Goal: Information Seeking & Learning: Learn about a topic

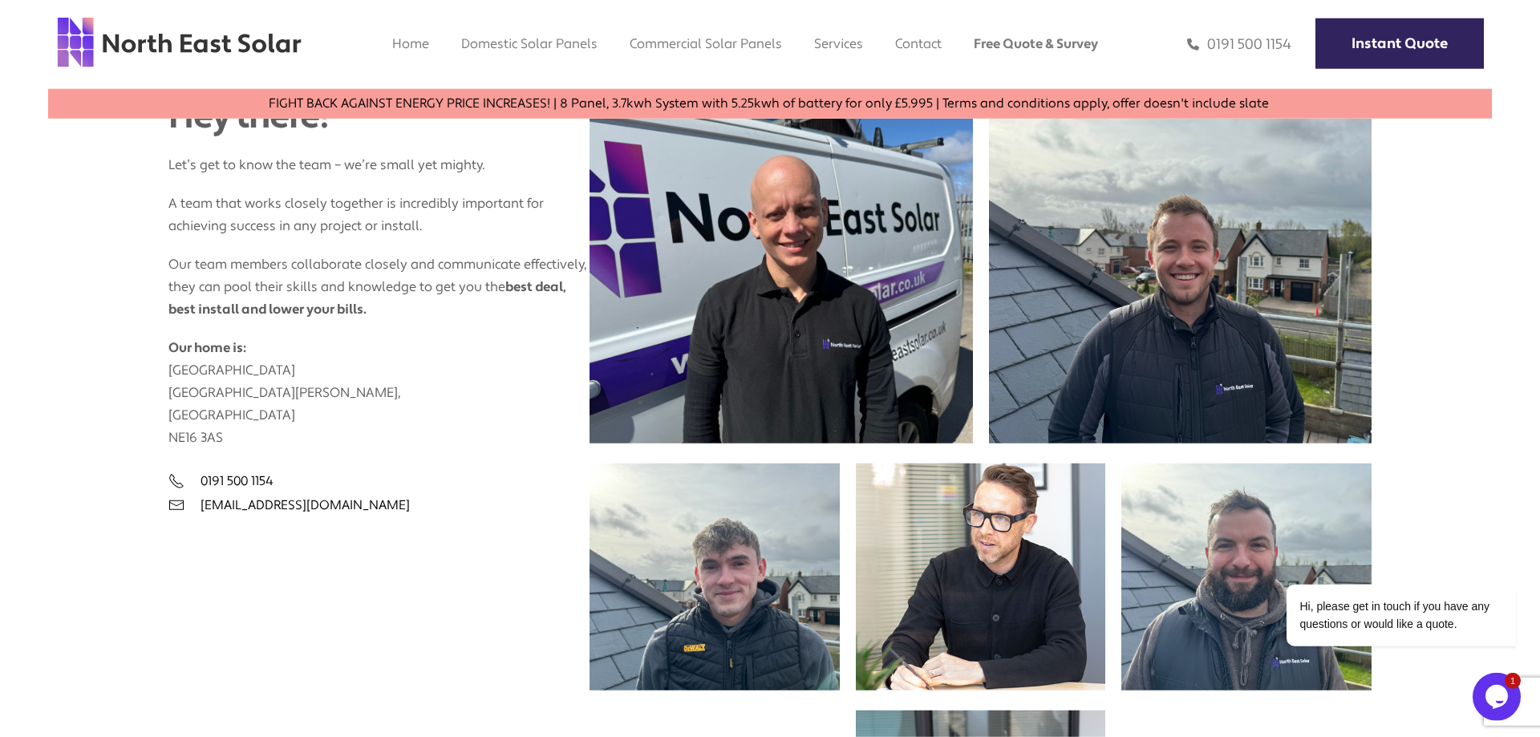
scroll to position [858, 0]
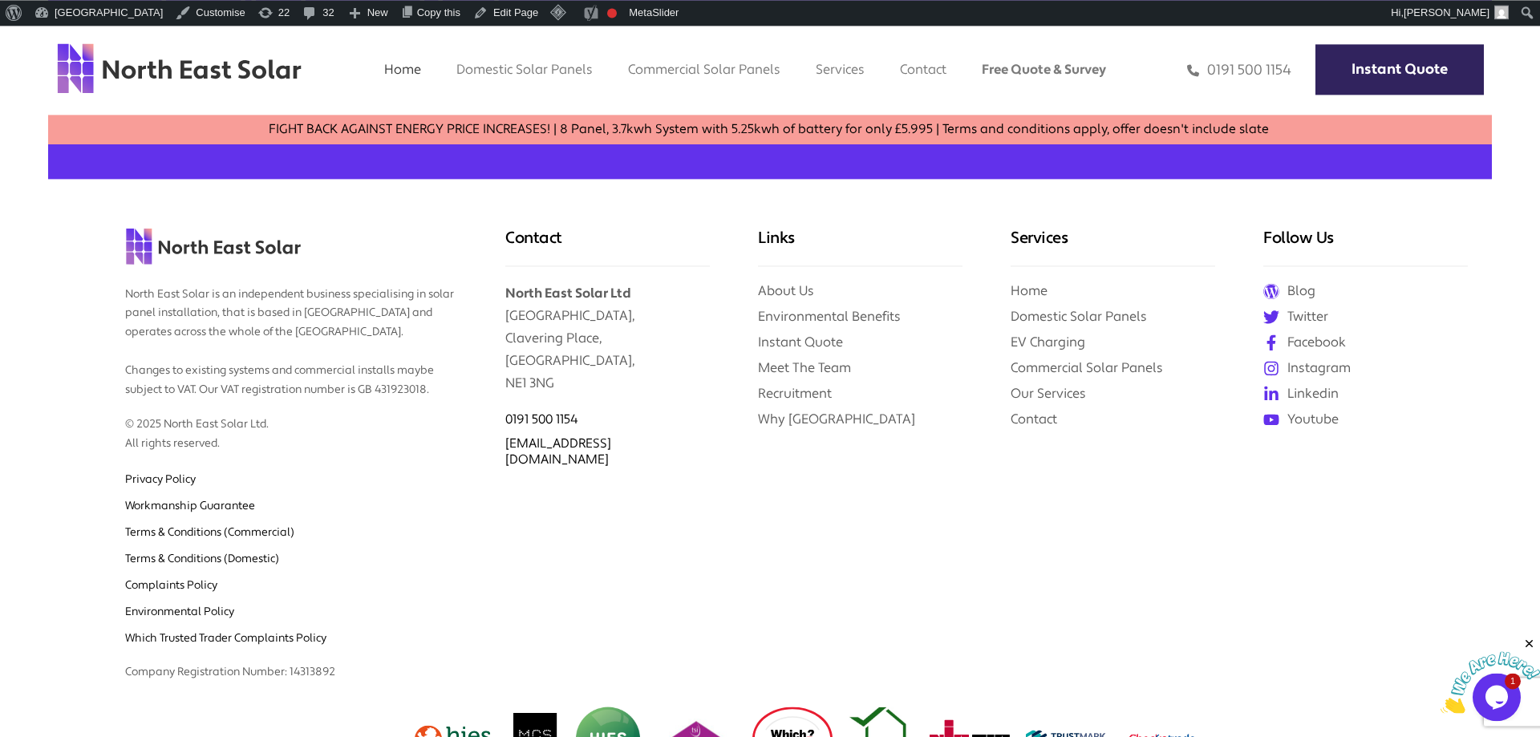
scroll to position [6874, 0]
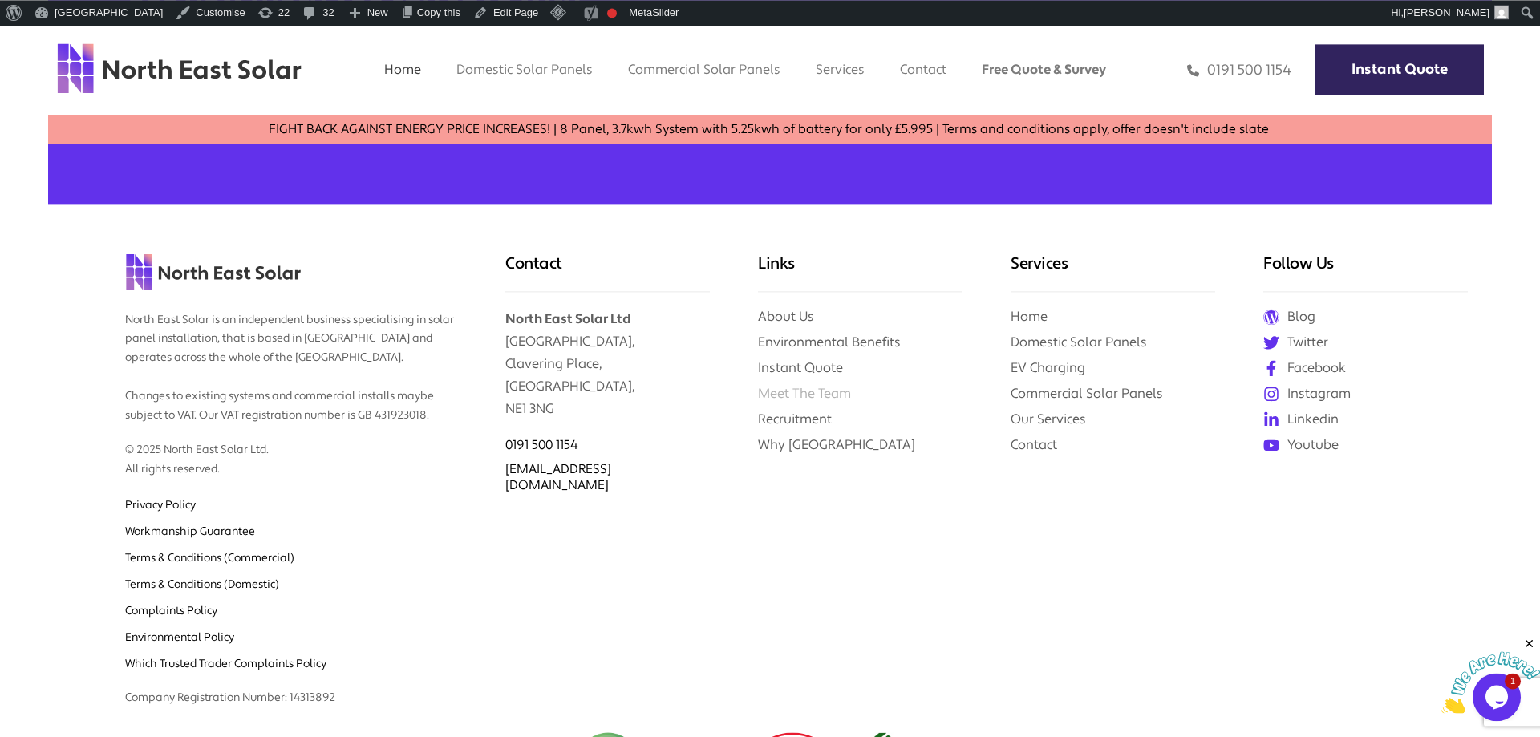
click at [817, 385] on link "Meet The Team" at bounding box center [804, 393] width 93 height 17
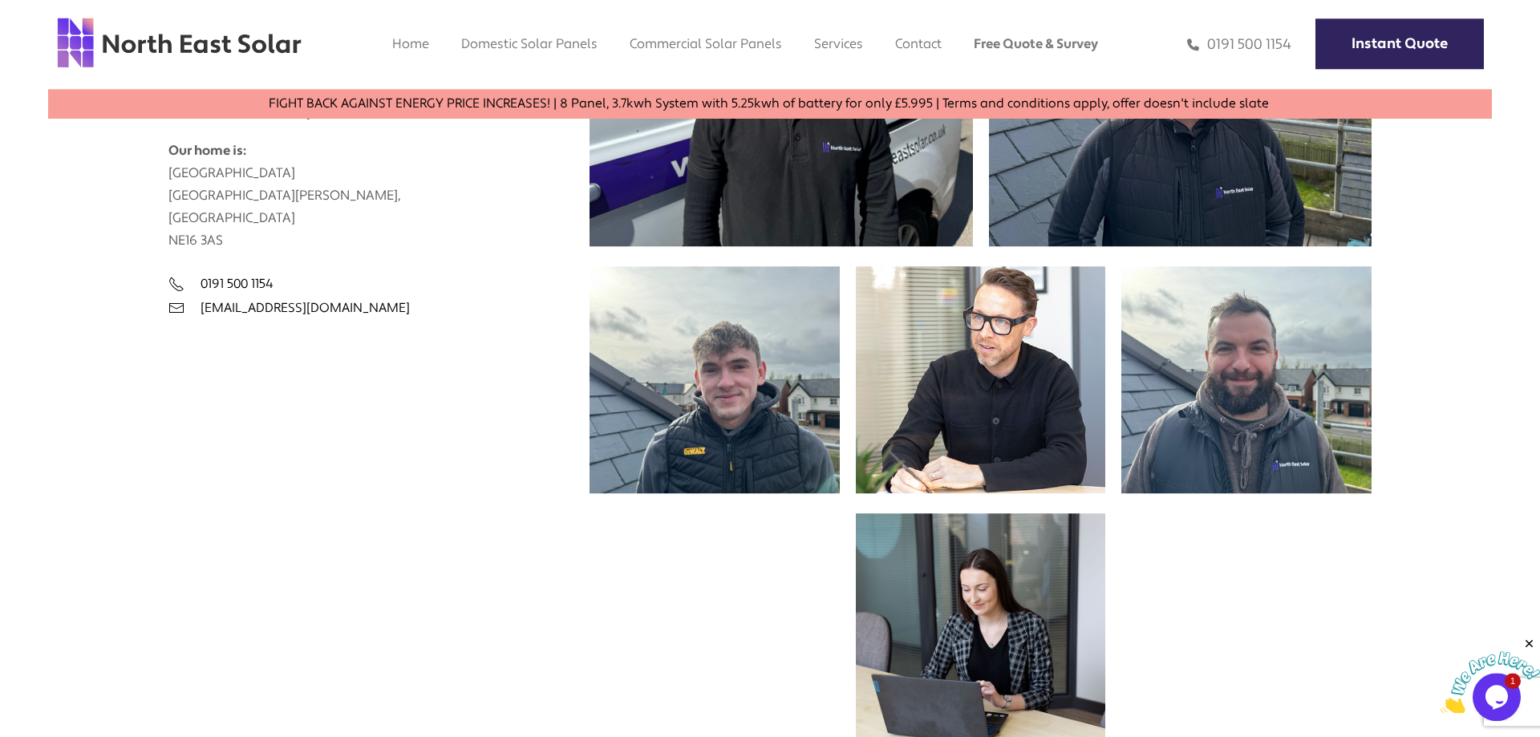
scroll to position [776, 0]
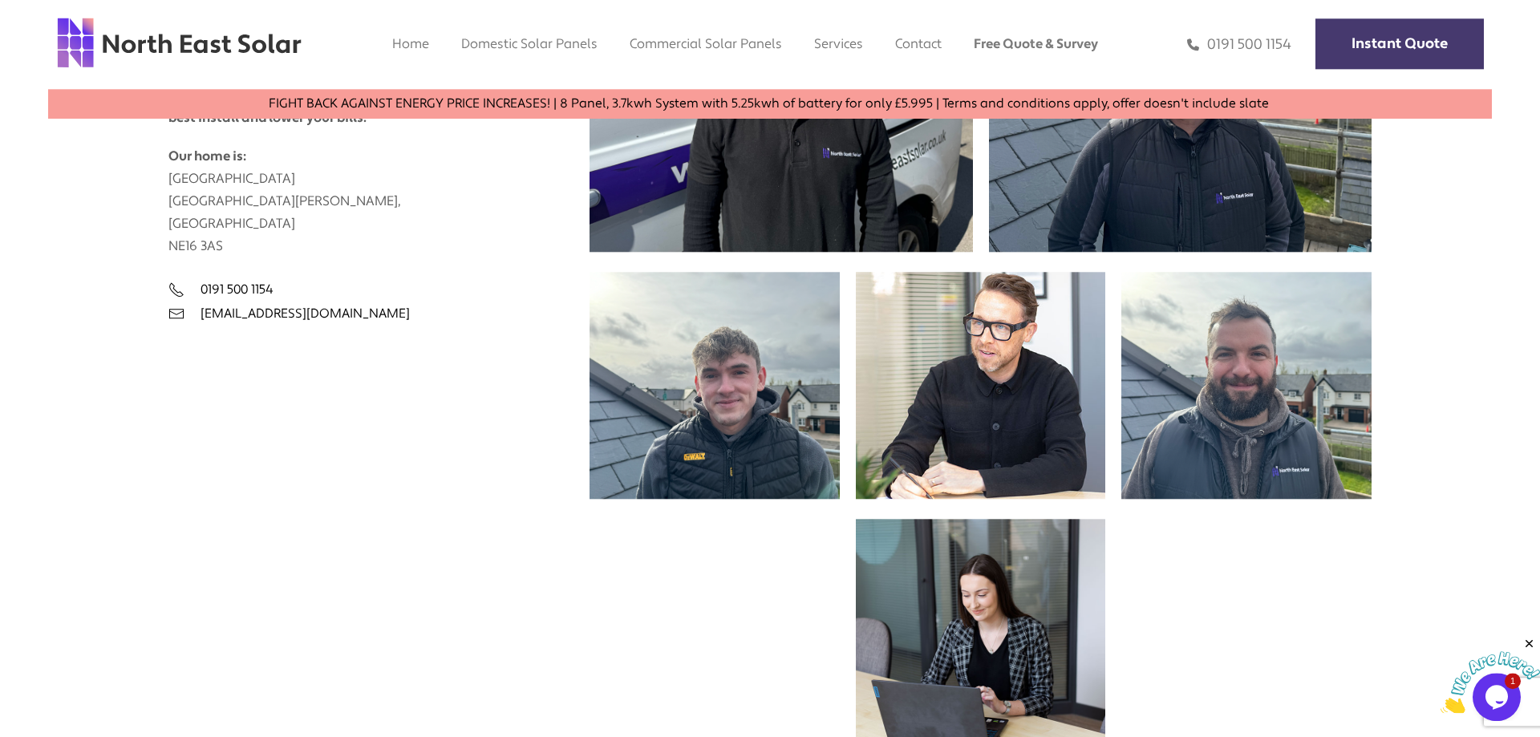
click at [1359, 51] on link "Instant Quote" at bounding box center [1399, 43] width 168 height 51
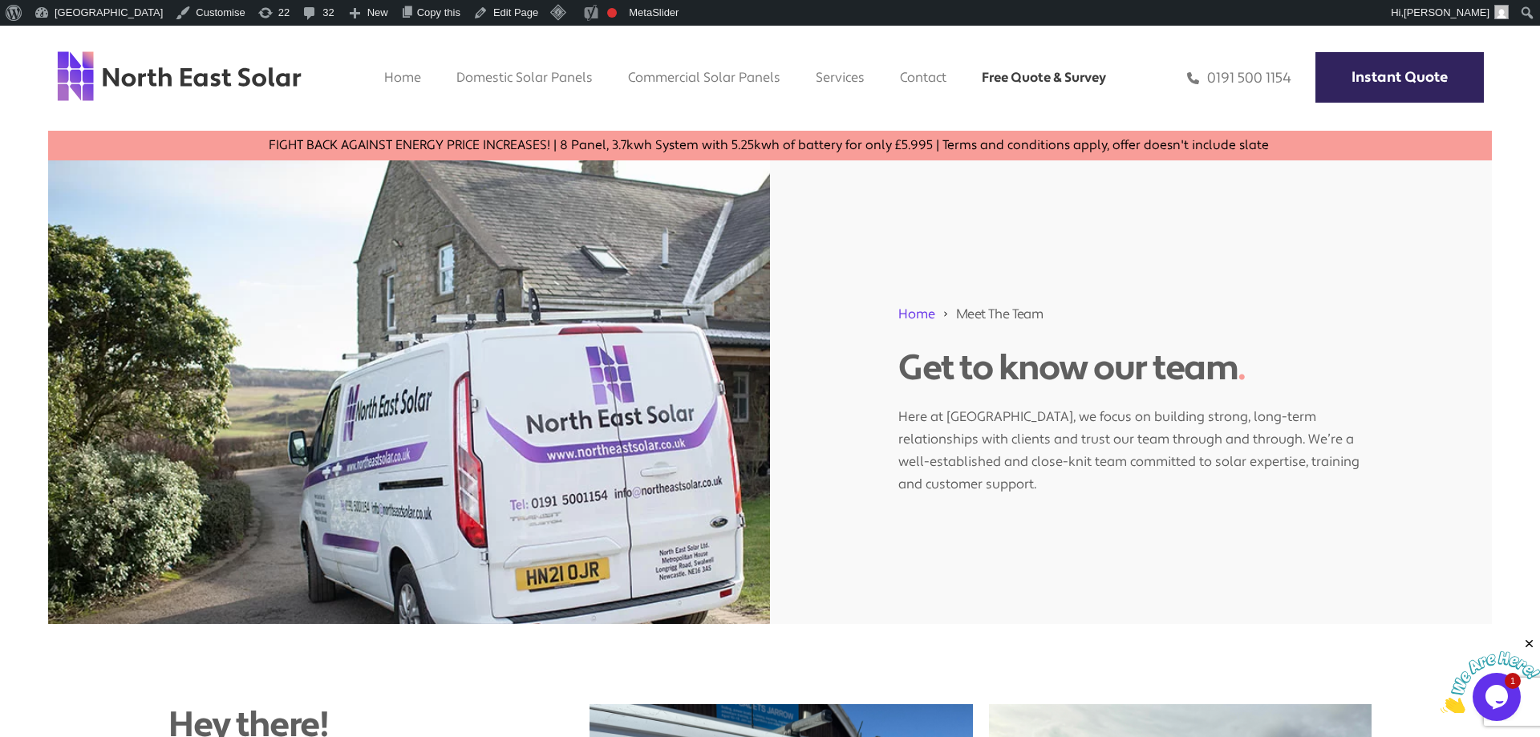
click at [1034, 84] on link "Free Quote & Survey" at bounding box center [1044, 77] width 124 height 17
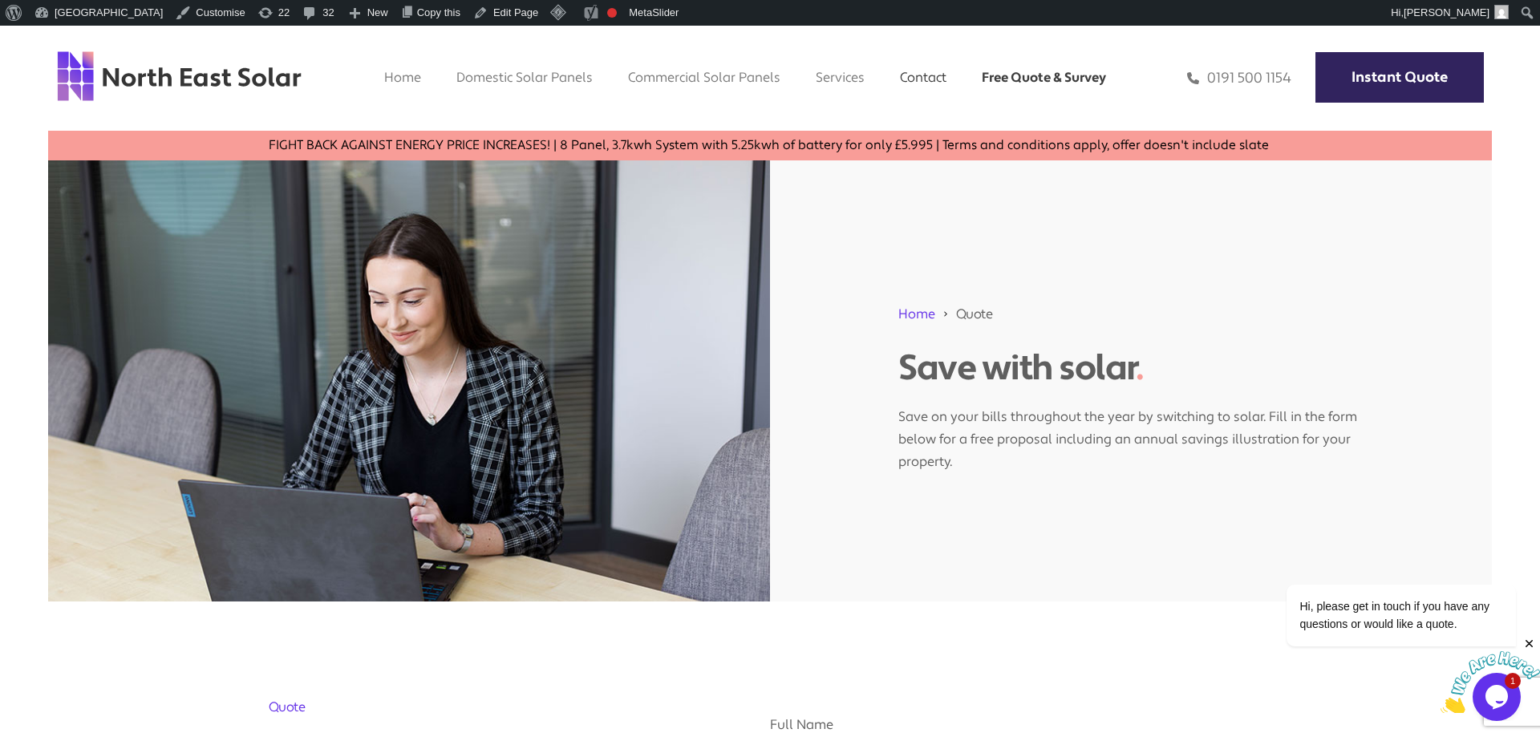
click at [927, 83] on link "Contact" at bounding box center [923, 77] width 47 height 17
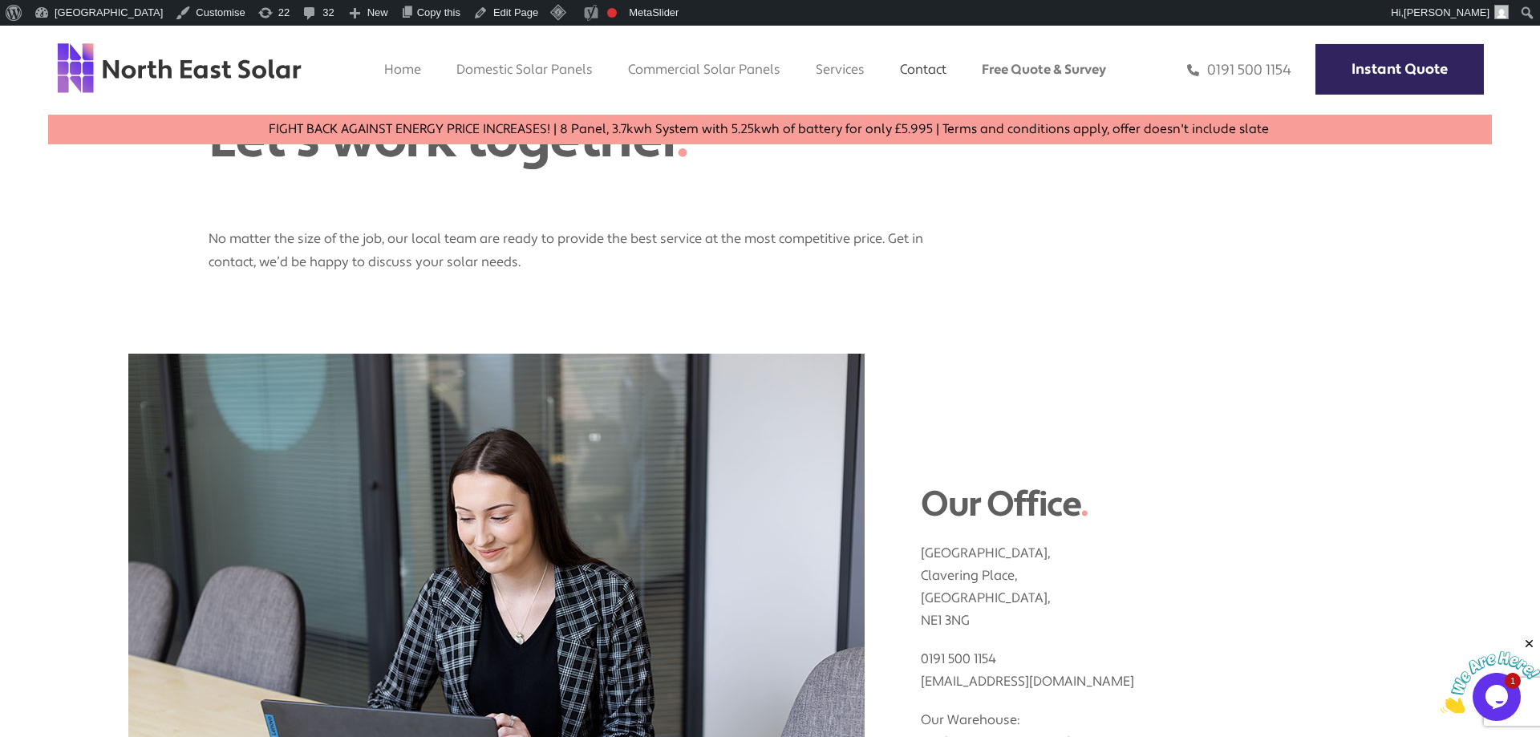
scroll to position [209, 0]
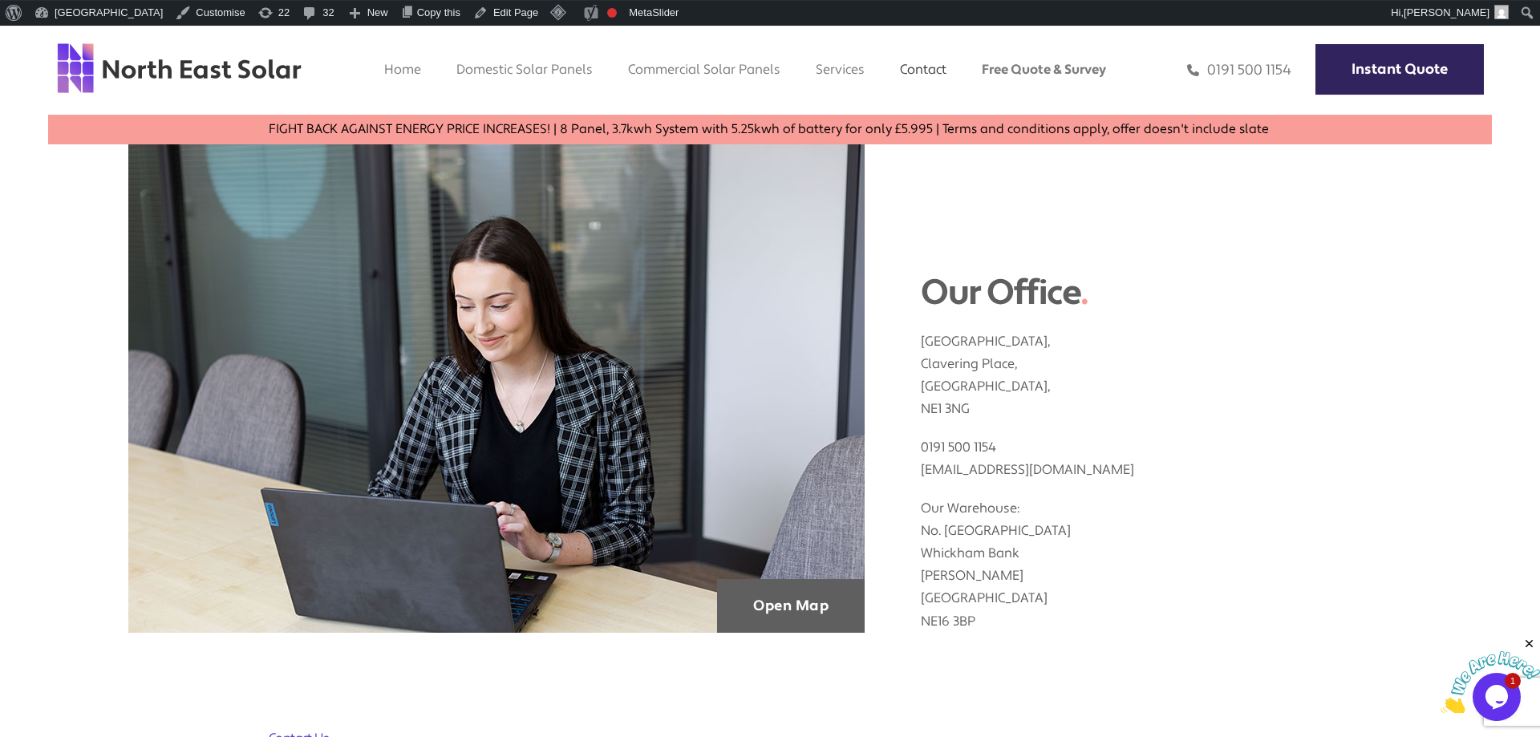
scroll to position [448, 0]
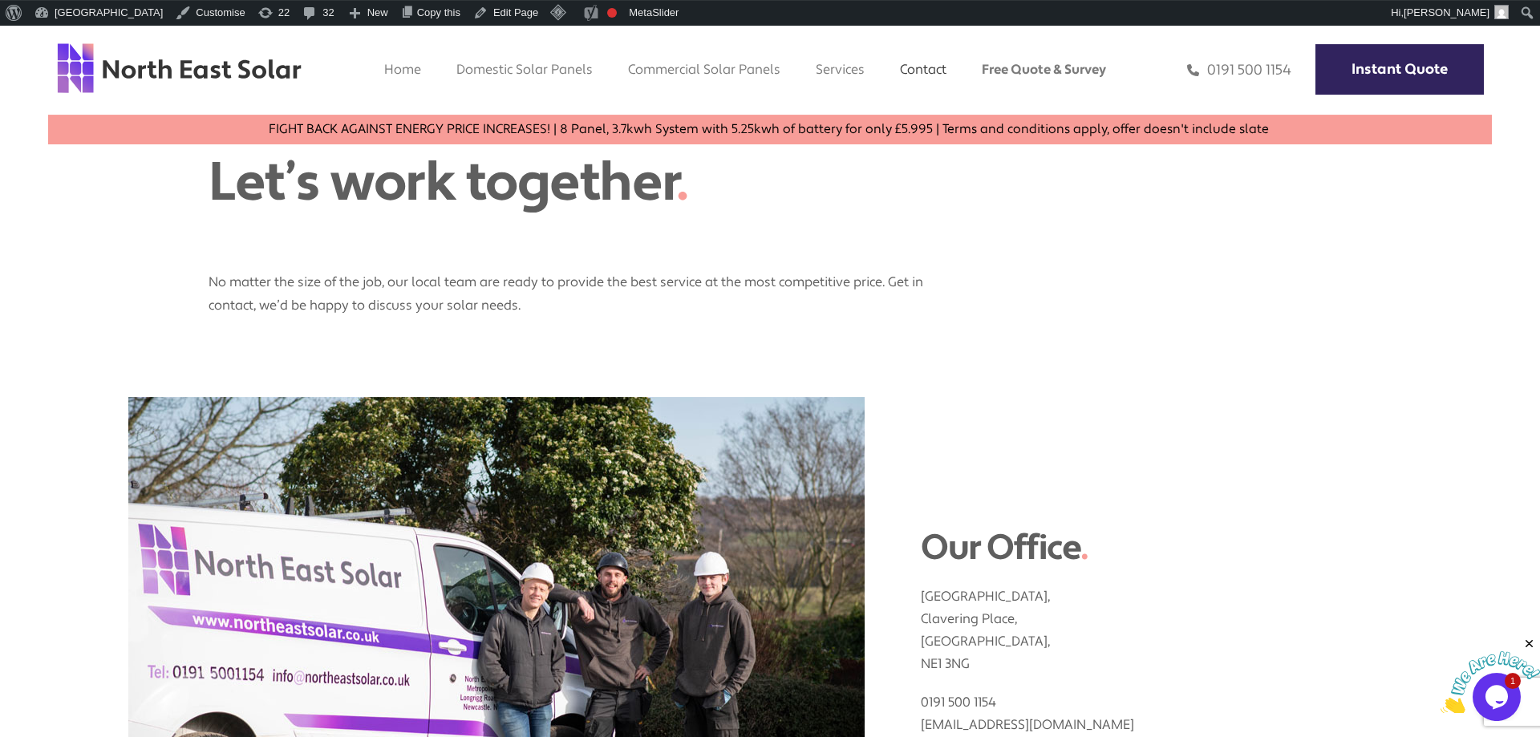
scroll to position [168, 0]
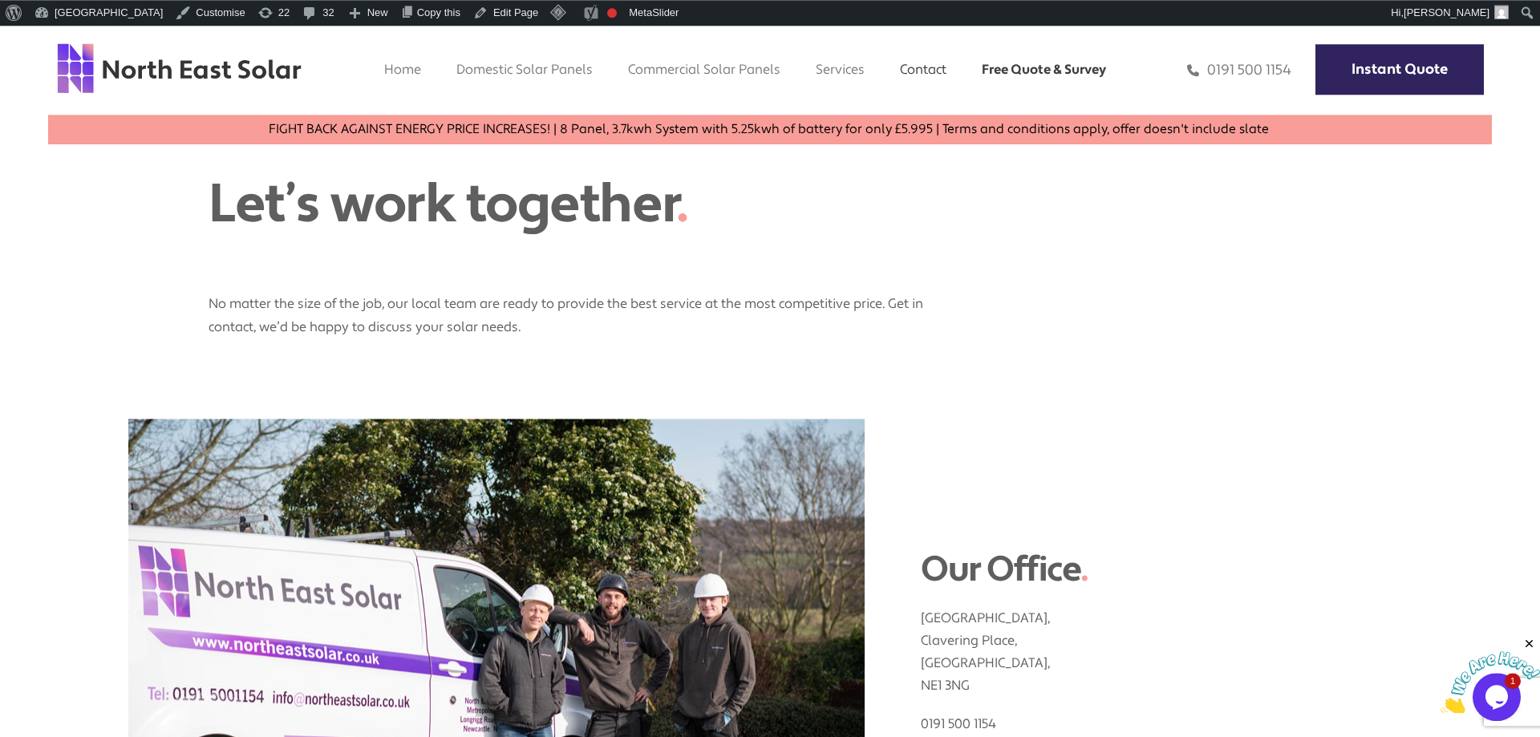
click at [1015, 78] on link "Free Quote & Survey" at bounding box center [1044, 69] width 124 height 17
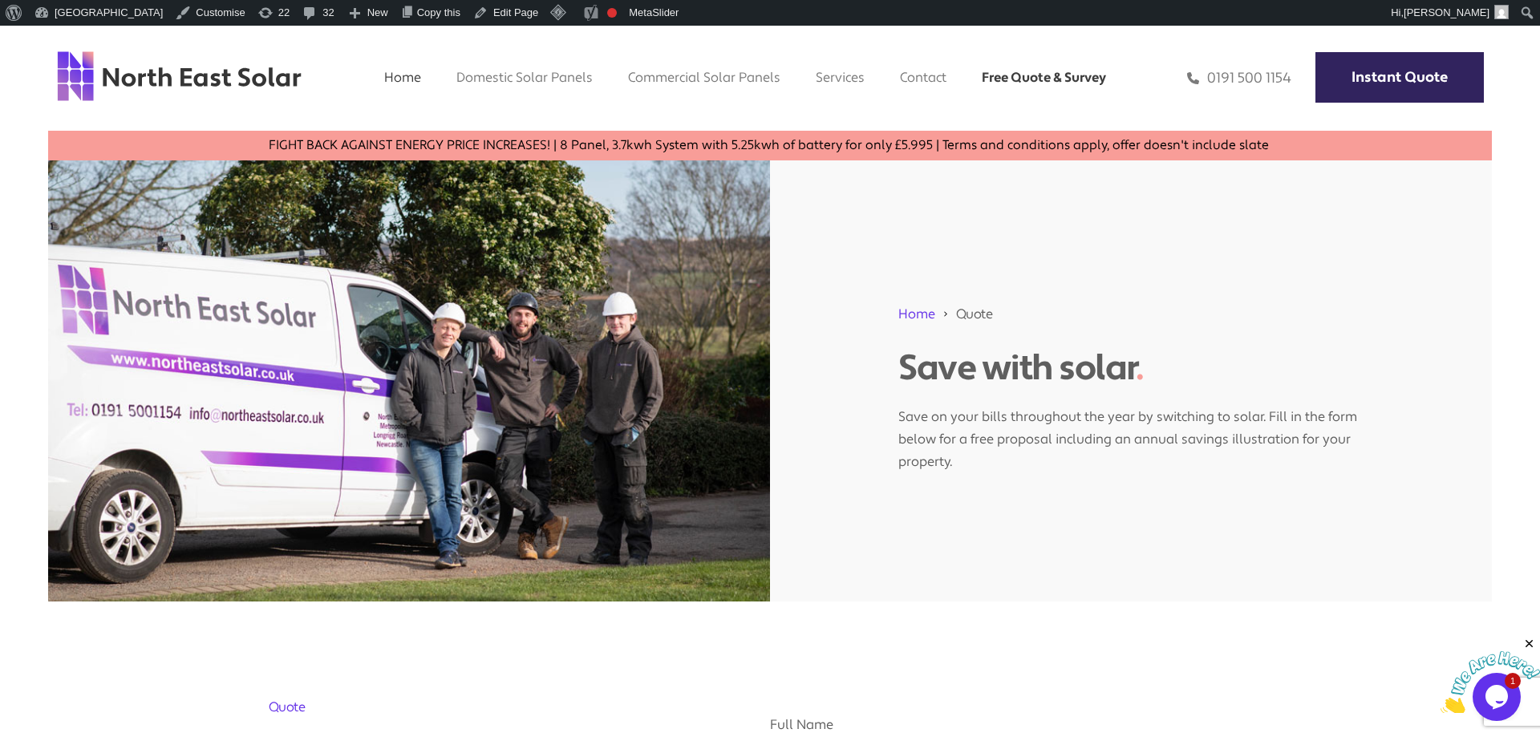
click at [399, 77] on link "Home" at bounding box center [402, 77] width 37 height 17
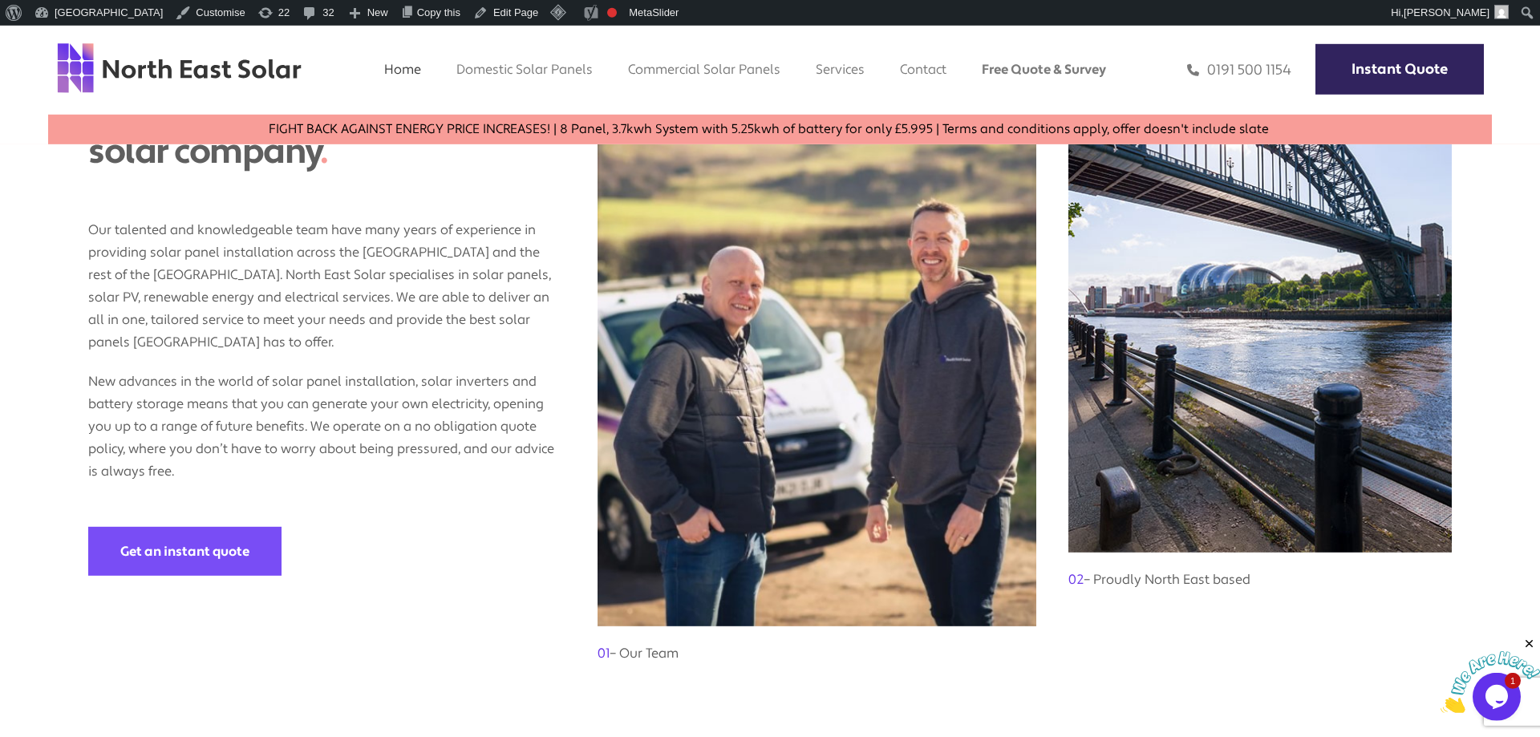
scroll to position [1302, 0]
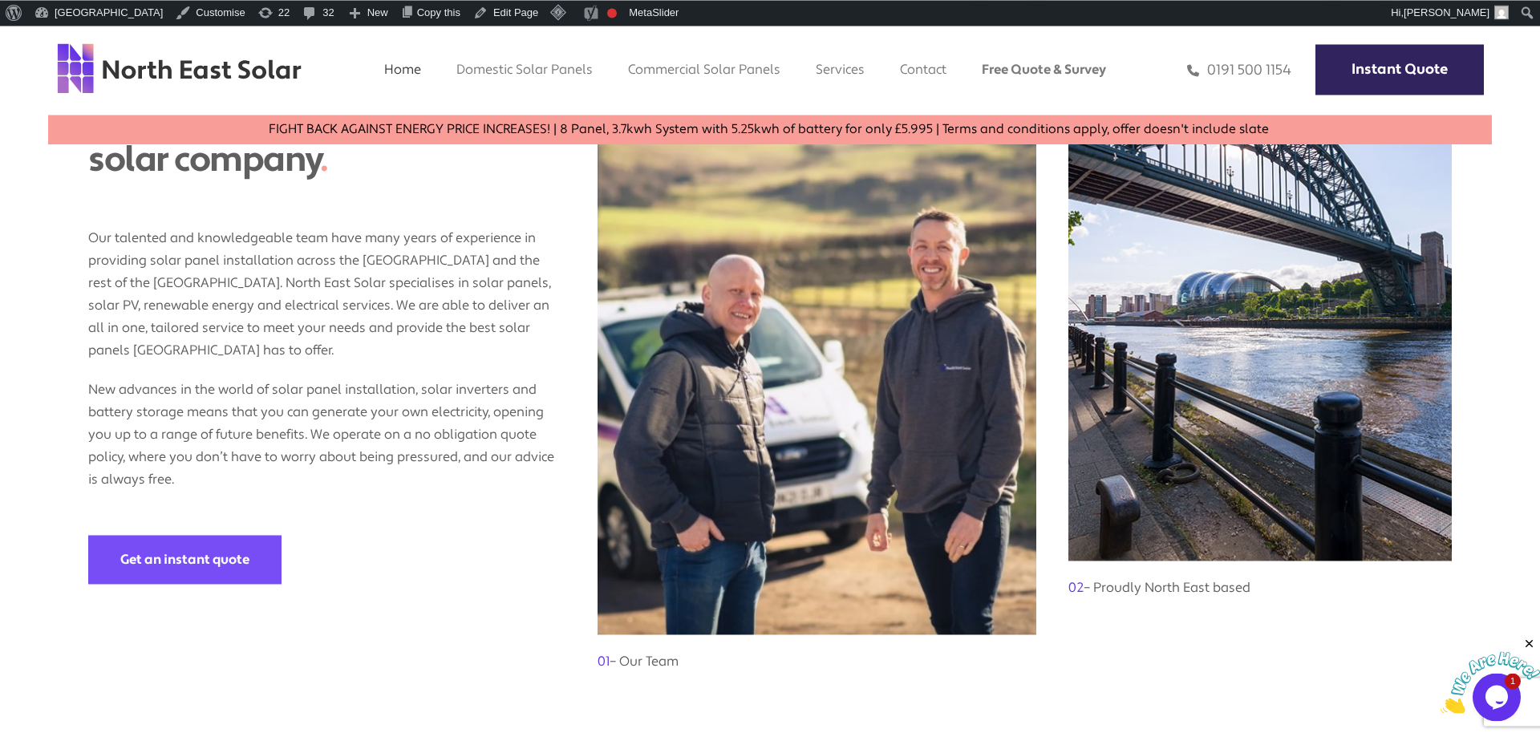
click at [613, 638] on h3 "01 – Our Team" at bounding box center [817, 653] width 439 height 38
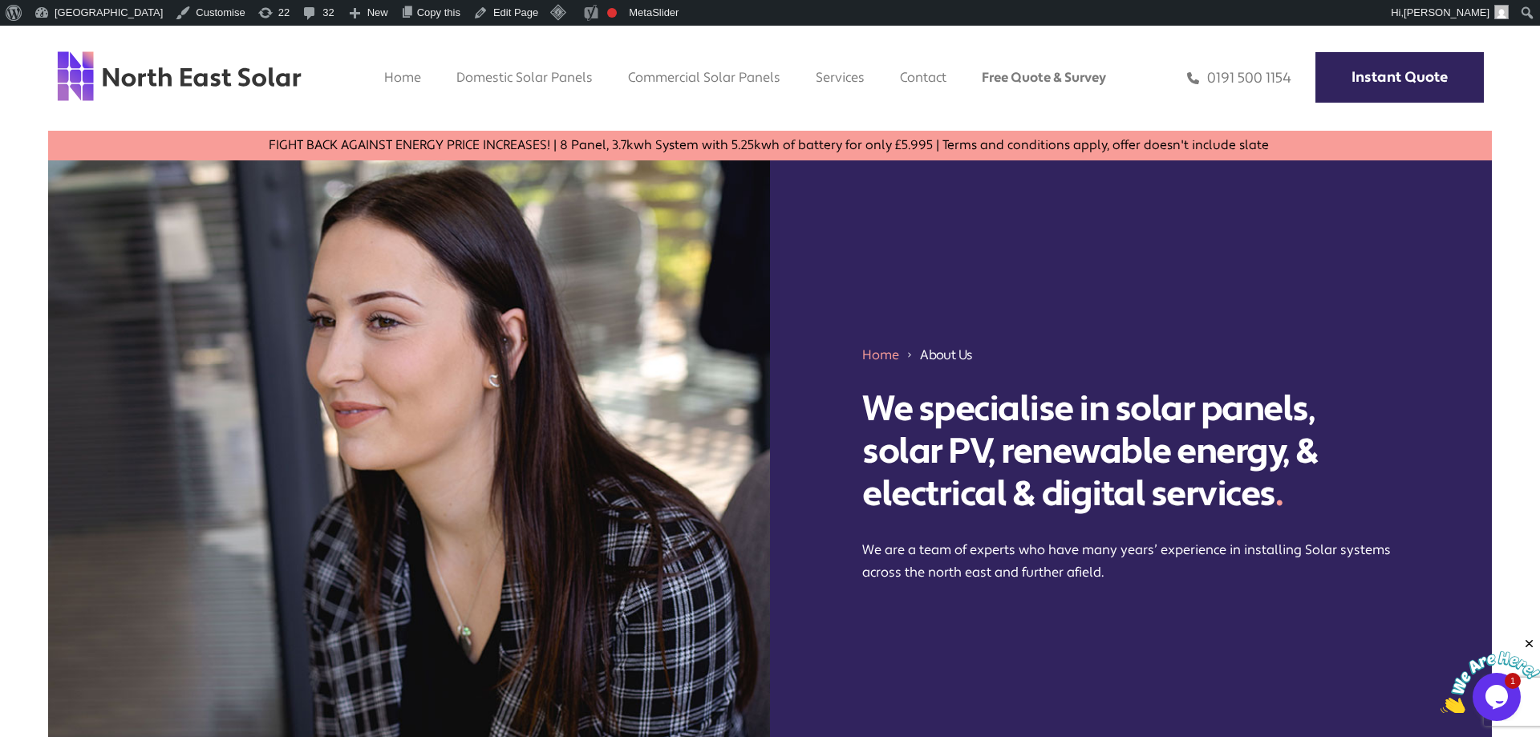
click at [249, 82] on img at bounding box center [179, 76] width 246 height 53
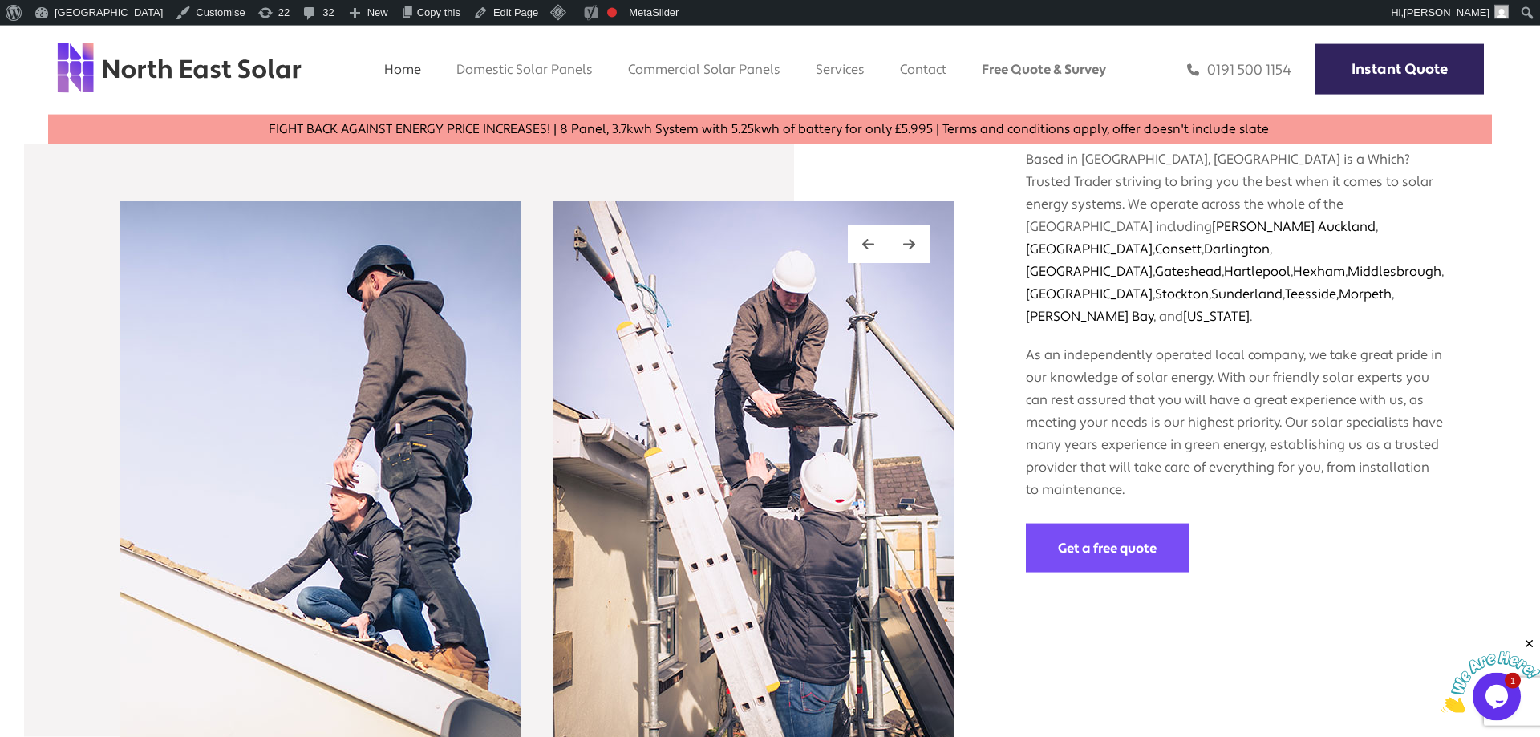
scroll to position [2268, 0]
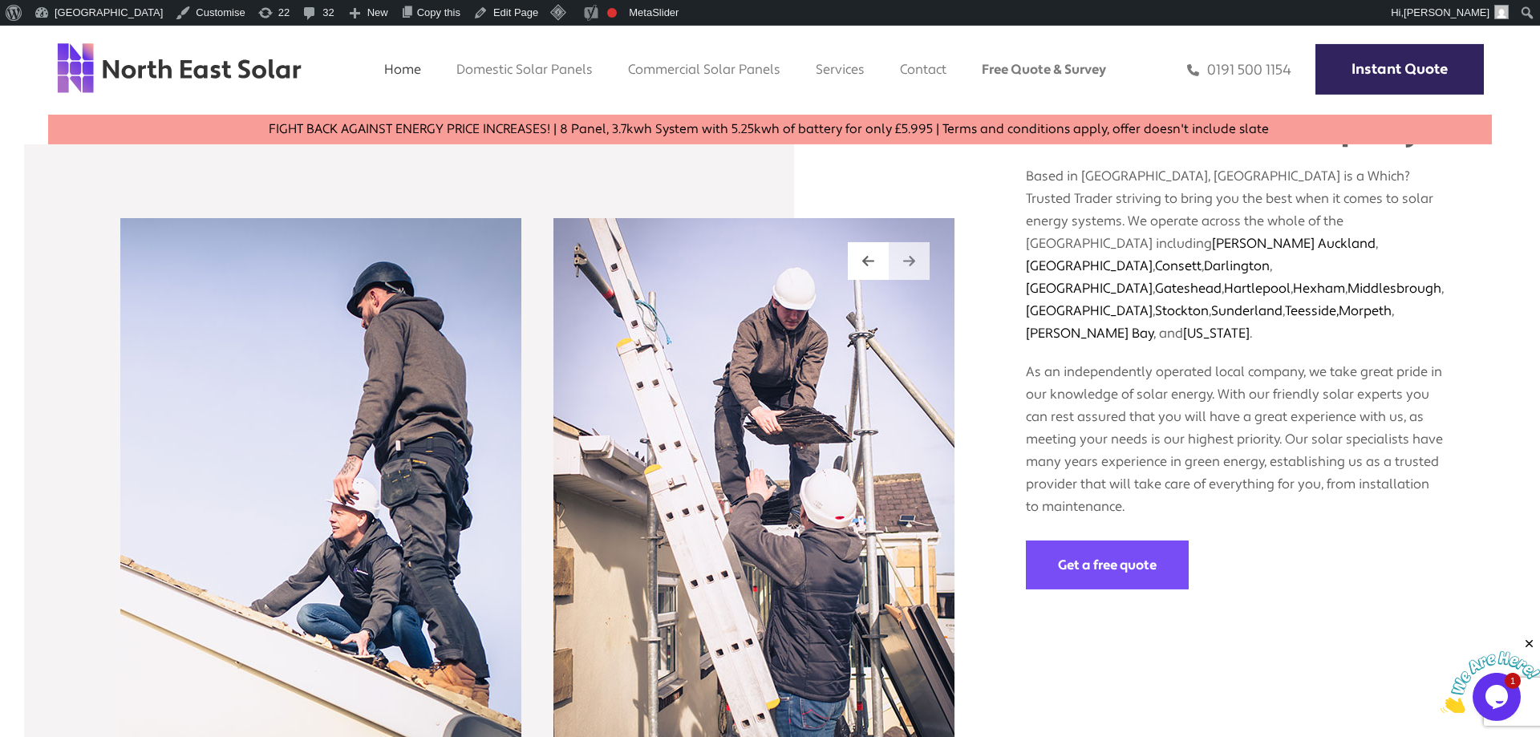
click at [910, 254] on img at bounding box center [909, 261] width 12 height 14
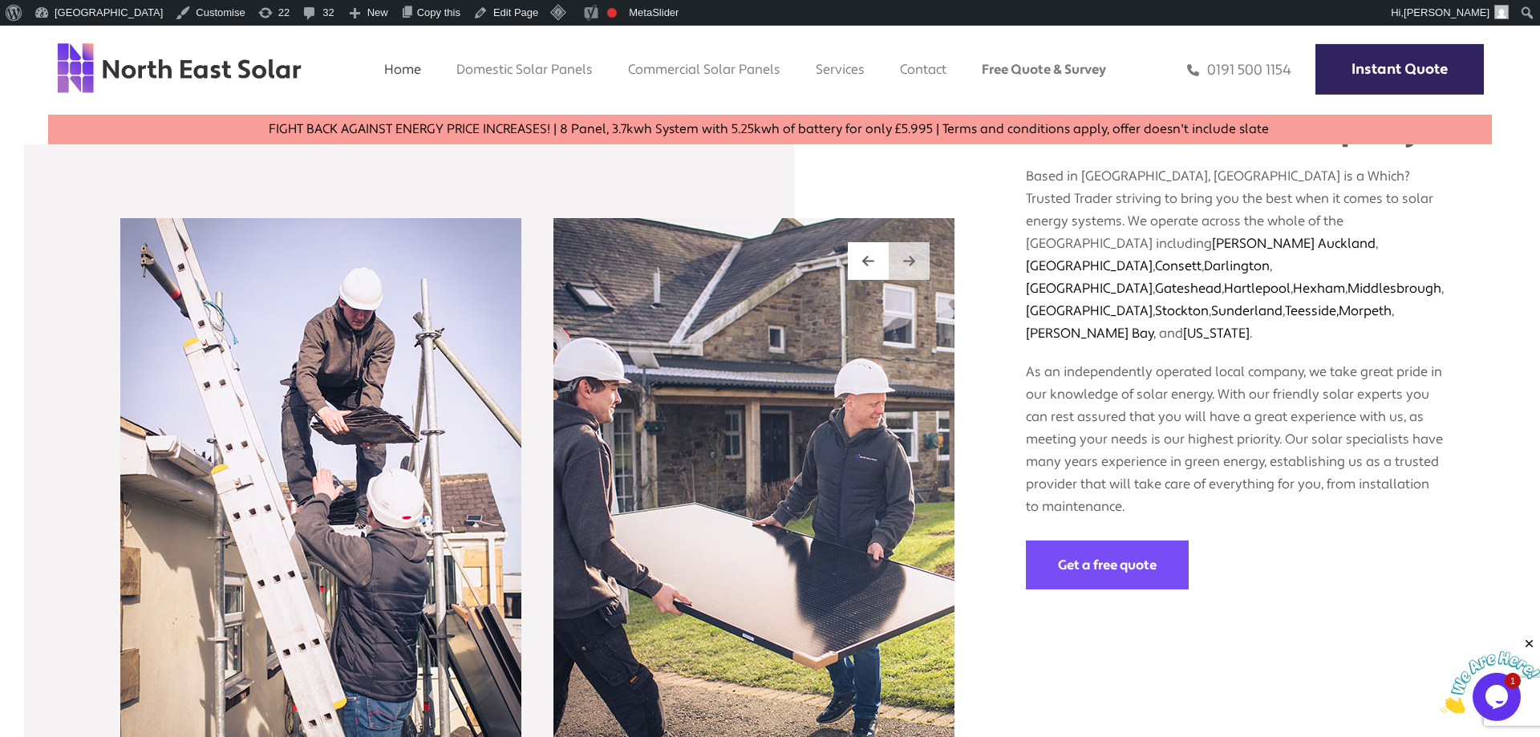
click at [910, 254] on img at bounding box center [909, 261] width 12 height 14
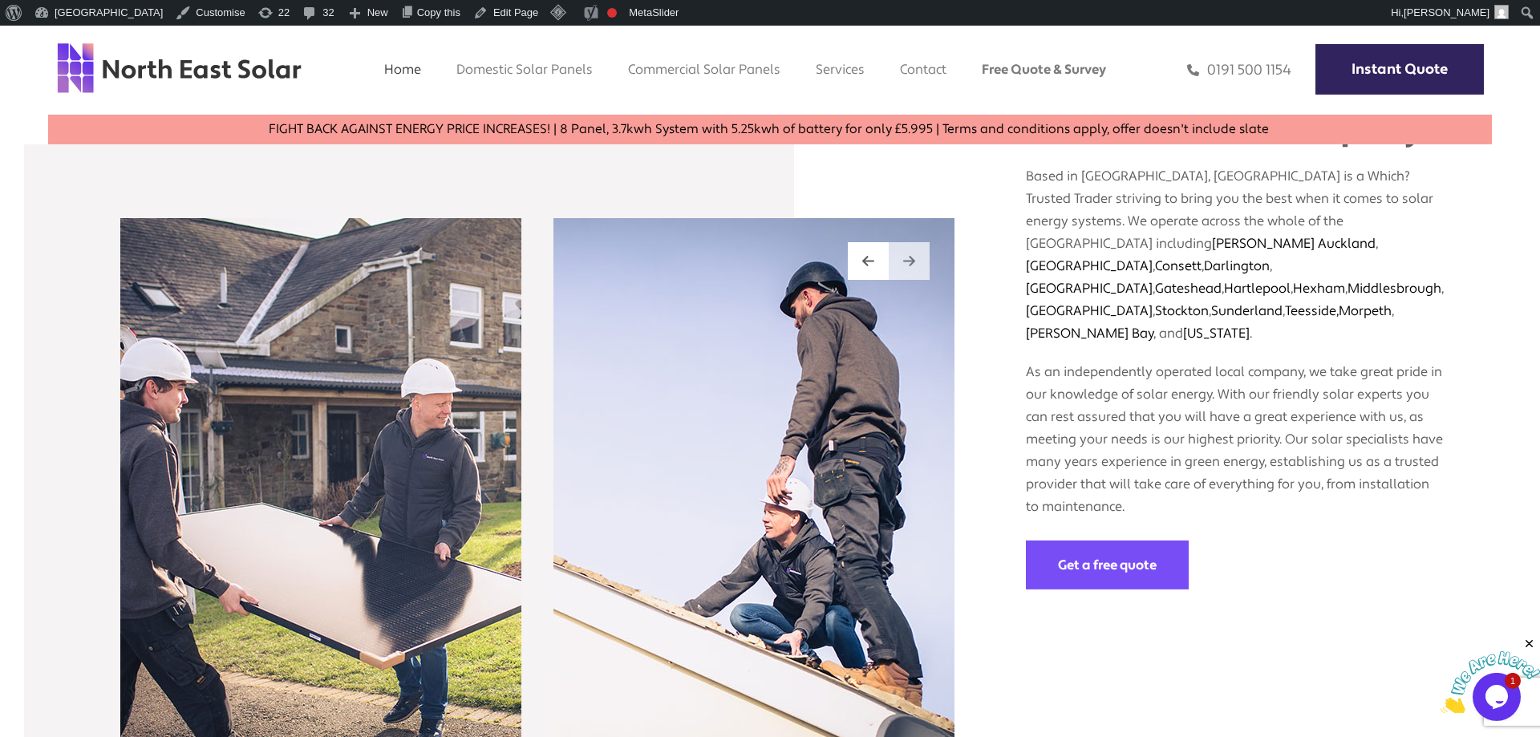
click at [910, 254] on img at bounding box center [909, 261] width 12 height 14
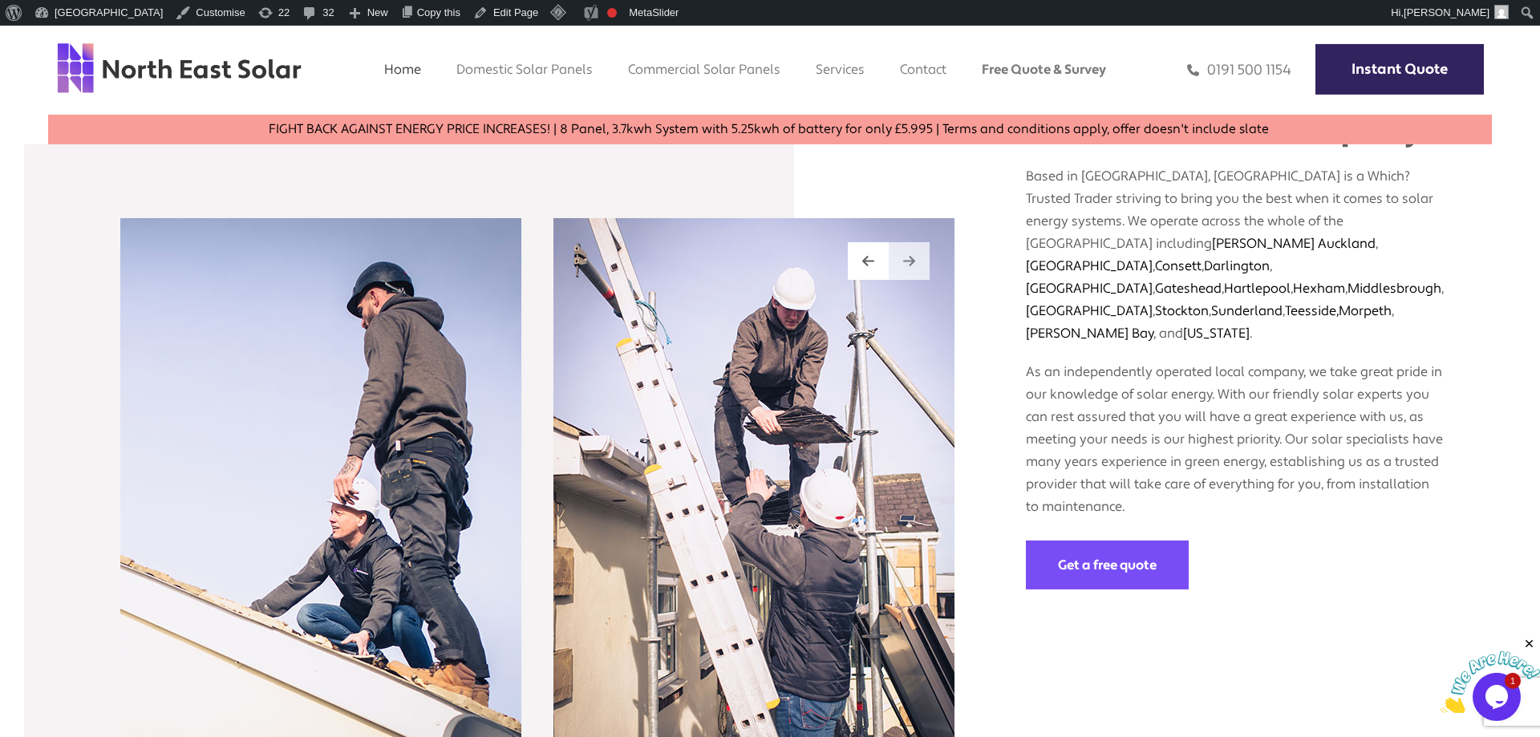
click at [910, 254] on img at bounding box center [909, 261] width 12 height 14
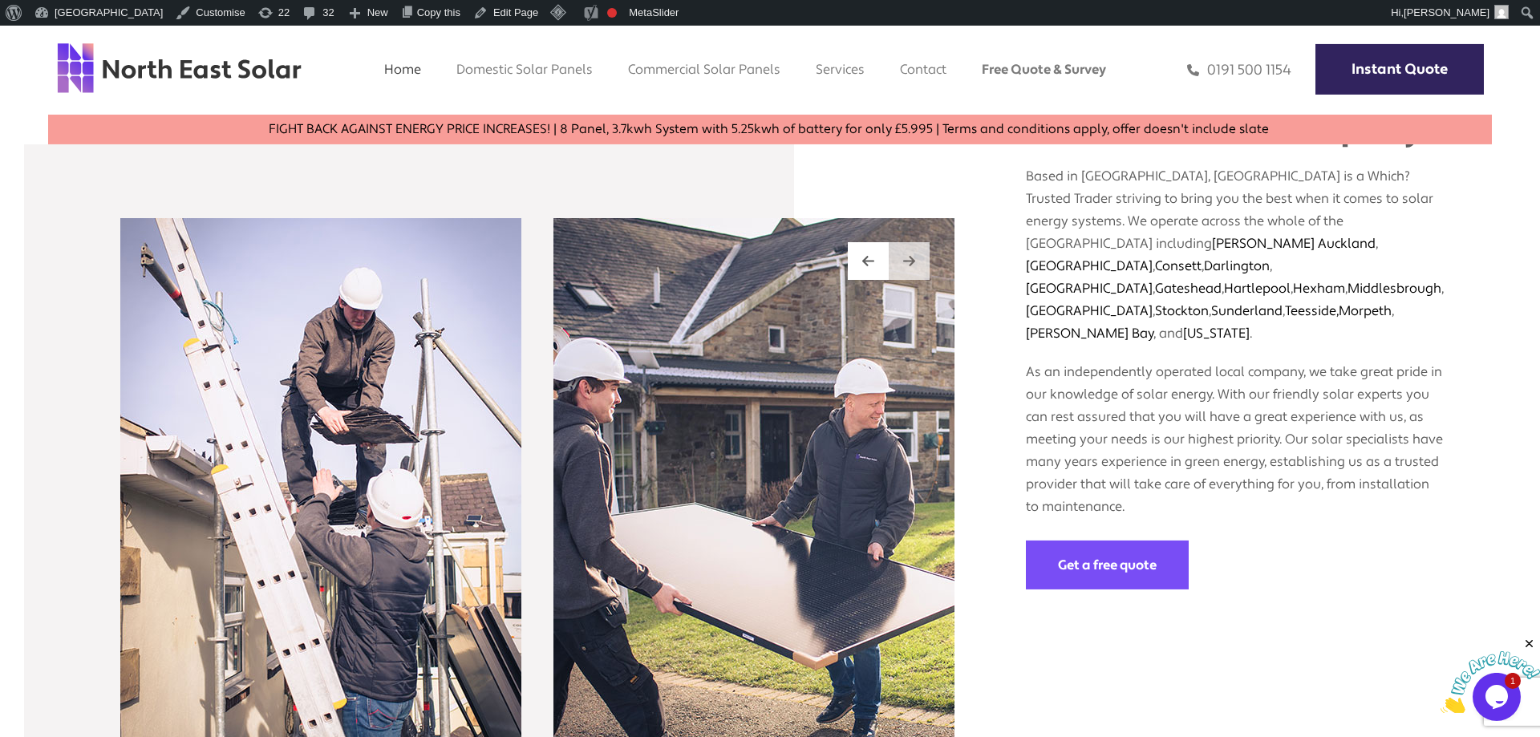
click at [910, 254] on img at bounding box center [909, 261] width 12 height 14
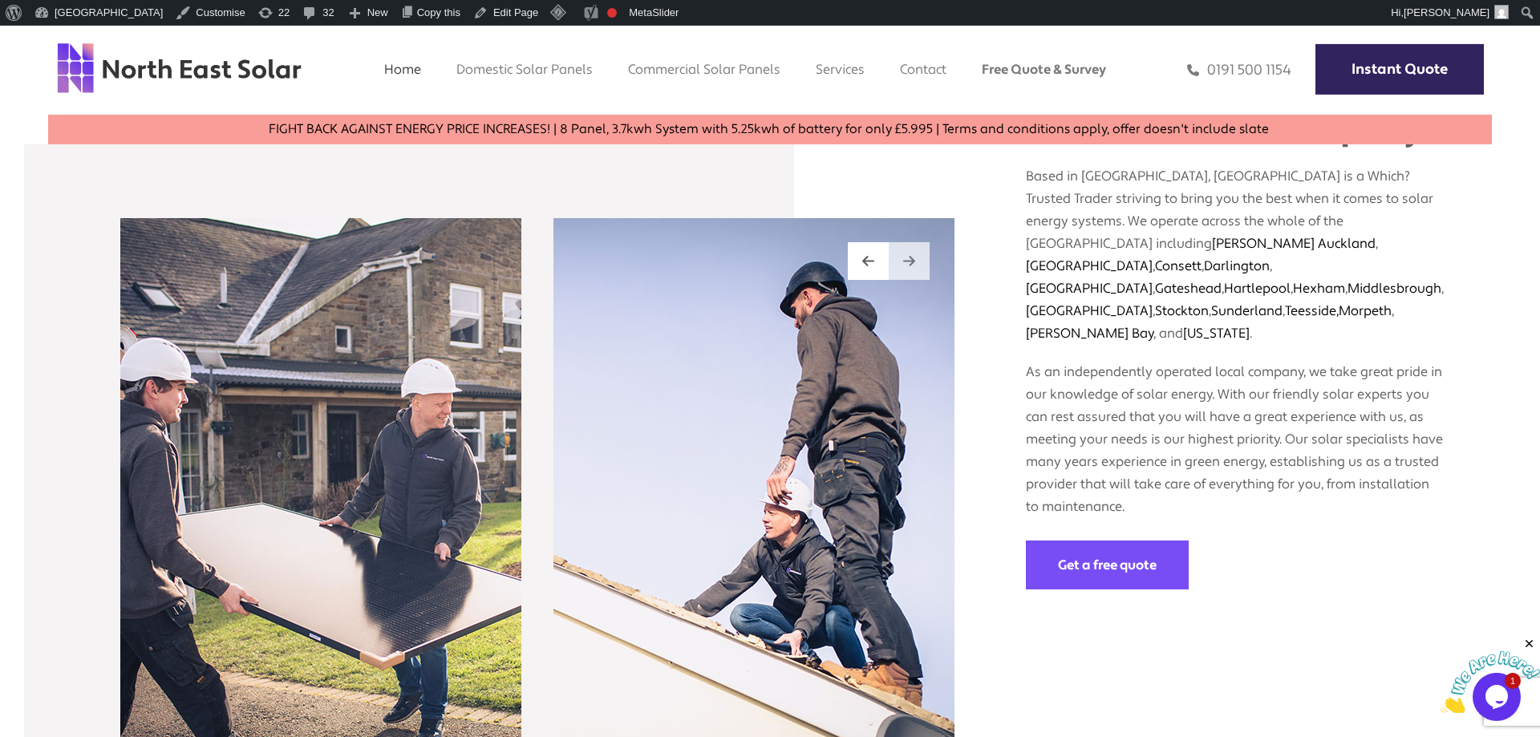
click at [910, 254] on img at bounding box center [909, 261] width 12 height 14
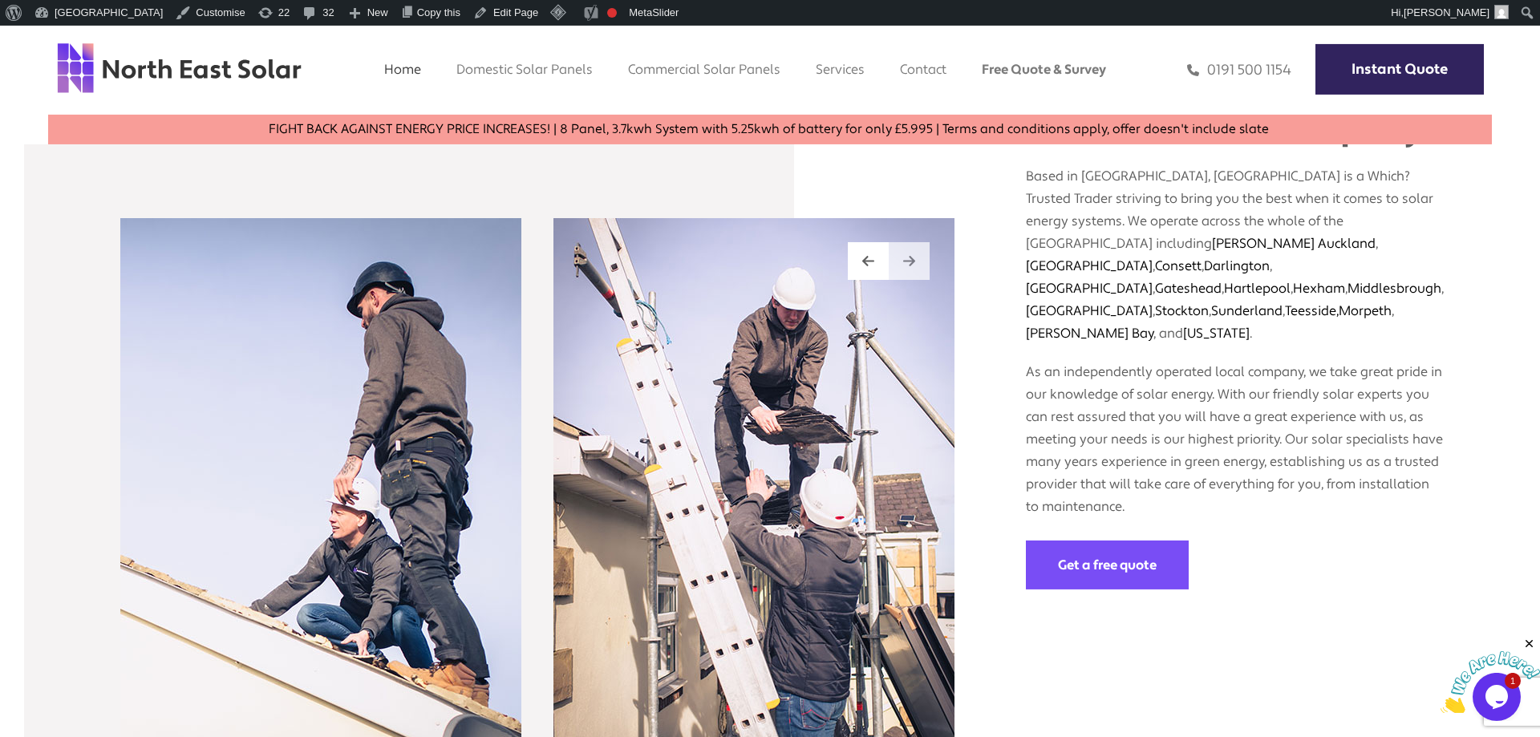
click at [926, 242] on div at bounding box center [909, 261] width 41 height 38
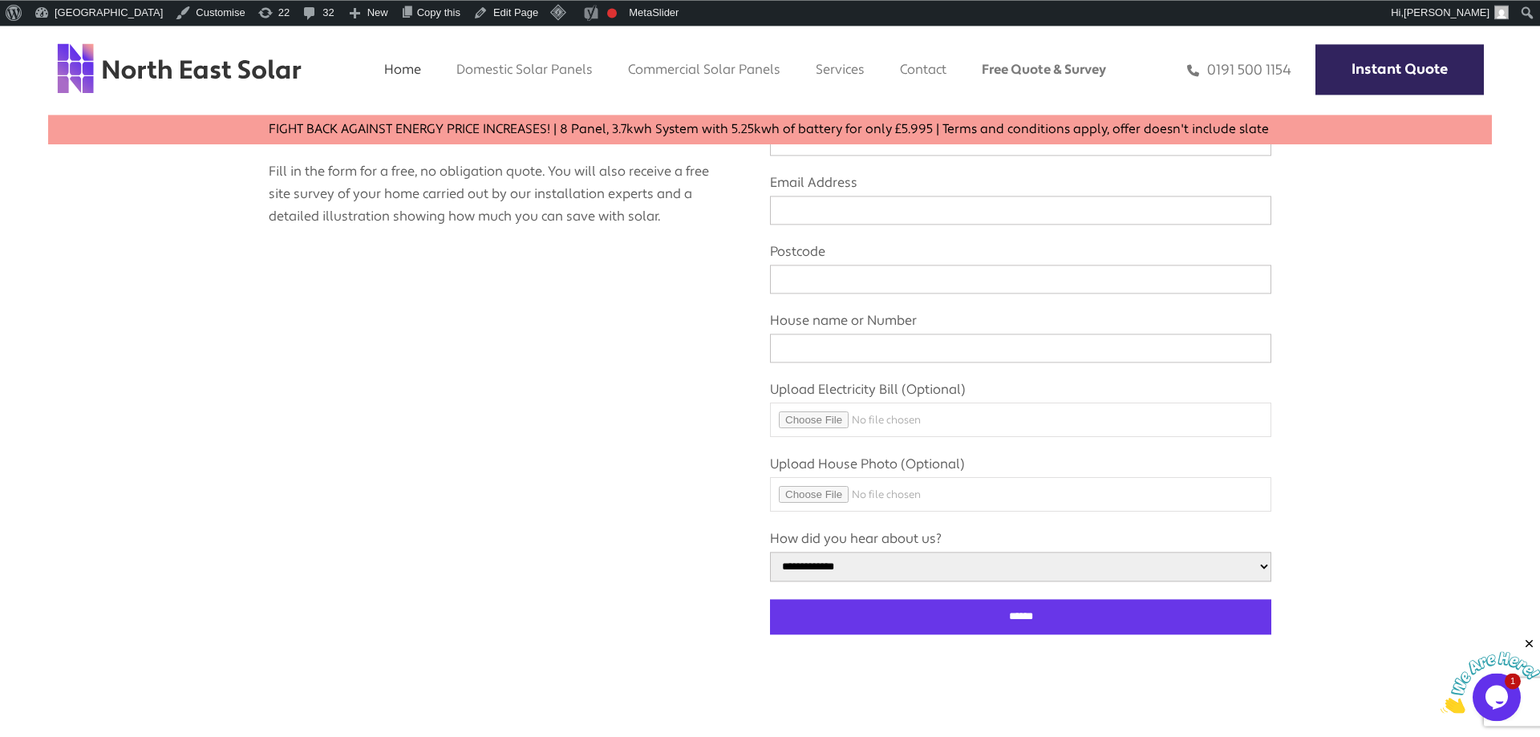
scroll to position [2269, 0]
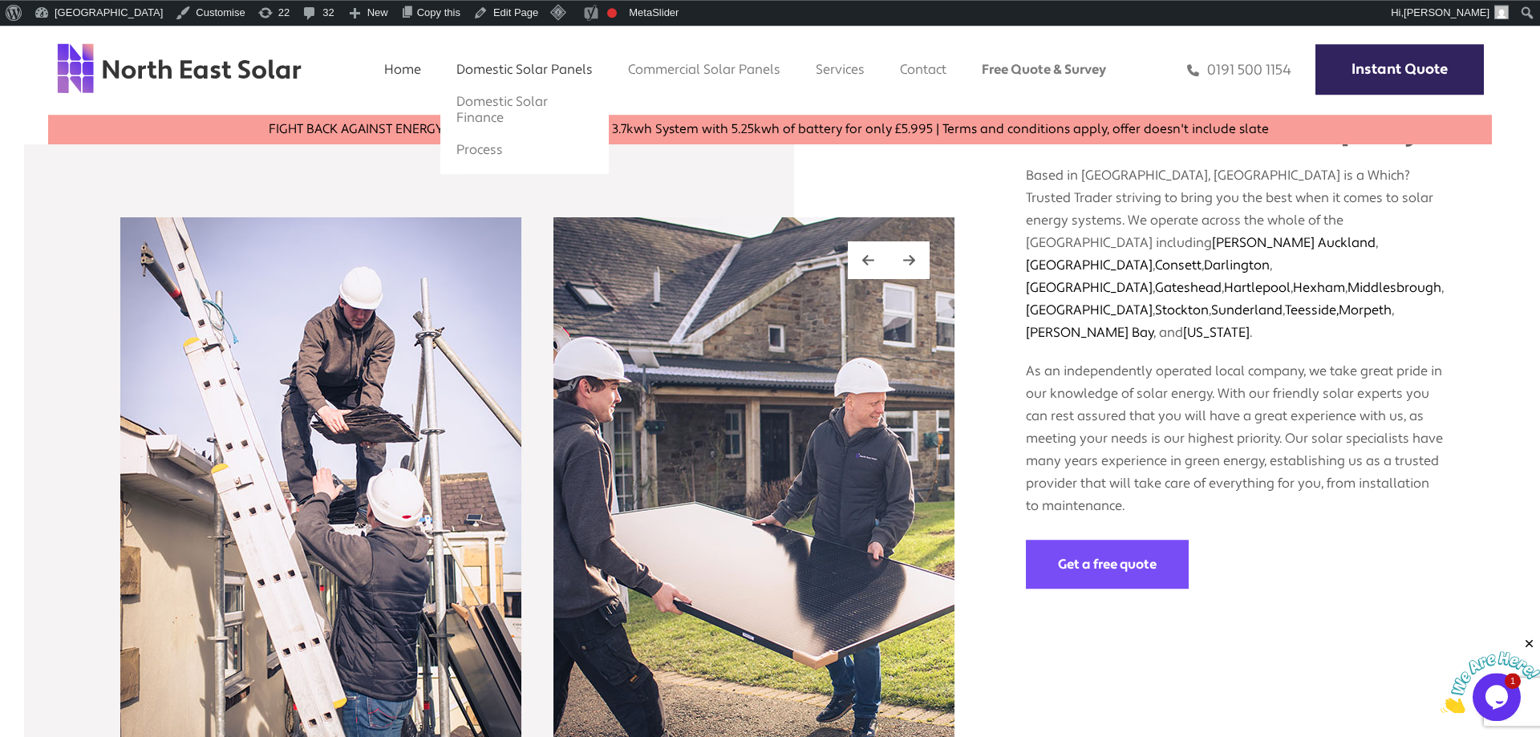
click at [475, 75] on link "Domestic Solar Panels" at bounding box center [524, 69] width 136 height 17
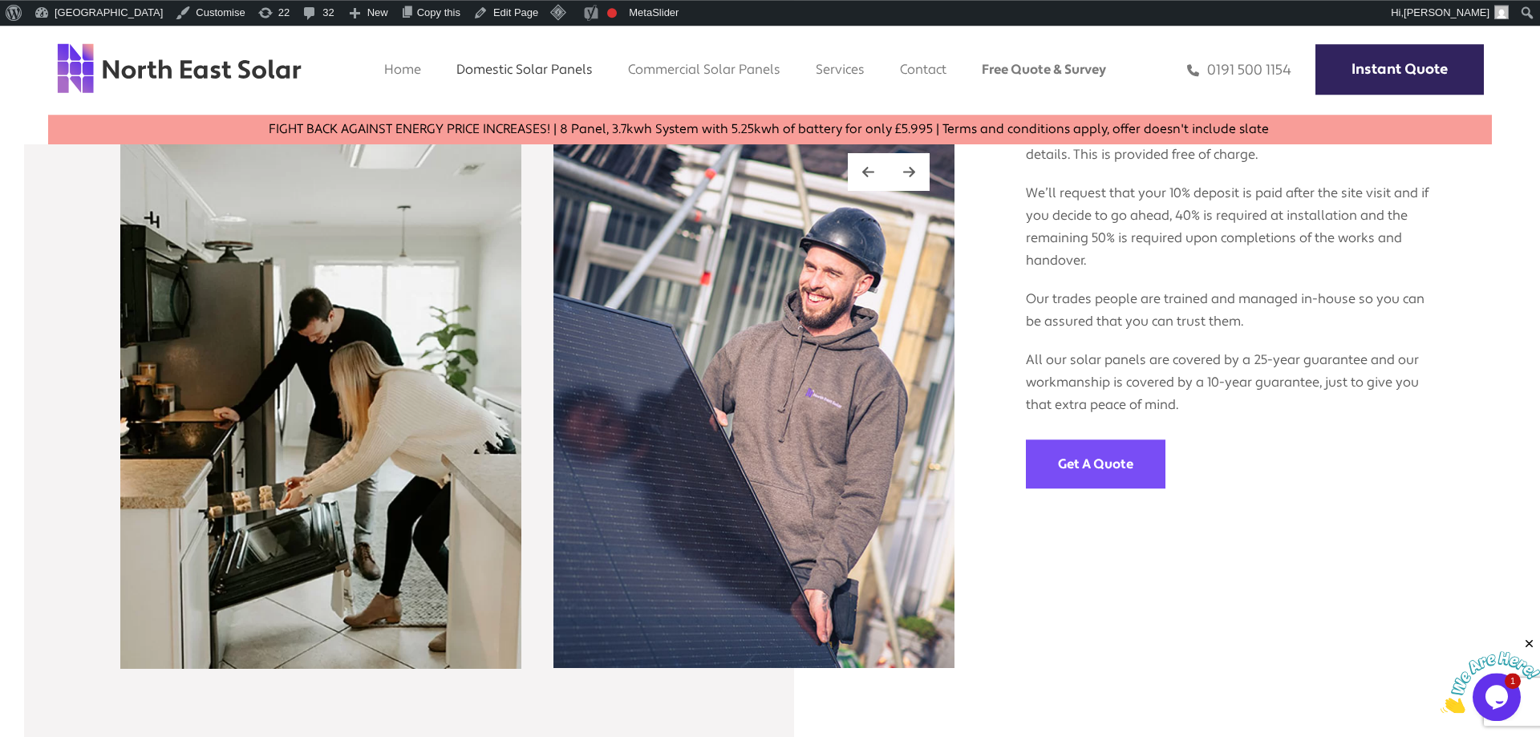
scroll to position [1570, 0]
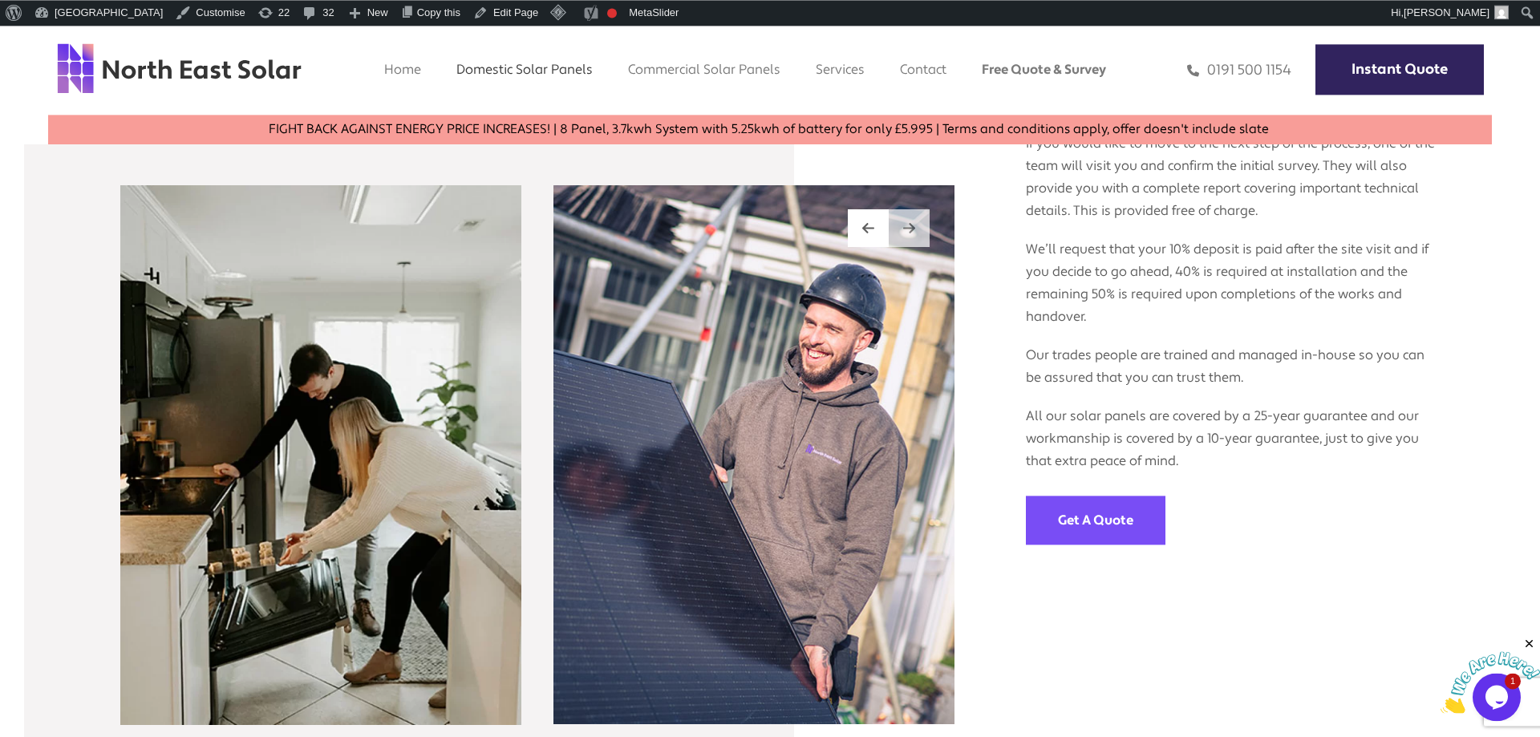
click at [905, 233] on img at bounding box center [909, 228] width 12 height 14
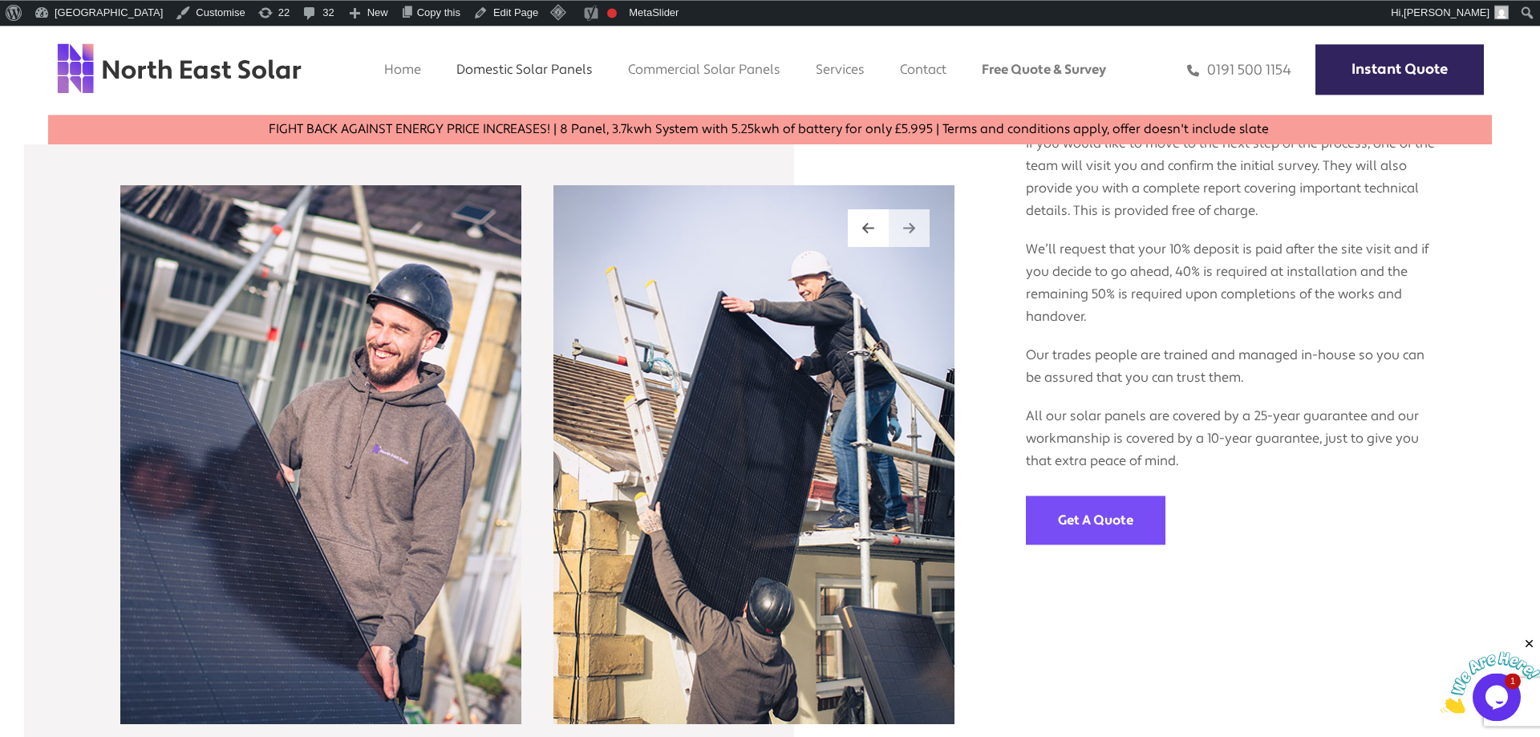
click at [905, 233] on img at bounding box center [909, 228] width 12 height 14
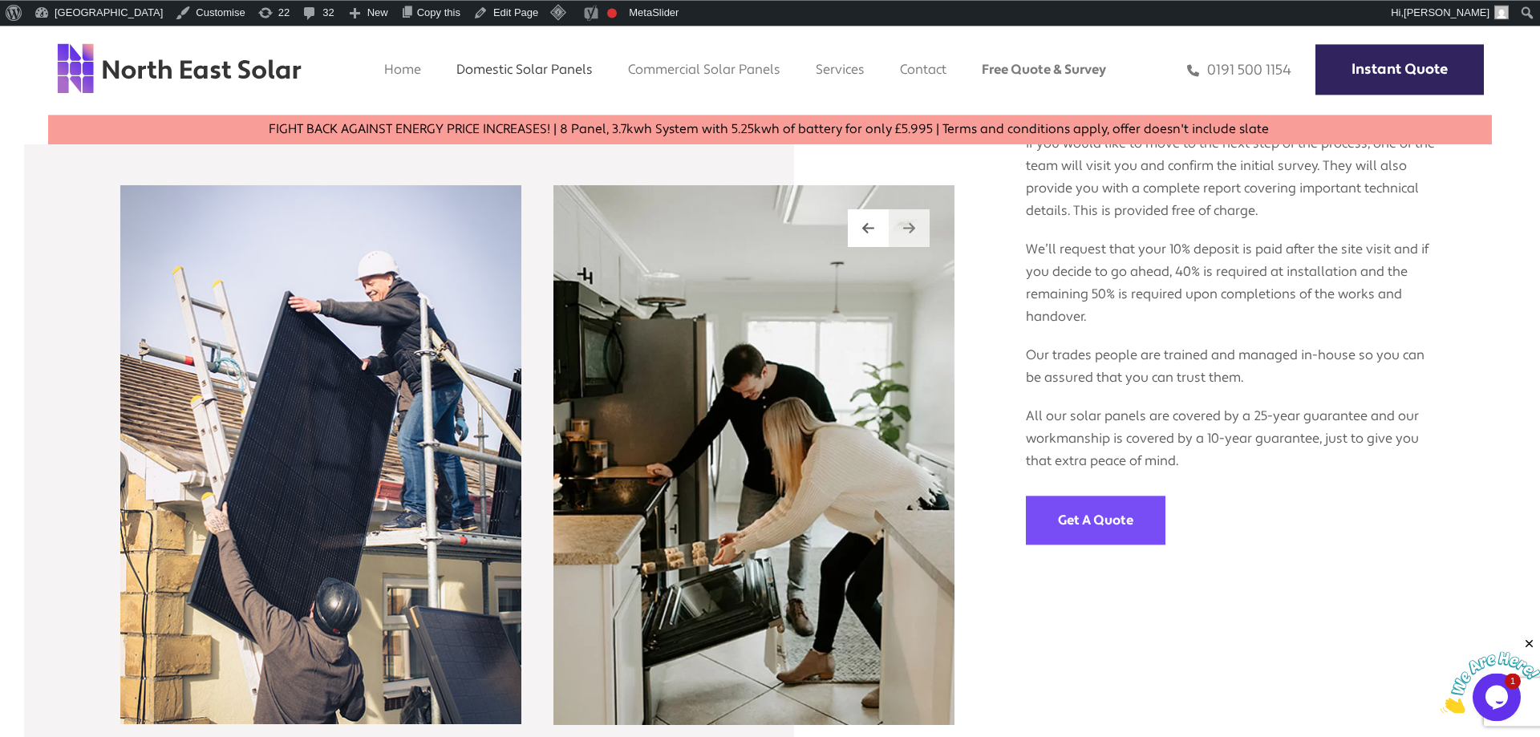
click at [905, 233] on img at bounding box center [909, 228] width 12 height 14
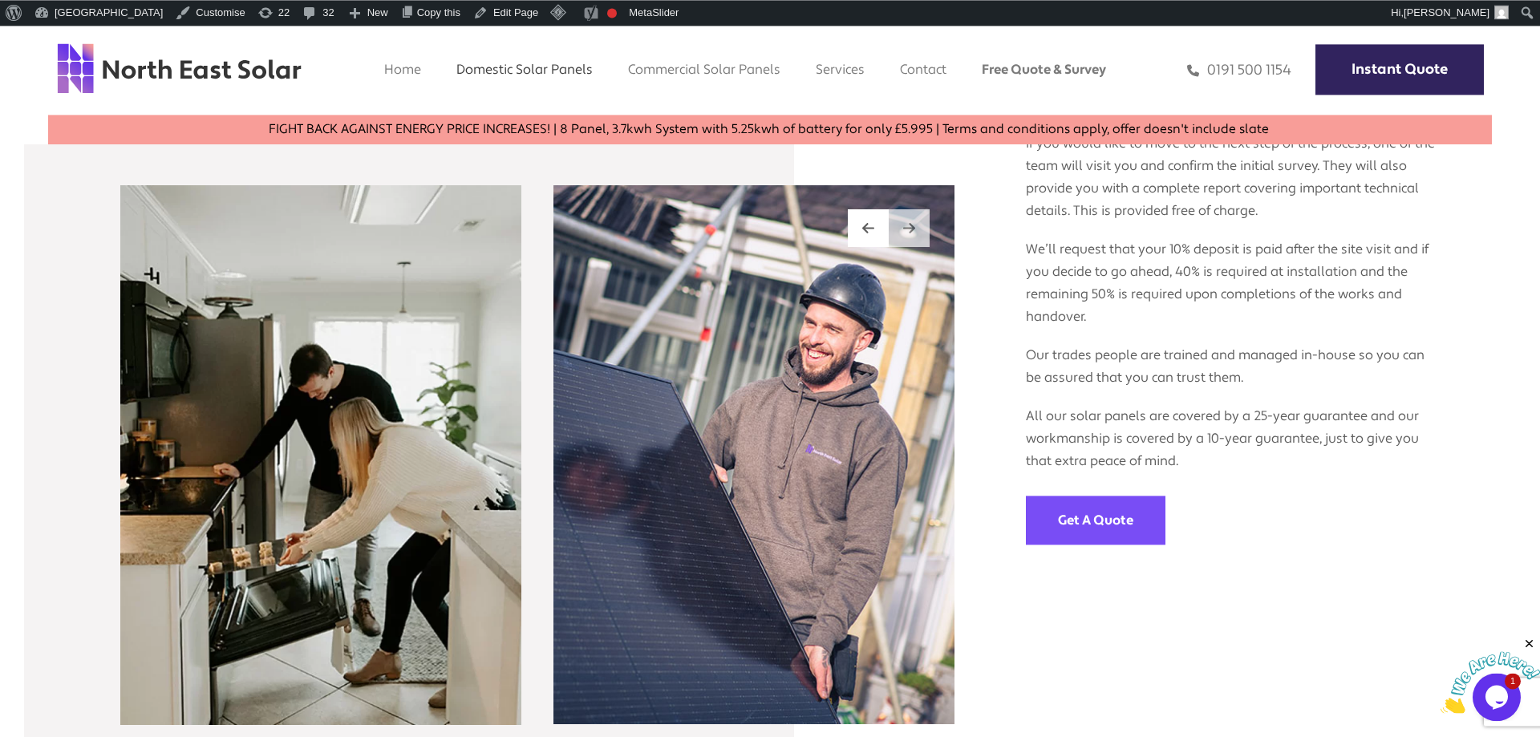
click at [905, 233] on img at bounding box center [909, 228] width 12 height 14
click at [651, 75] on li "Commercial Solar Panels Commercial Solar Finance" at bounding box center [704, 70] width 184 height 16
click at [707, 73] on link "Commercial Solar Panels" at bounding box center [704, 69] width 152 height 17
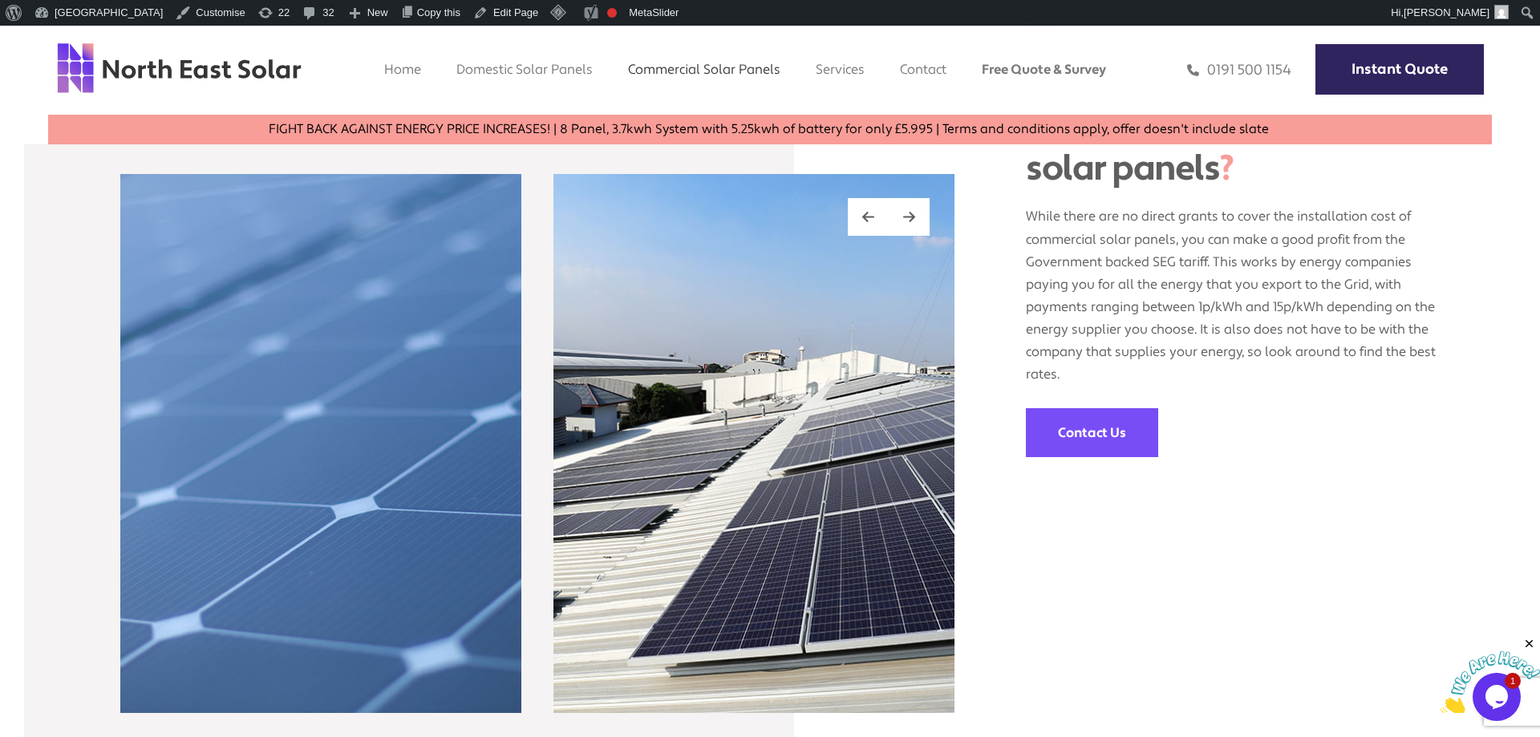
scroll to position [1558, 0]
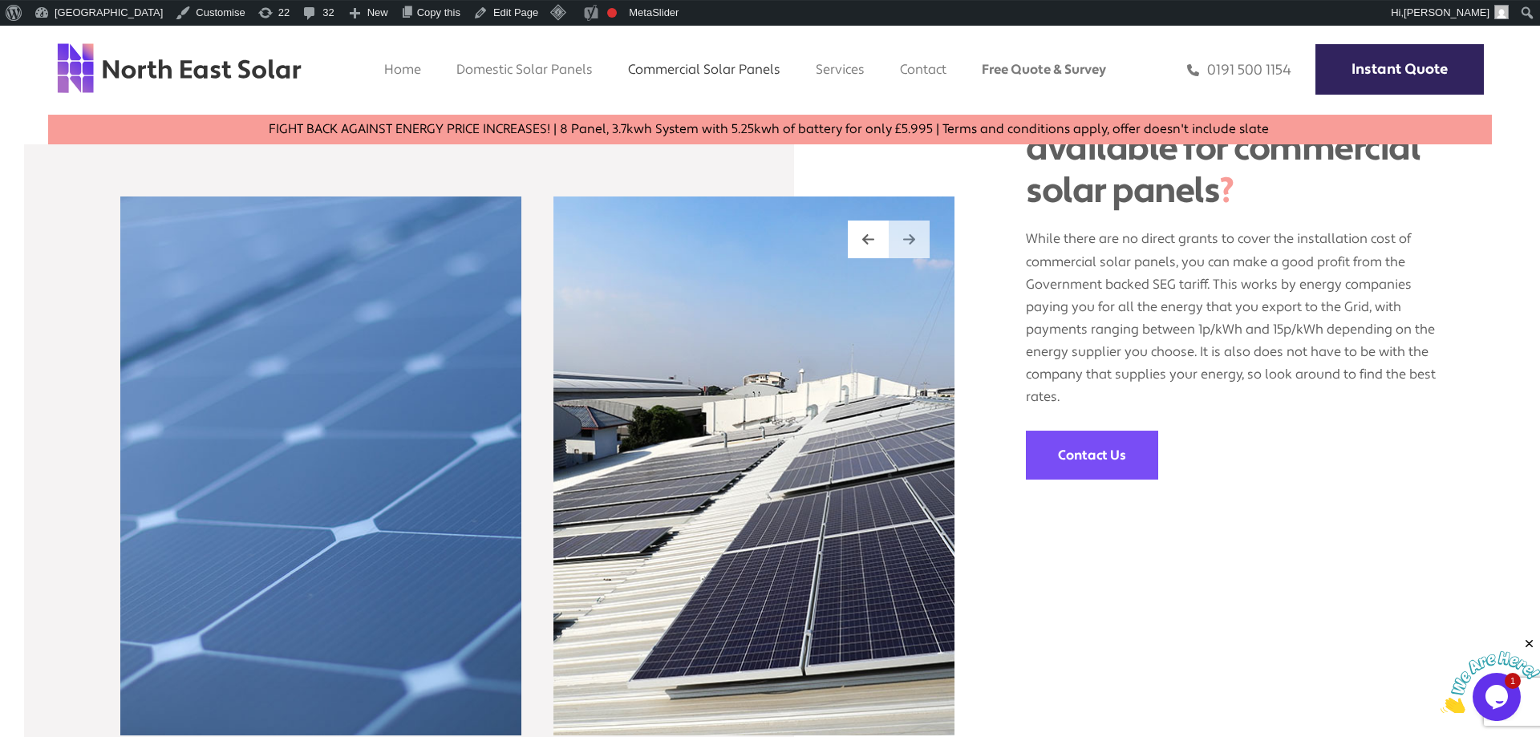
click at [916, 237] on div at bounding box center [909, 240] width 41 height 38
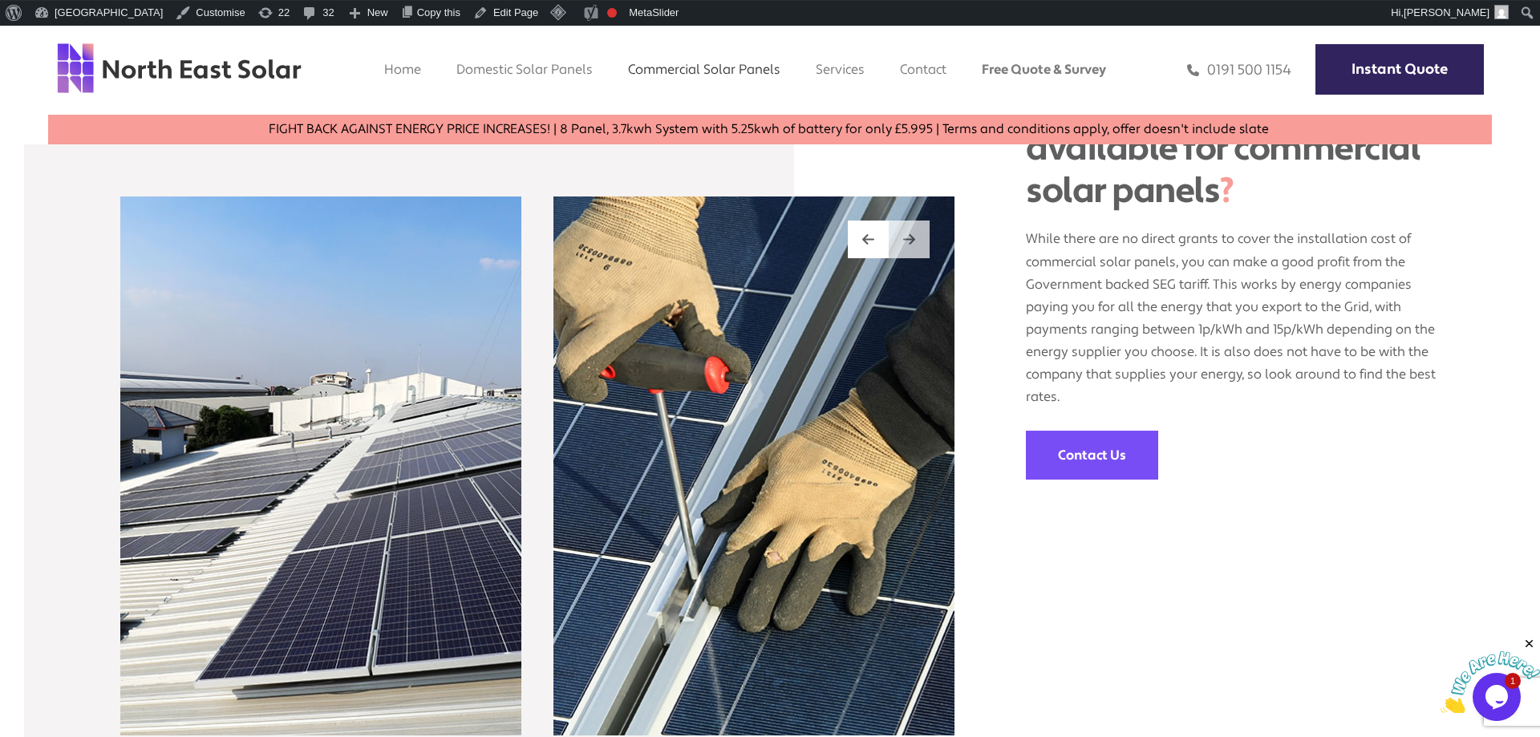
click at [916, 237] on div at bounding box center [909, 240] width 41 height 38
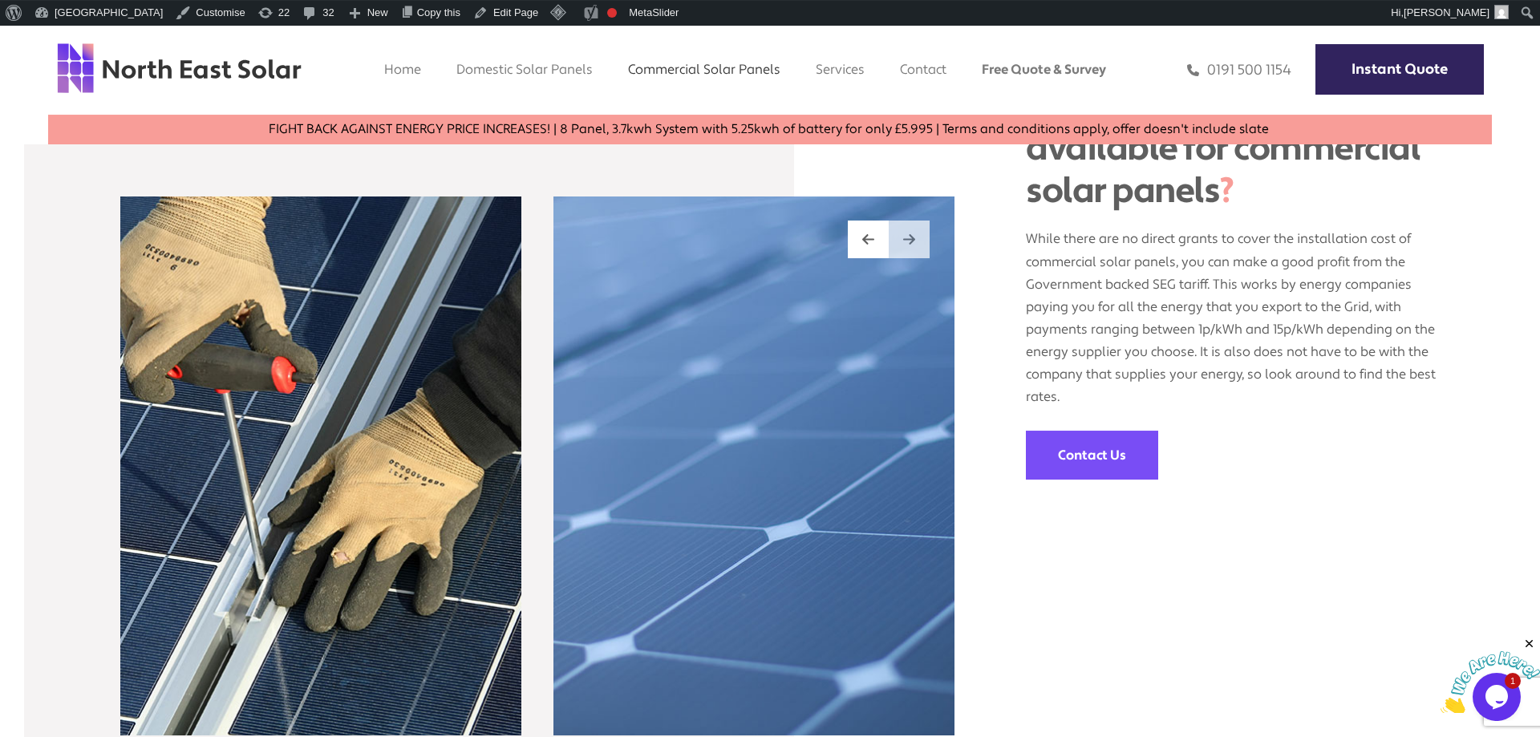
click at [916, 237] on div at bounding box center [909, 240] width 41 height 38
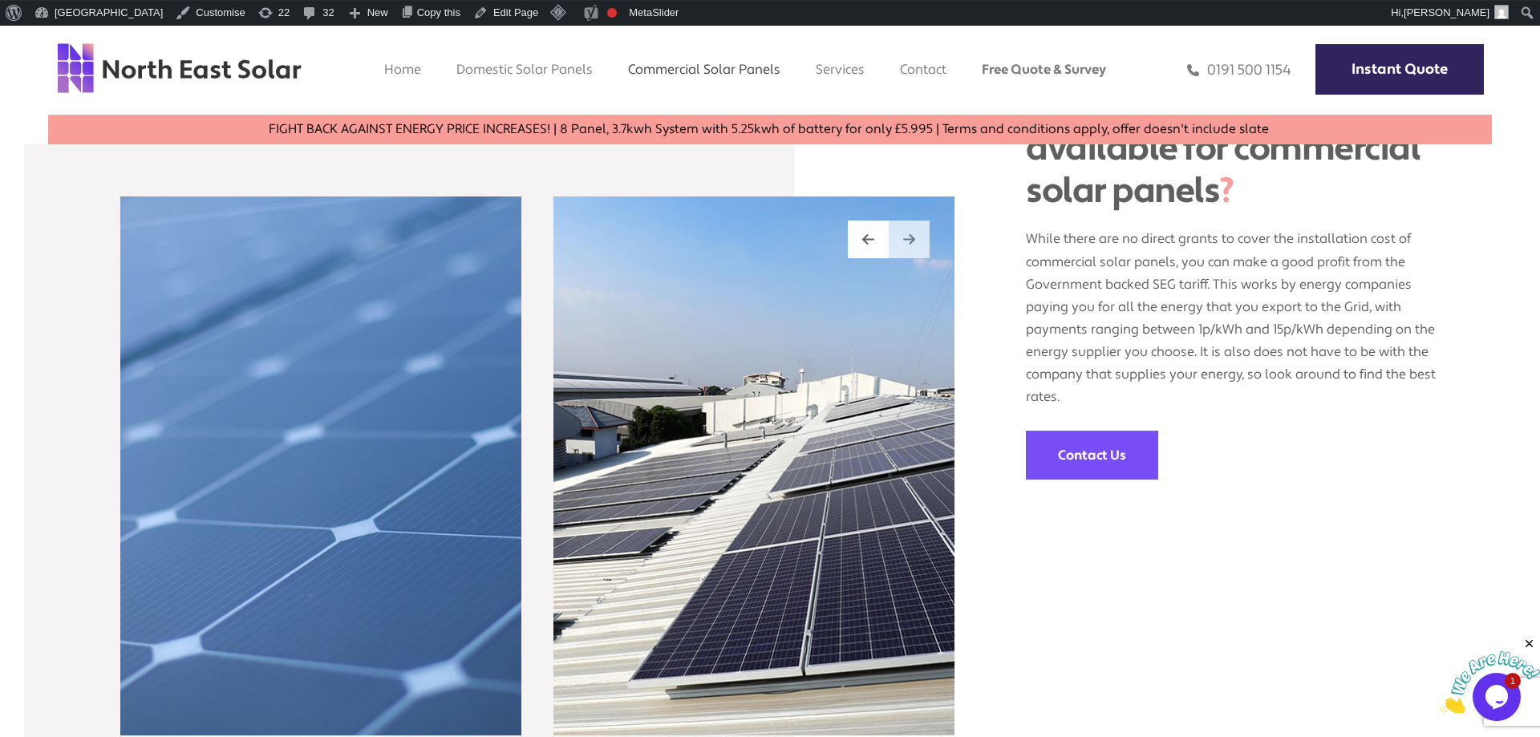
click at [916, 237] on div at bounding box center [909, 240] width 41 height 38
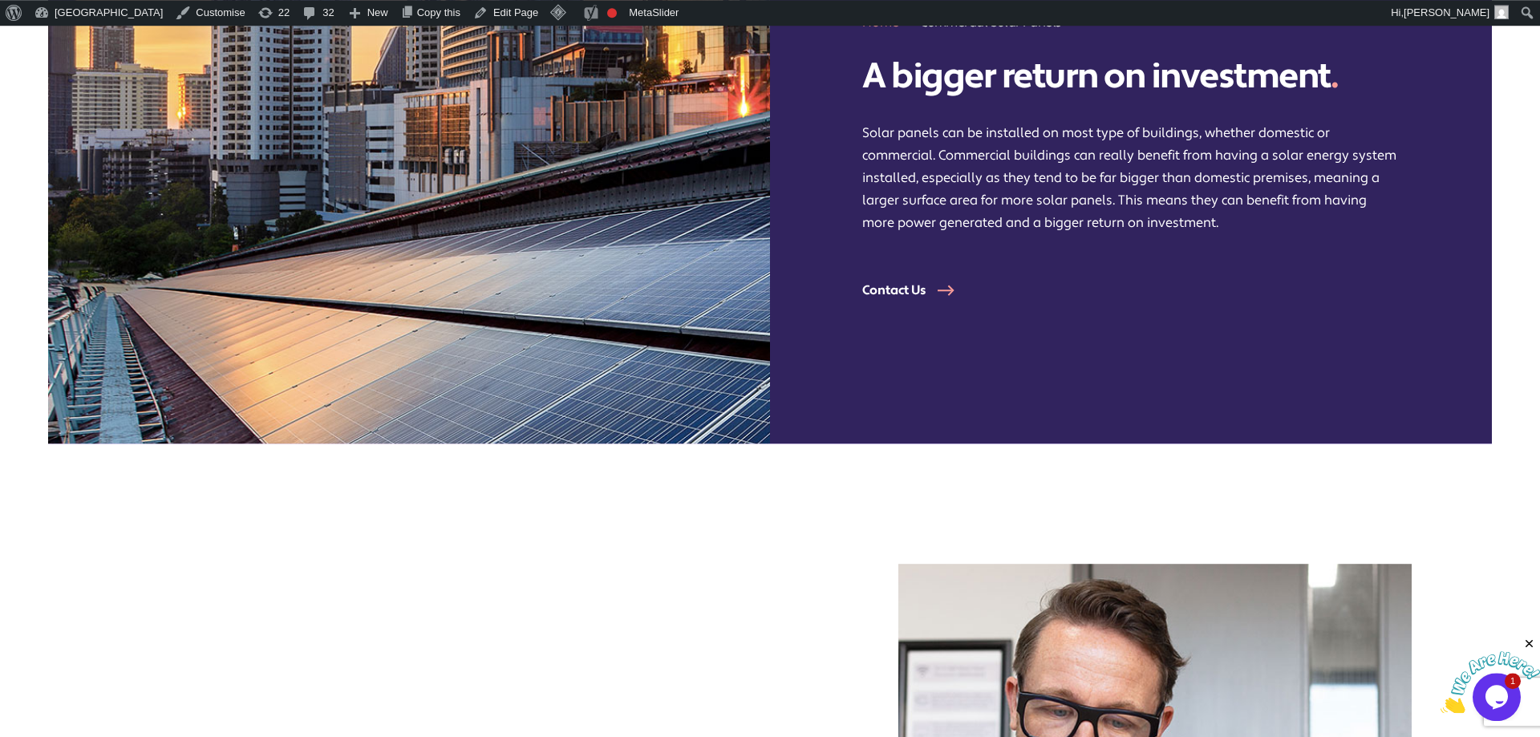
scroll to position [0, 0]
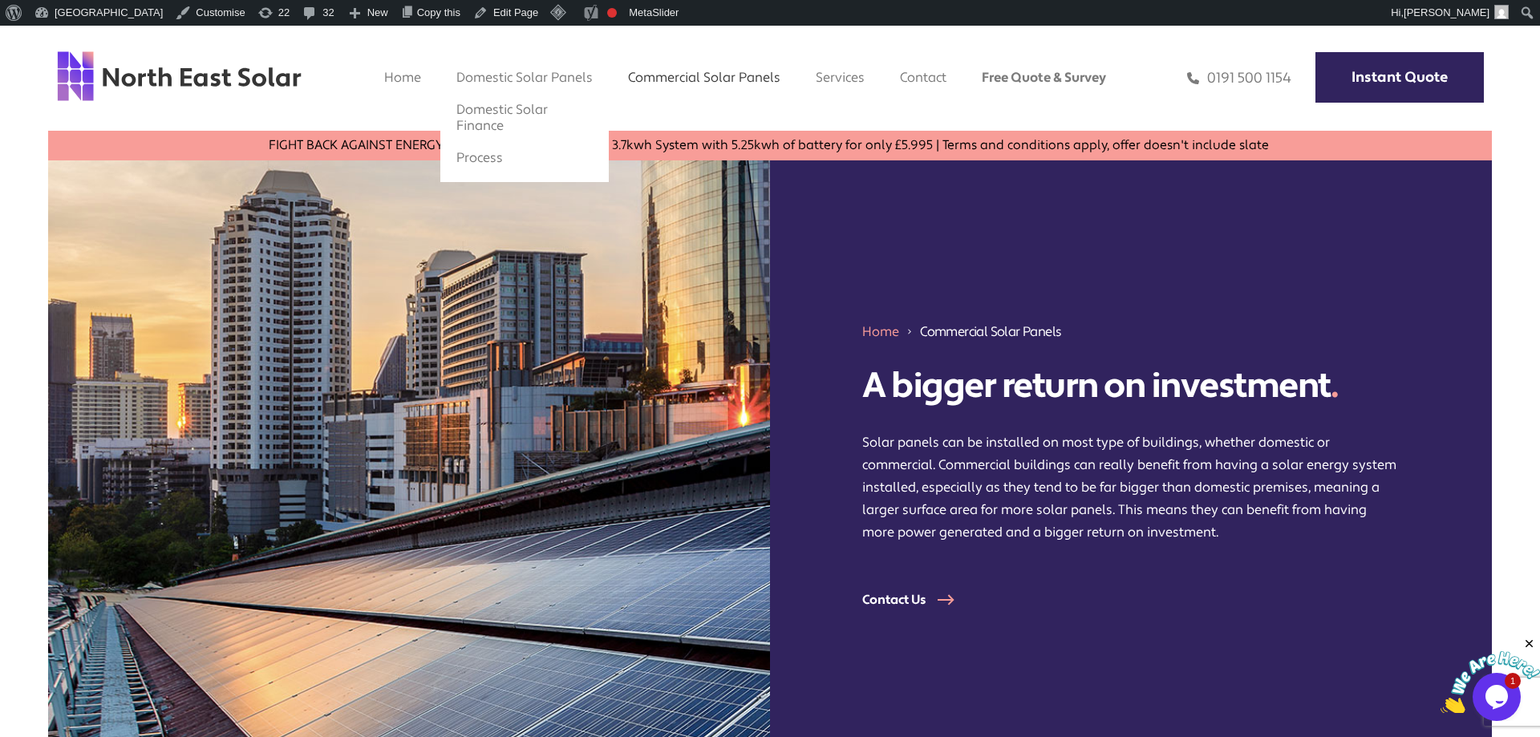
click at [508, 122] on li "Domestic Solar Finance" at bounding box center [524, 118] width 152 height 48
click at [495, 115] on link "Domestic Solar Finance" at bounding box center [501, 117] width 91 height 33
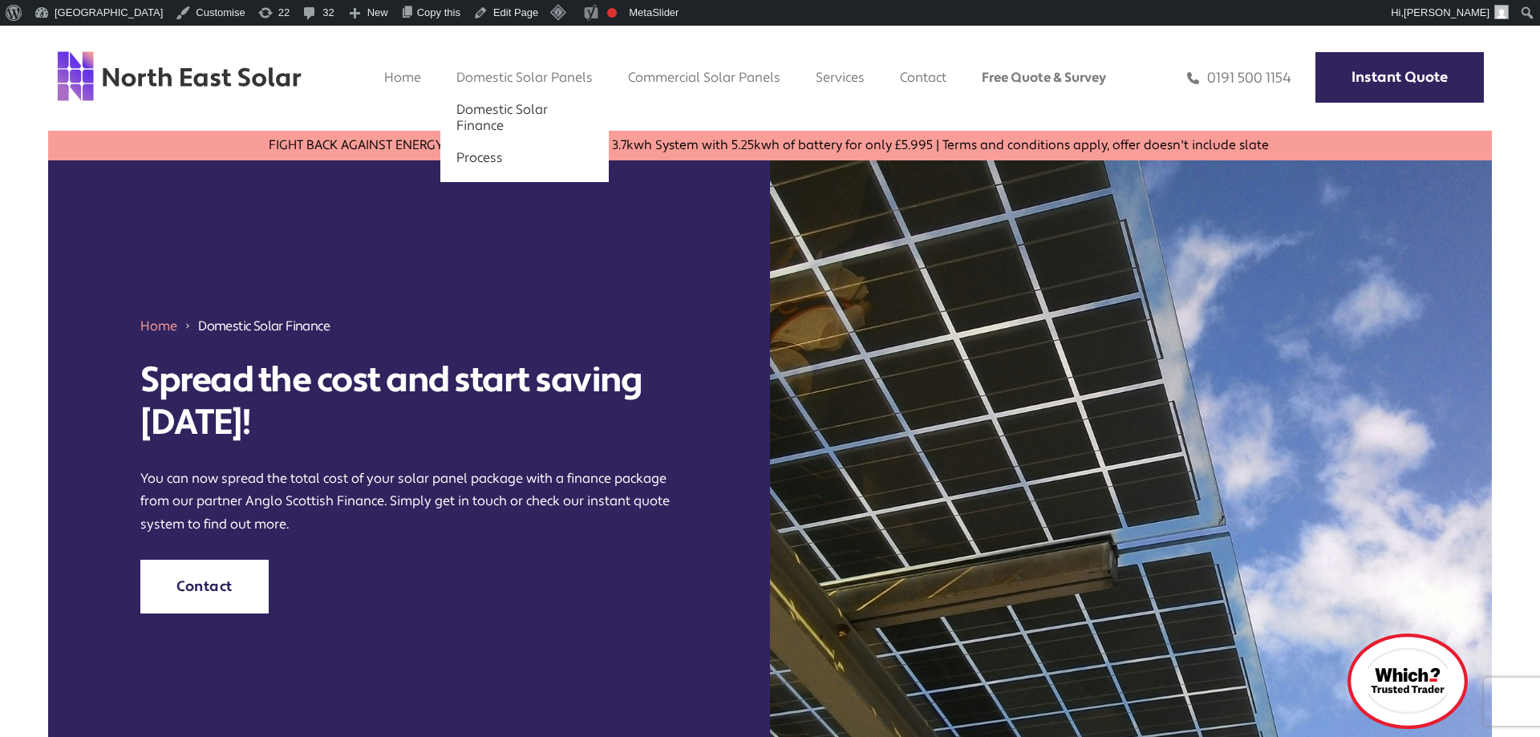
click at [496, 155] on link "Process" at bounding box center [479, 157] width 47 height 17
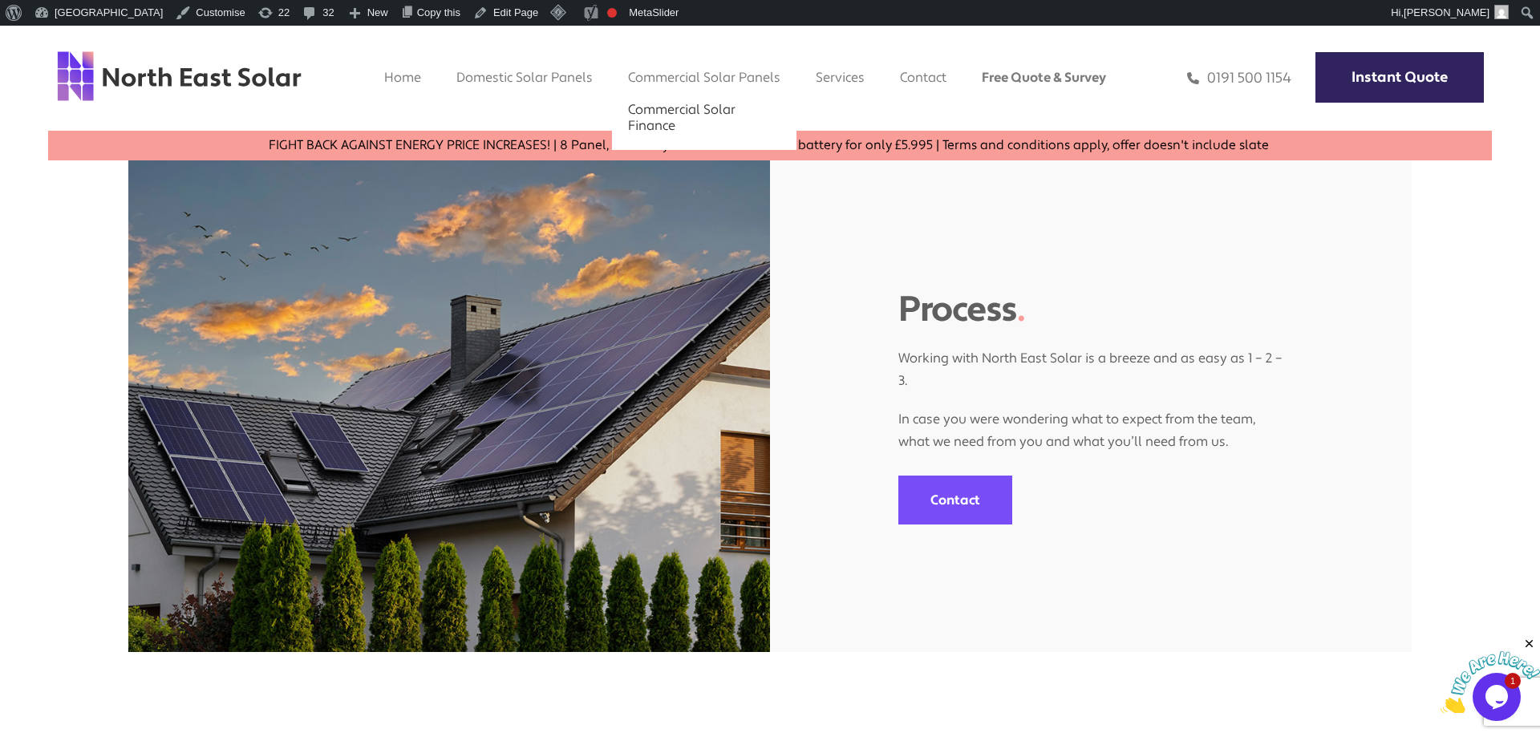
click at [679, 115] on link "Commercial Solar Finance" at bounding box center [681, 117] width 107 height 33
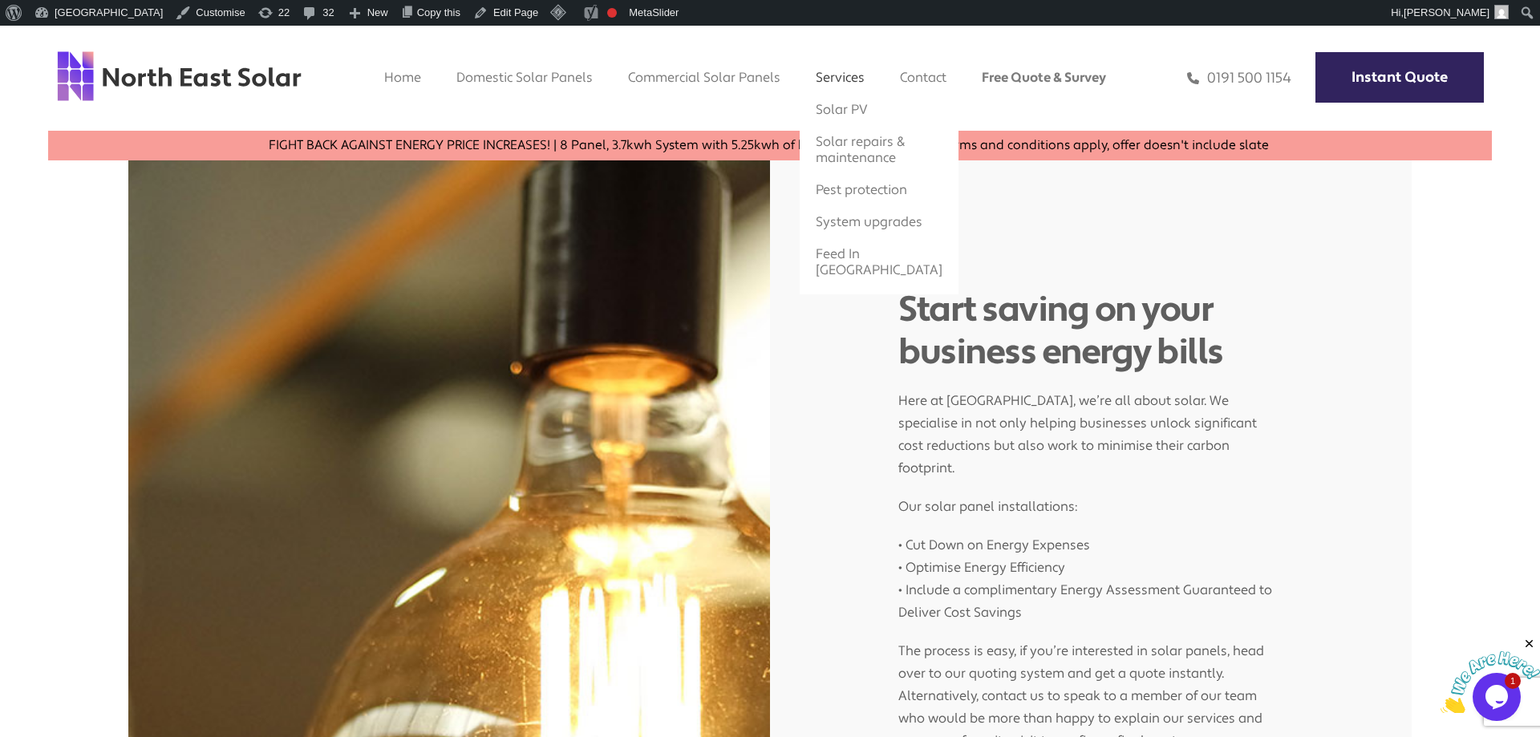
click at [841, 79] on link "Services" at bounding box center [840, 77] width 49 height 17
click at [840, 105] on link "Solar PV" at bounding box center [842, 109] width 52 height 17
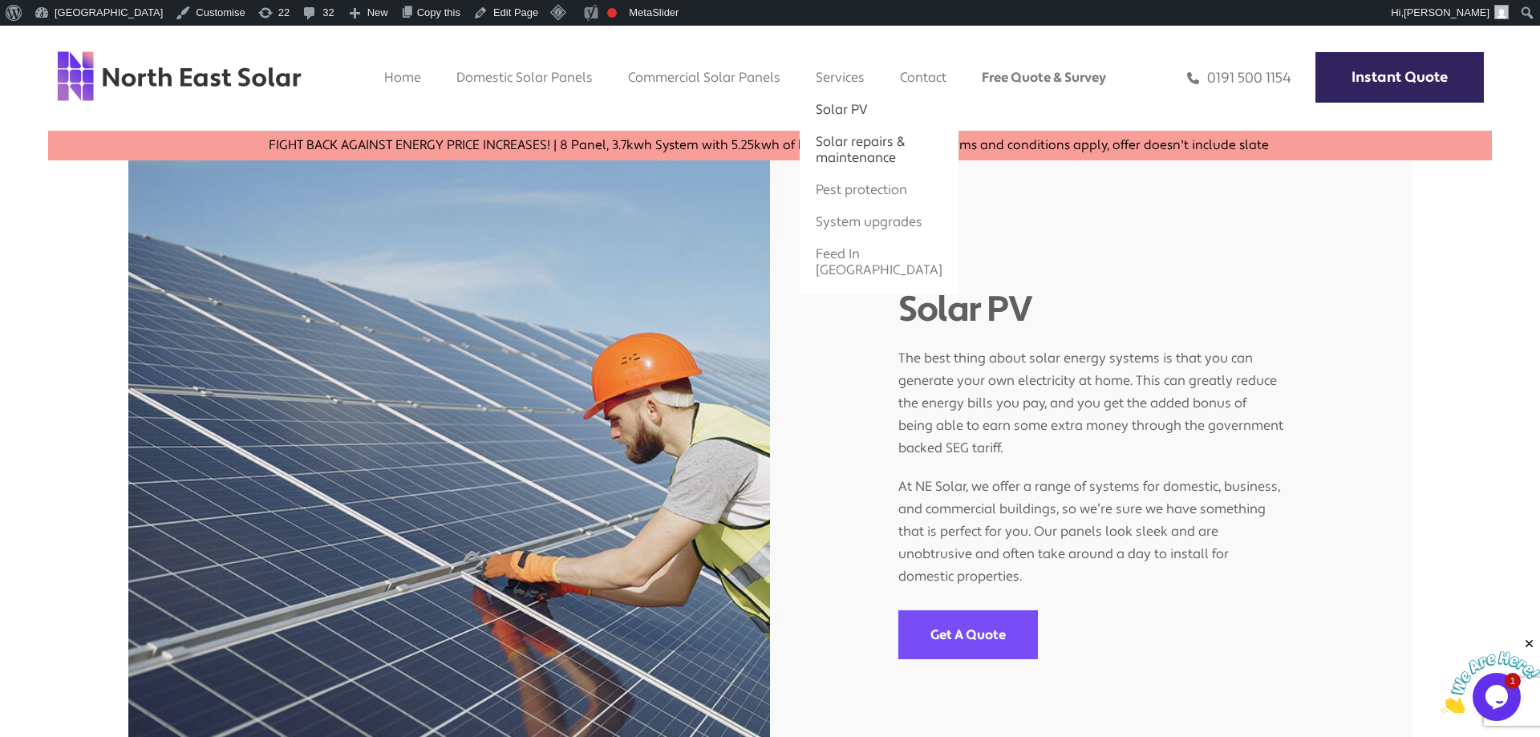
click at [822, 143] on link "Solar repairs & maintenance" at bounding box center [860, 149] width 89 height 33
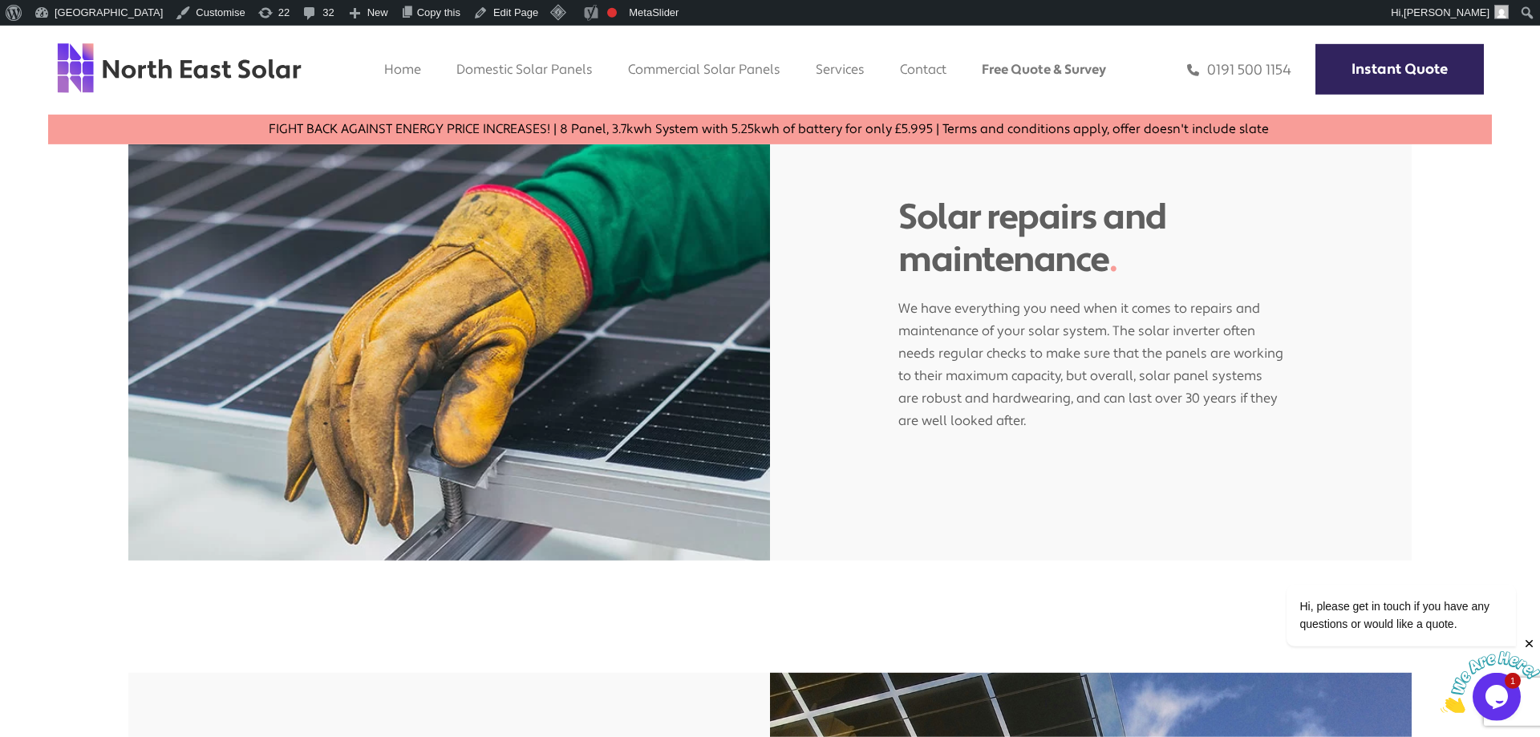
scroll to position [74, 0]
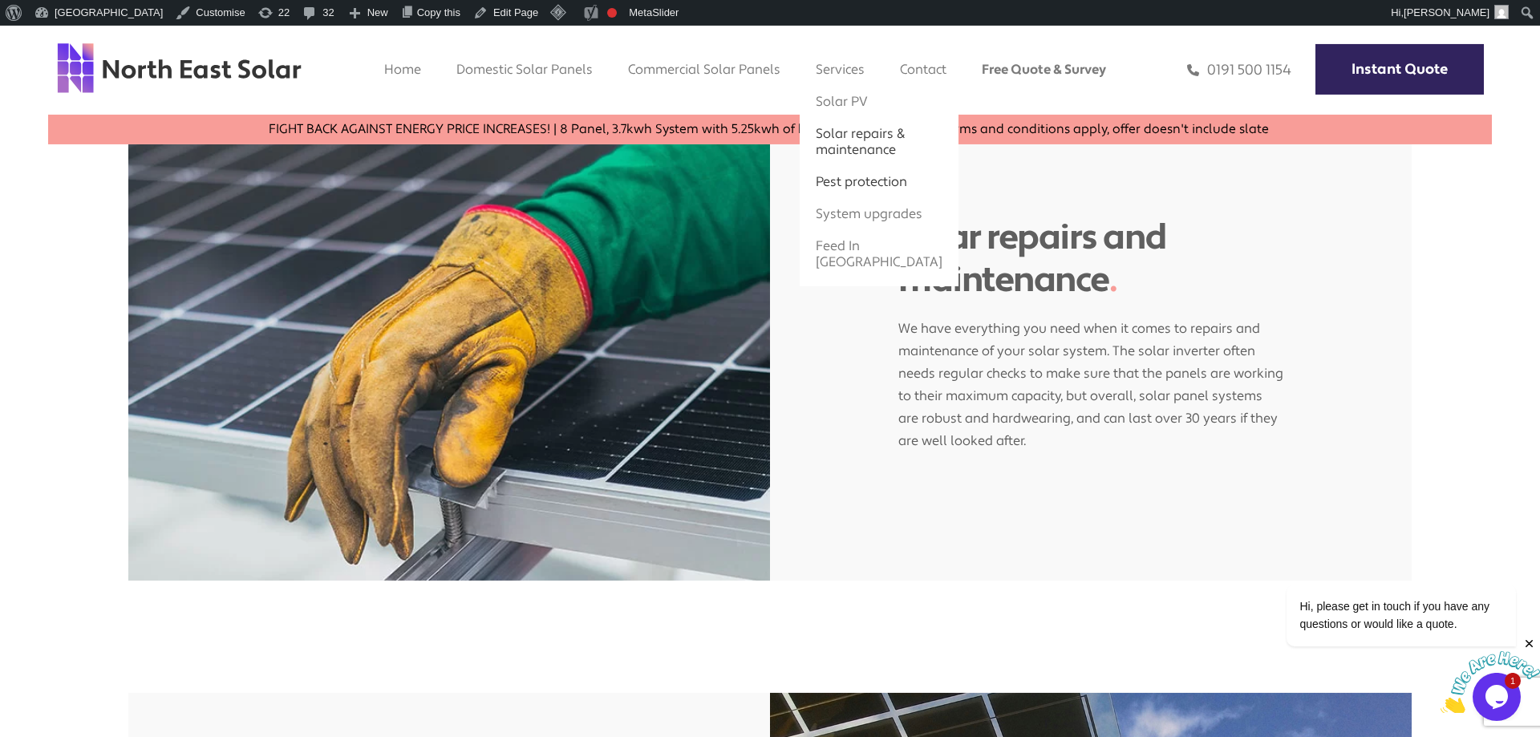
click at [838, 187] on link "Pest protection" at bounding box center [861, 181] width 91 height 17
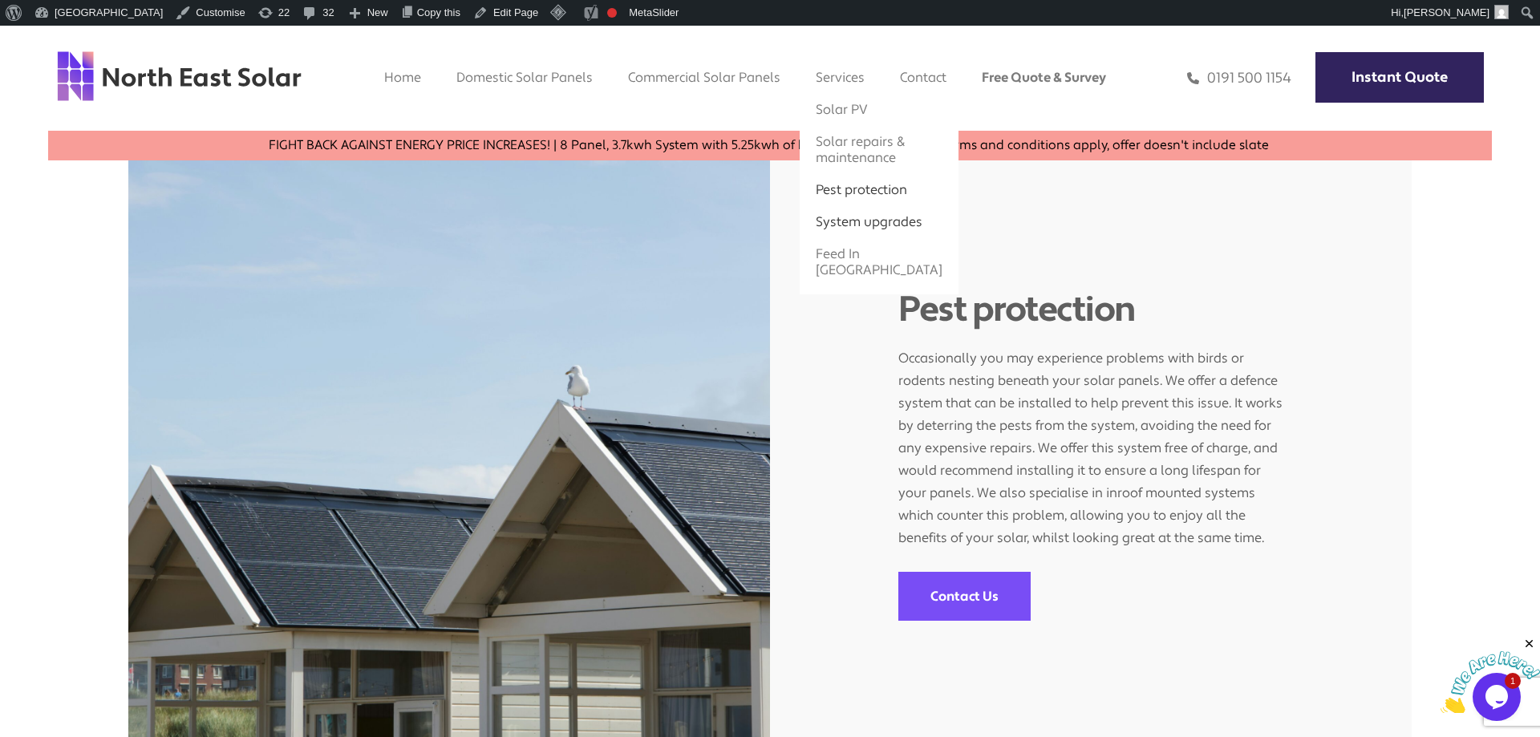
click at [851, 220] on link "System upgrades" at bounding box center [869, 221] width 107 height 17
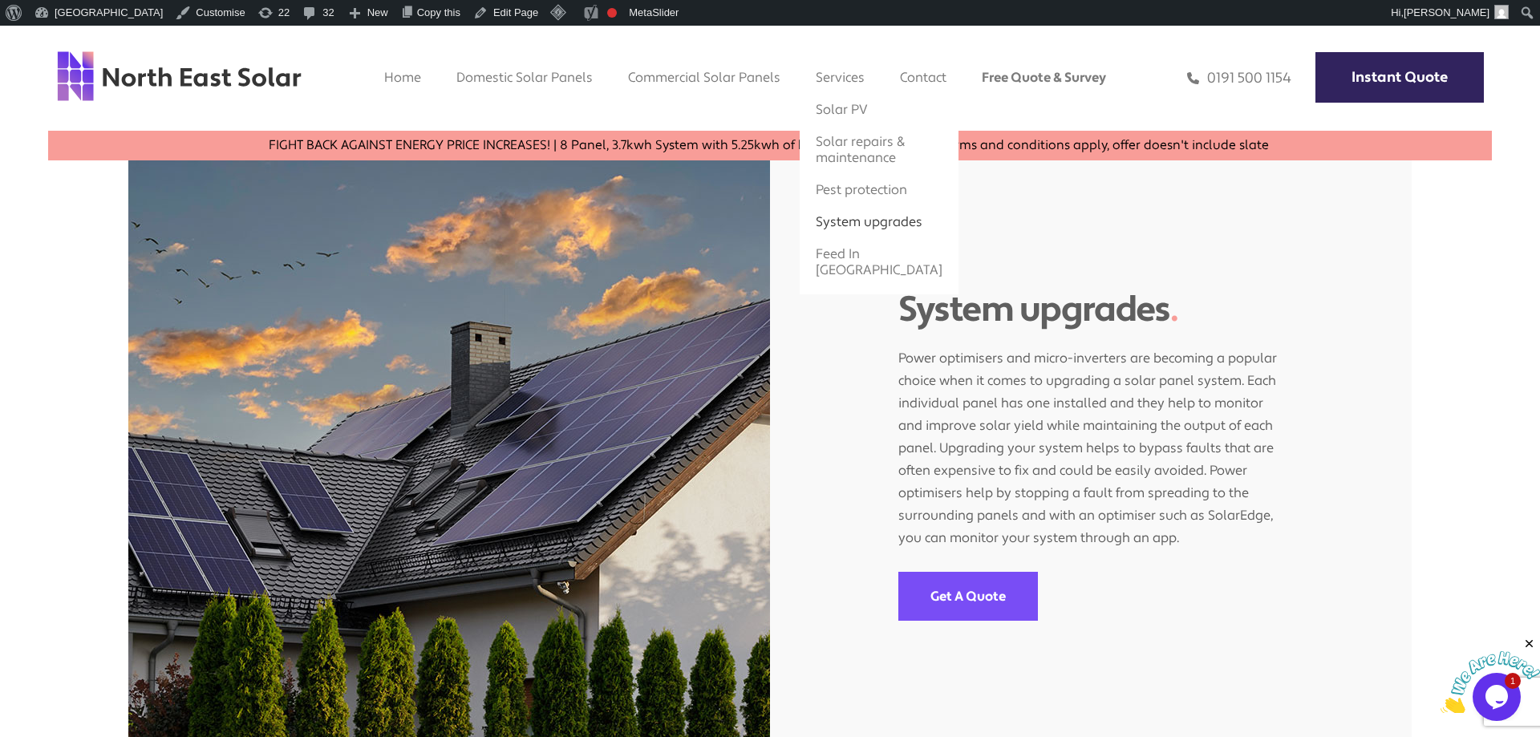
click at [861, 280] on li "Feed In [GEOGRAPHIC_DATA]" at bounding box center [879, 262] width 143 height 48
click at [856, 273] on link "Feed In [GEOGRAPHIC_DATA]" at bounding box center [879, 261] width 127 height 33
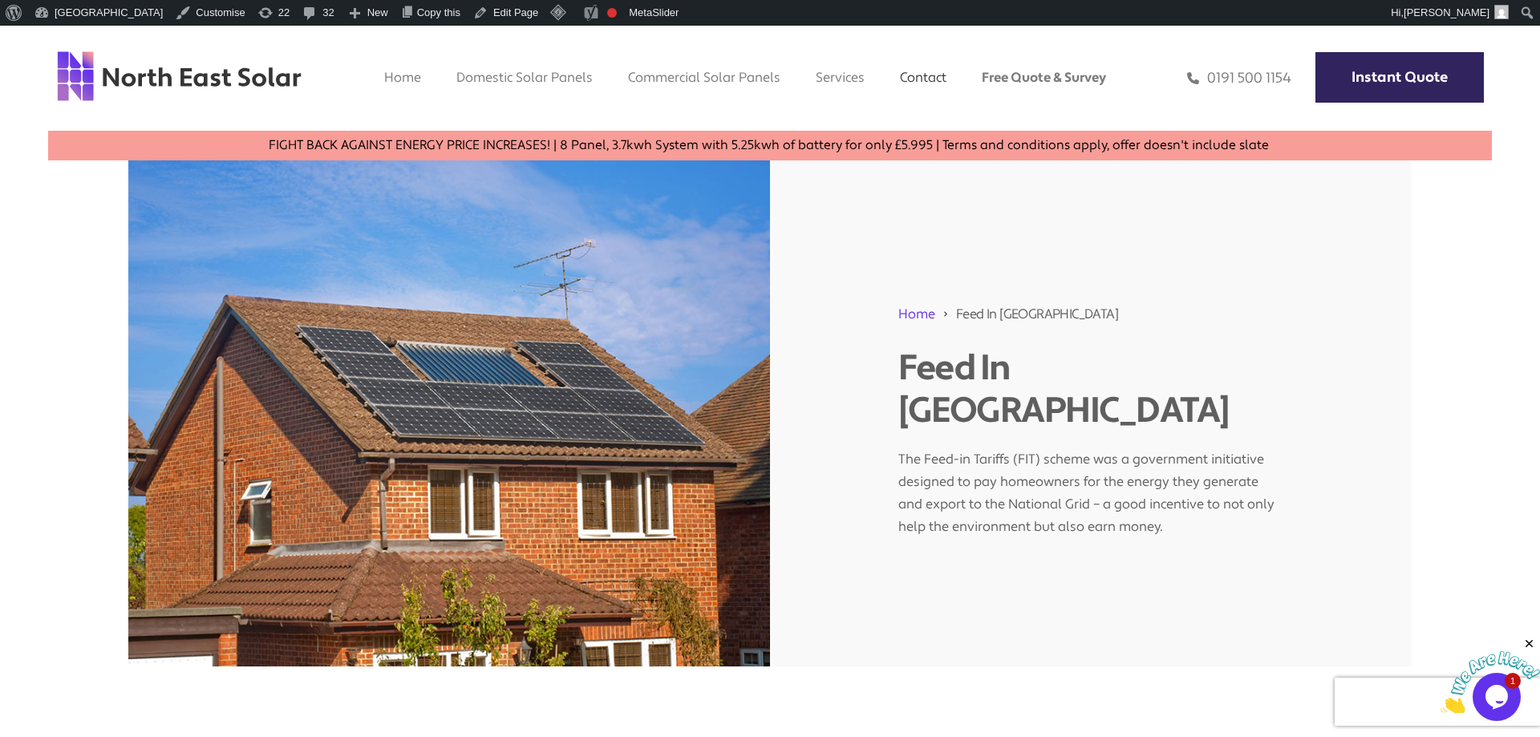
click at [913, 77] on link "Contact" at bounding box center [923, 77] width 47 height 17
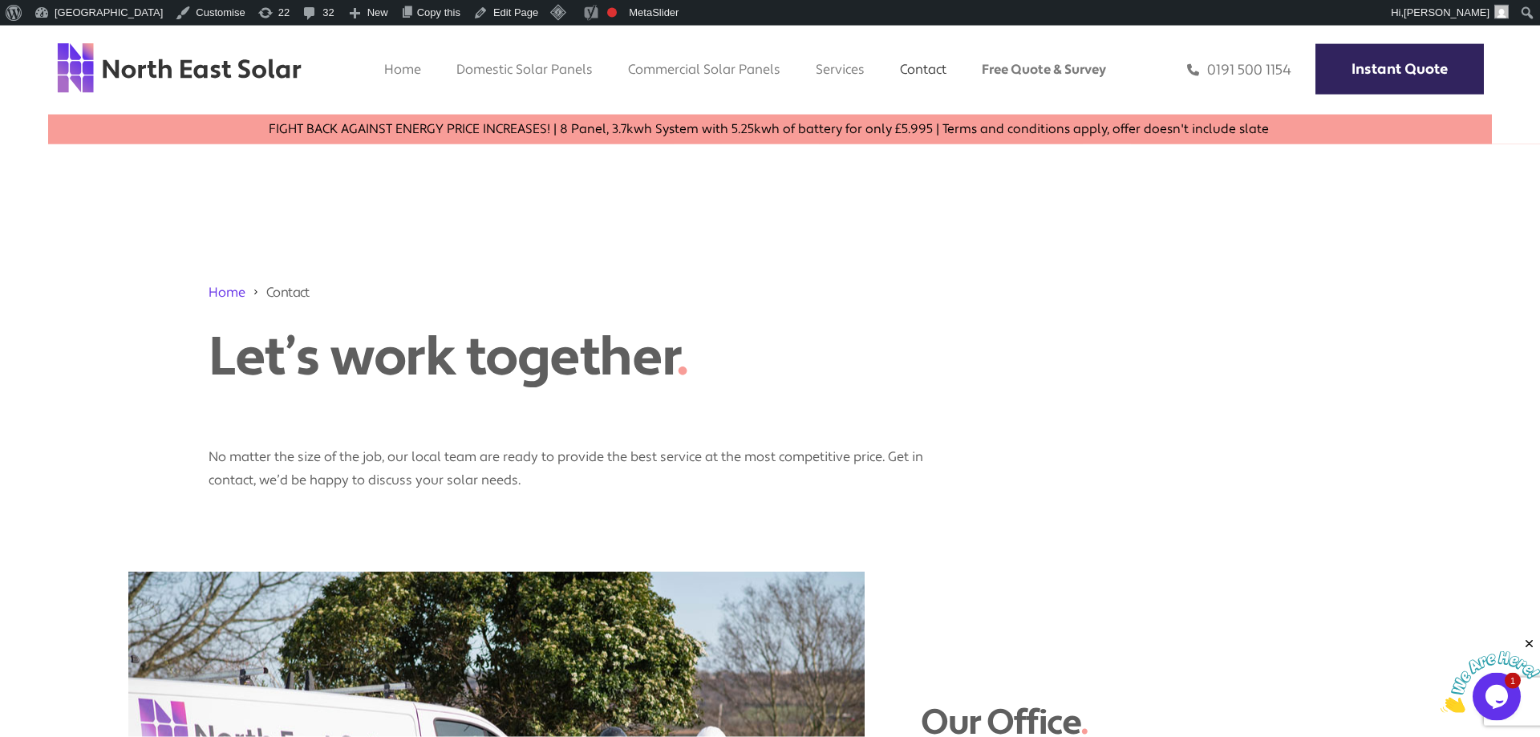
scroll to position [13, 0]
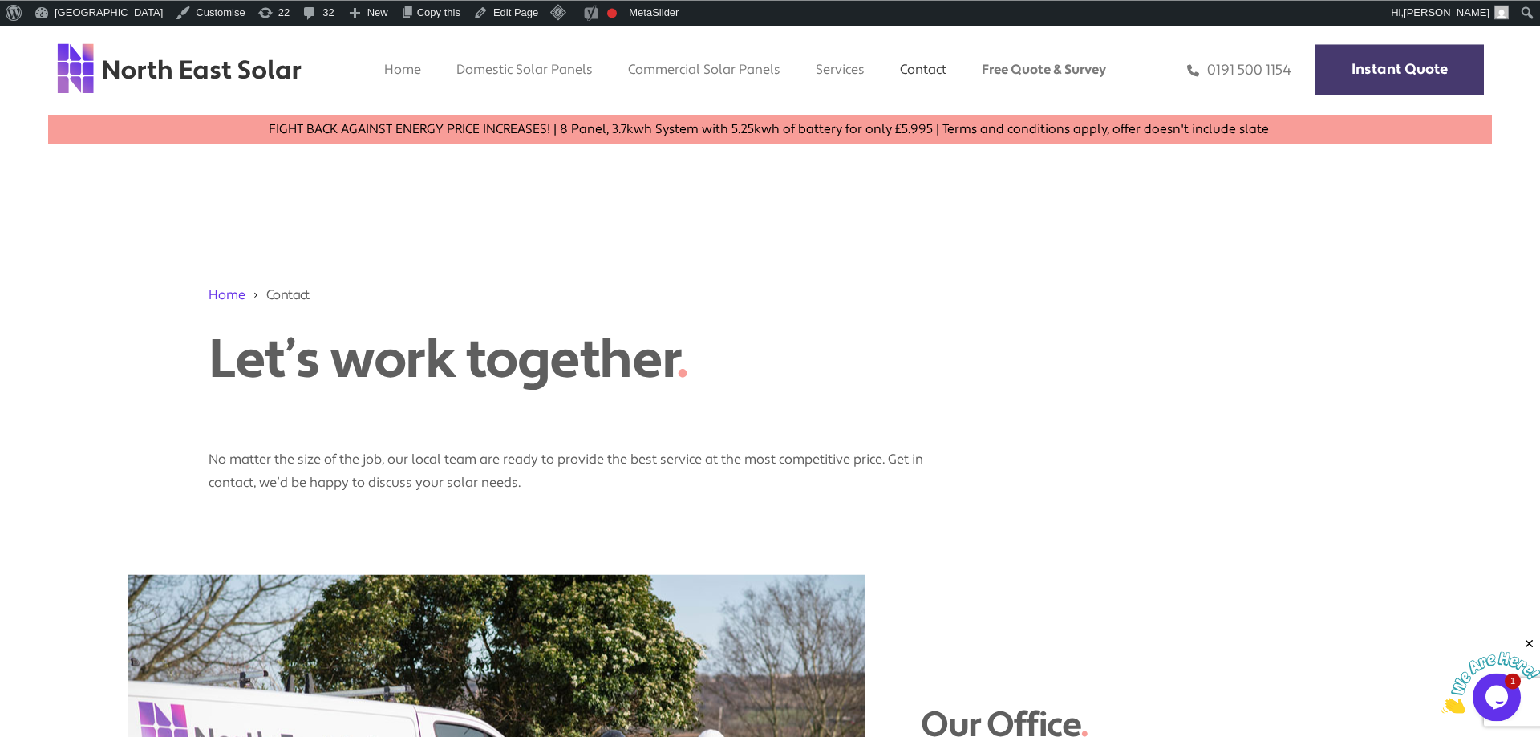
click at [1440, 72] on link "Instant Quote" at bounding box center [1399, 69] width 168 height 51
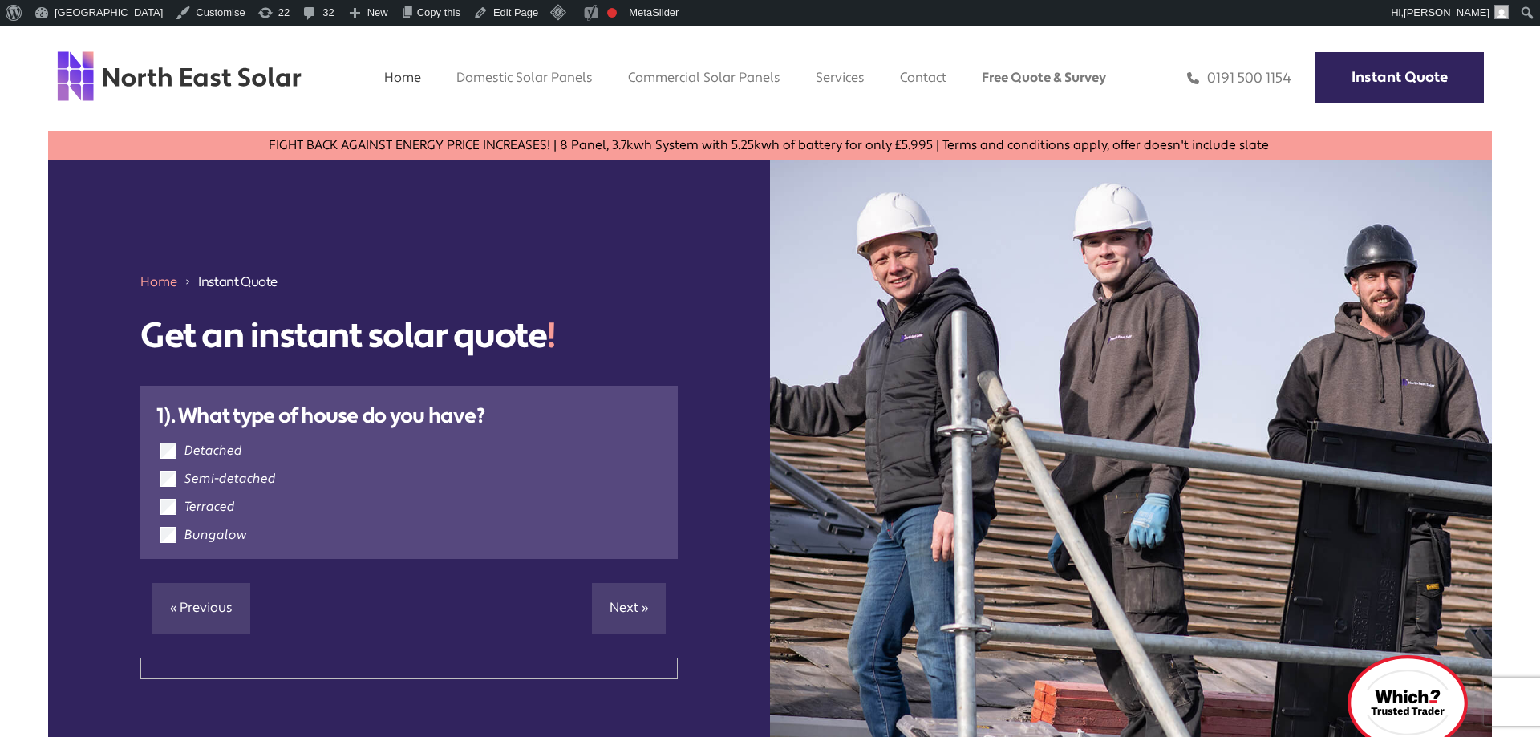
click at [387, 78] on link "Home" at bounding box center [402, 77] width 37 height 17
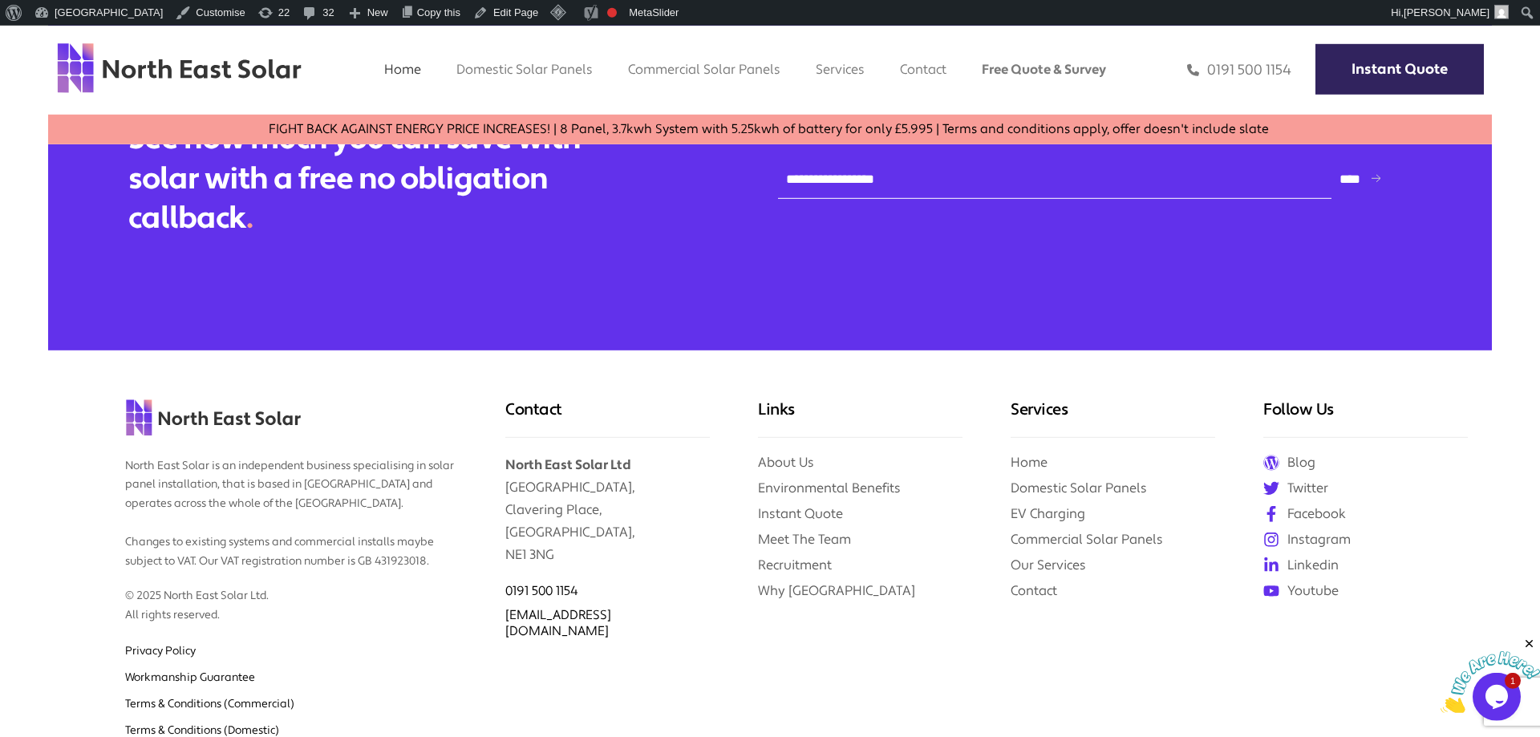
scroll to position [6967, 0]
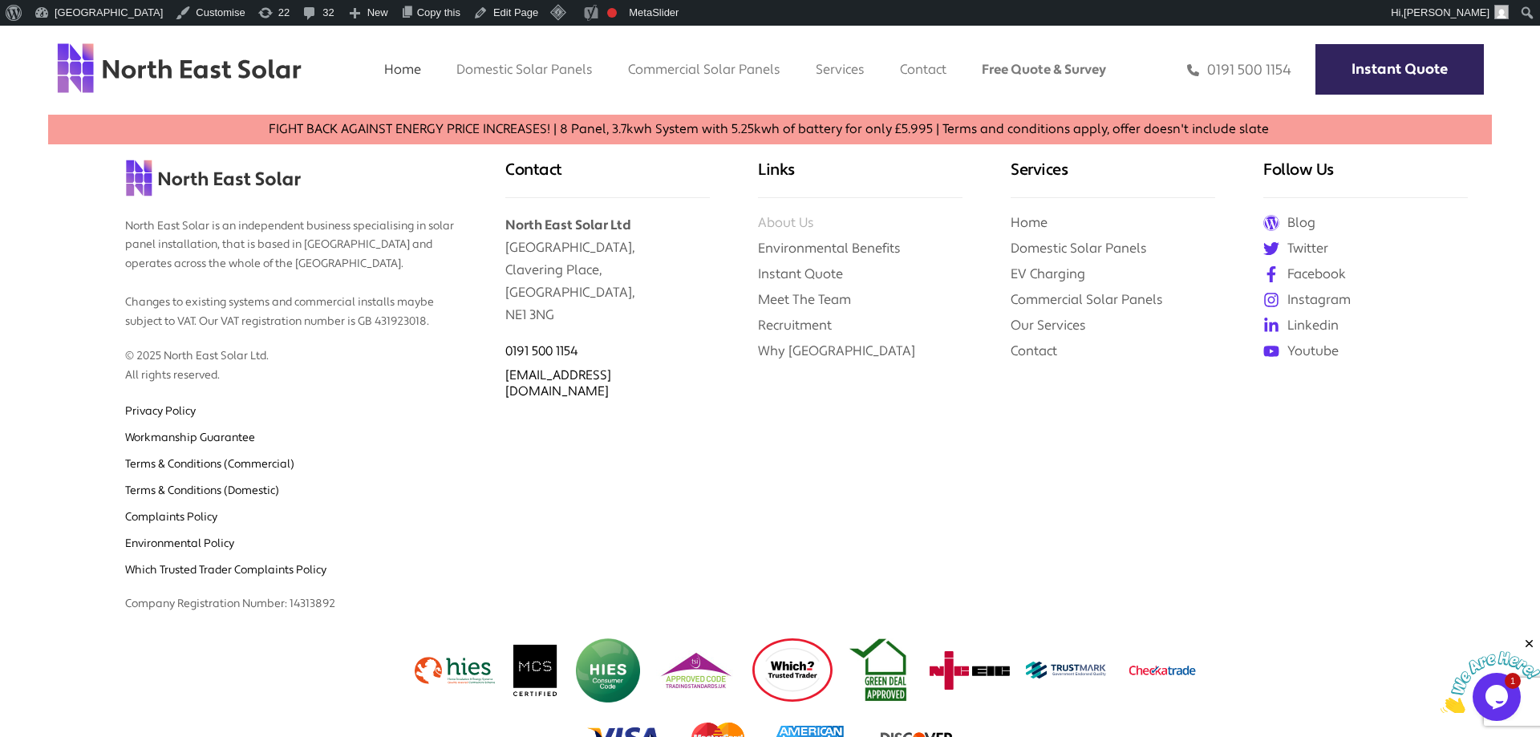
click at [805, 214] on link "About Us" at bounding box center [786, 222] width 56 height 17
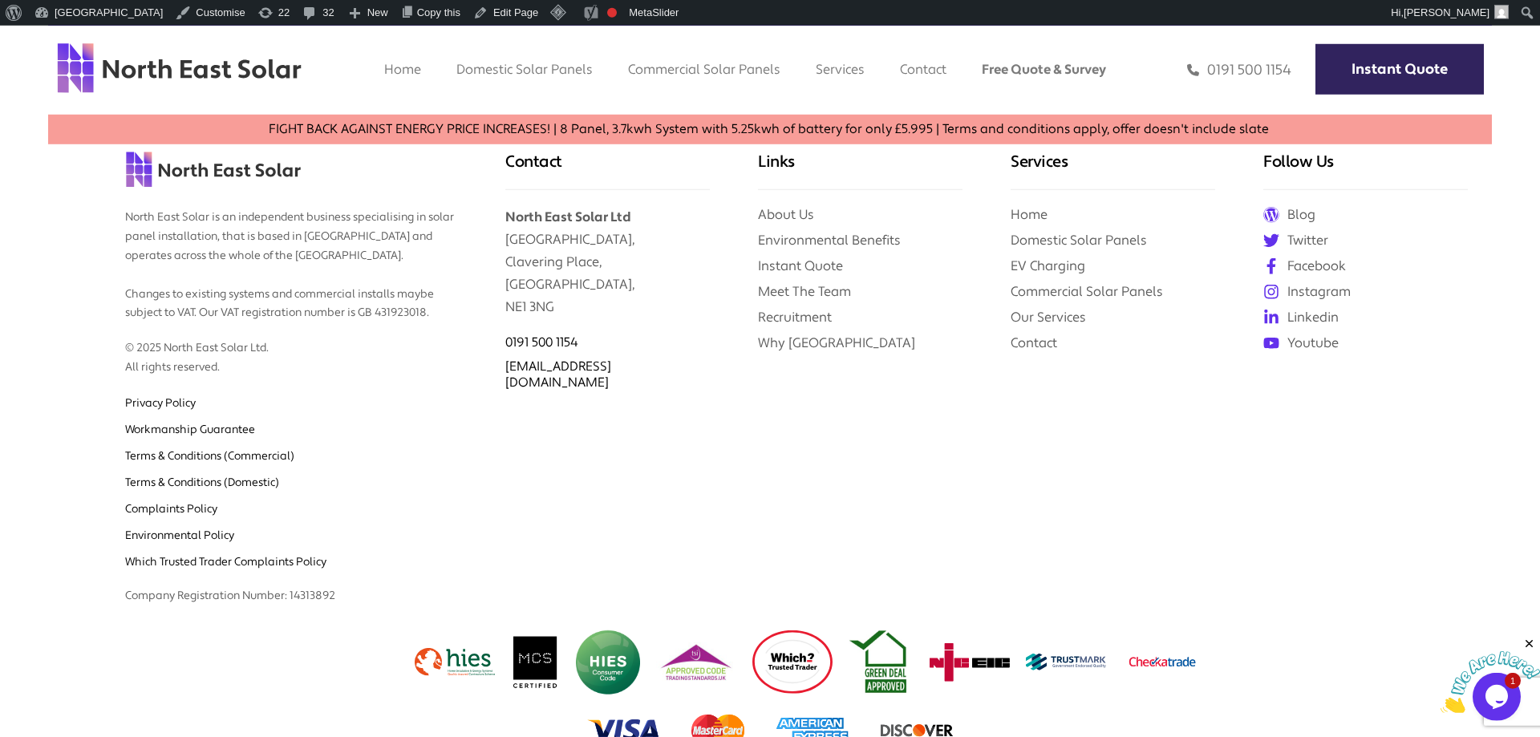
scroll to position [3561, 0]
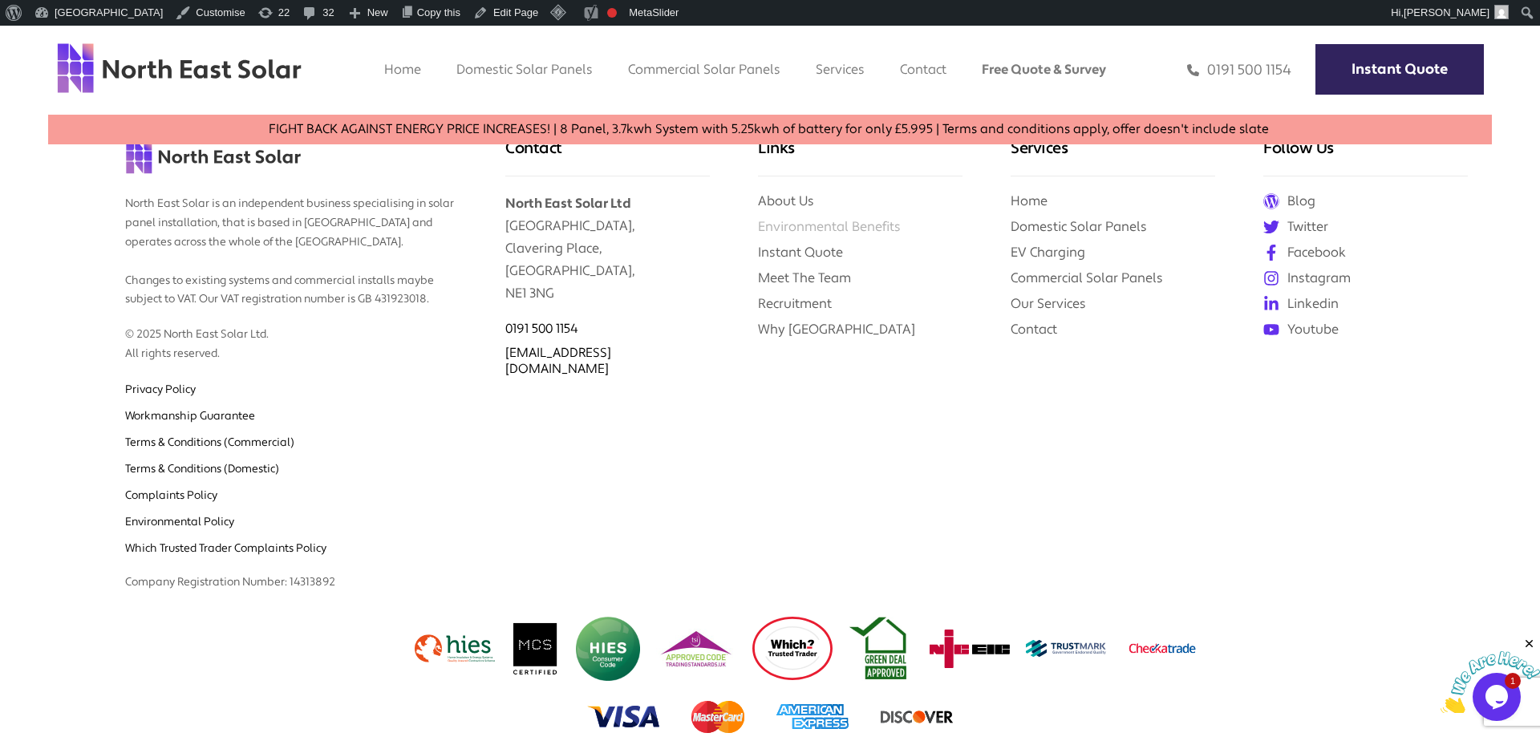
click at [816, 231] on link "Environmental Benefits" at bounding box center [829, 226] width 143 height 17
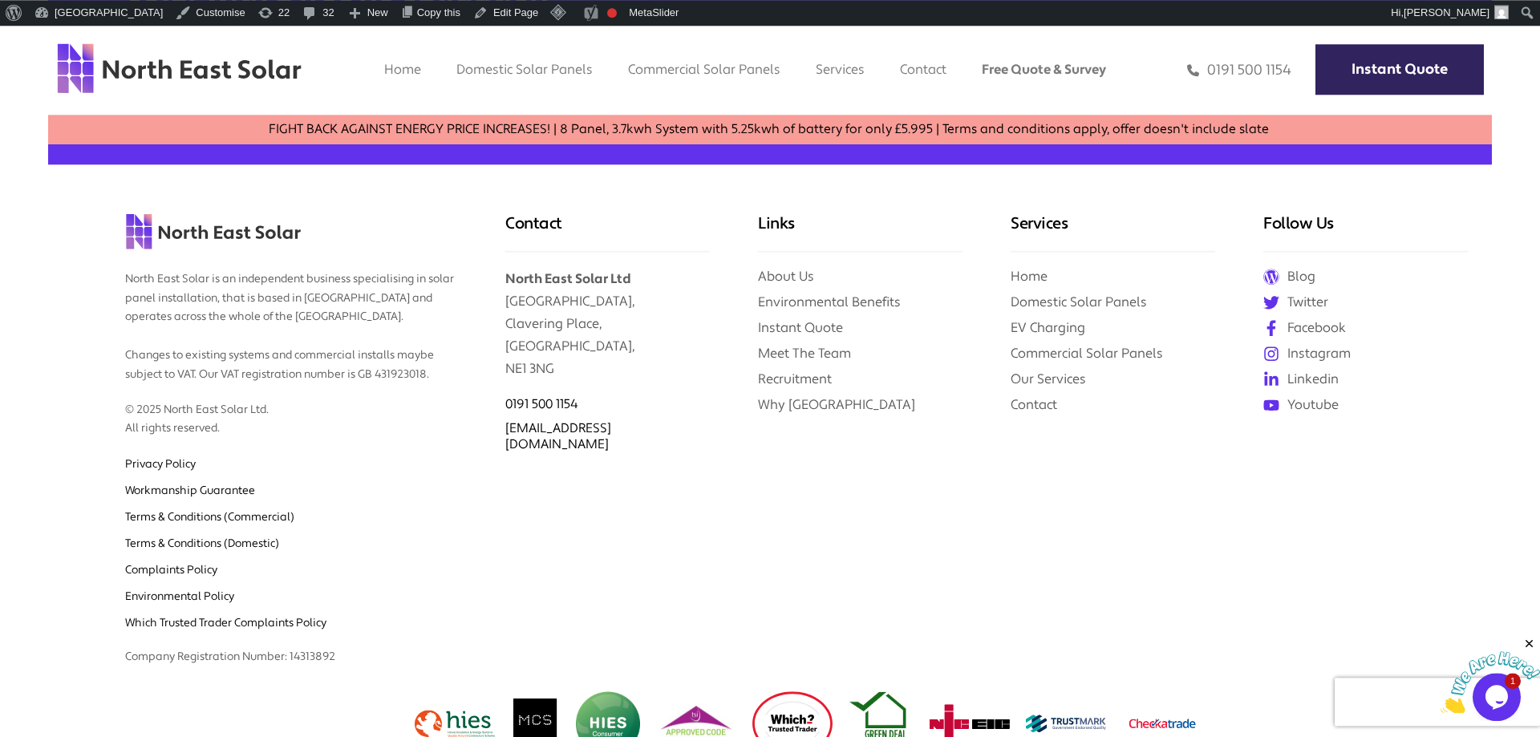
scroll to position [4167, 0]
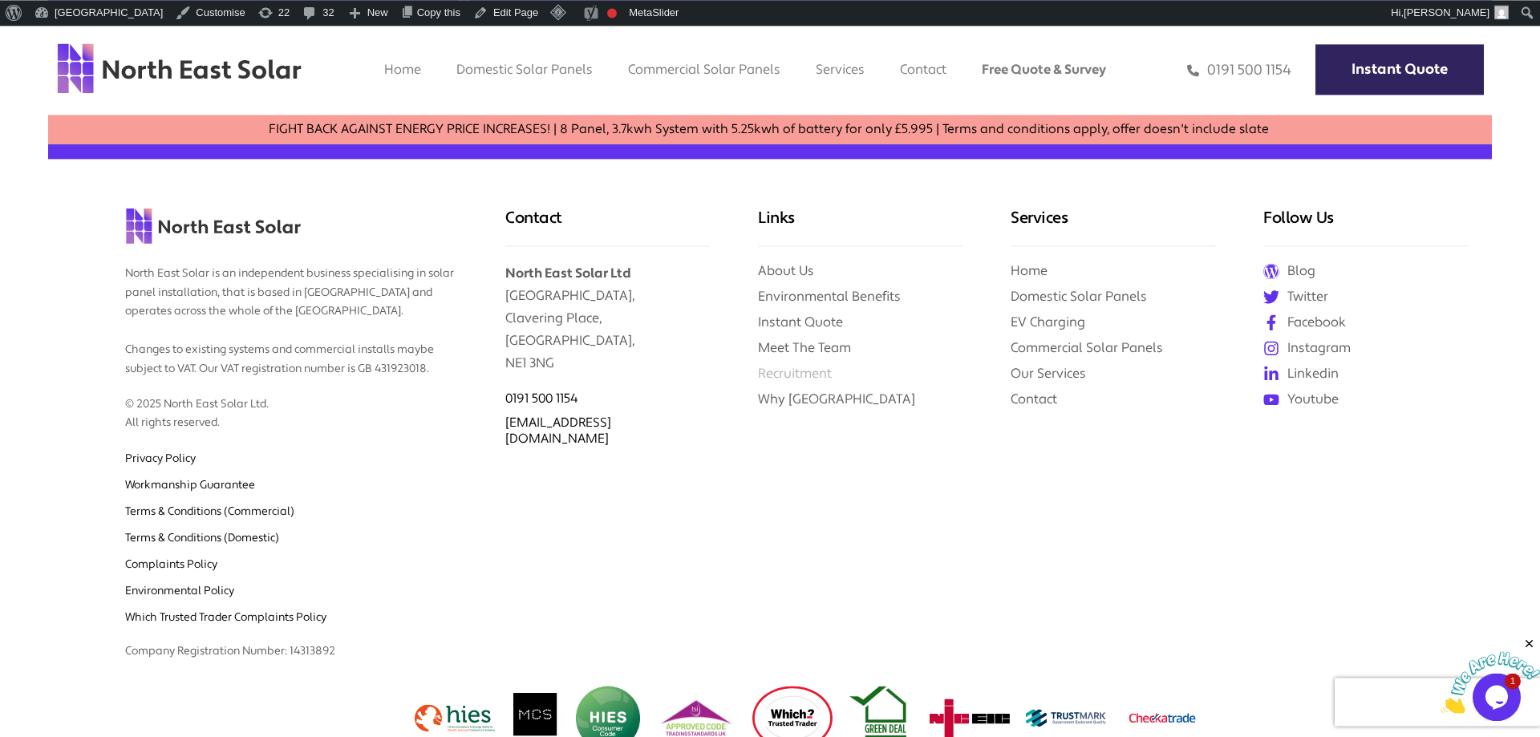
click at [800, 382] on link "Recruitment" at bounding box center [795, 373] width 74 height 17
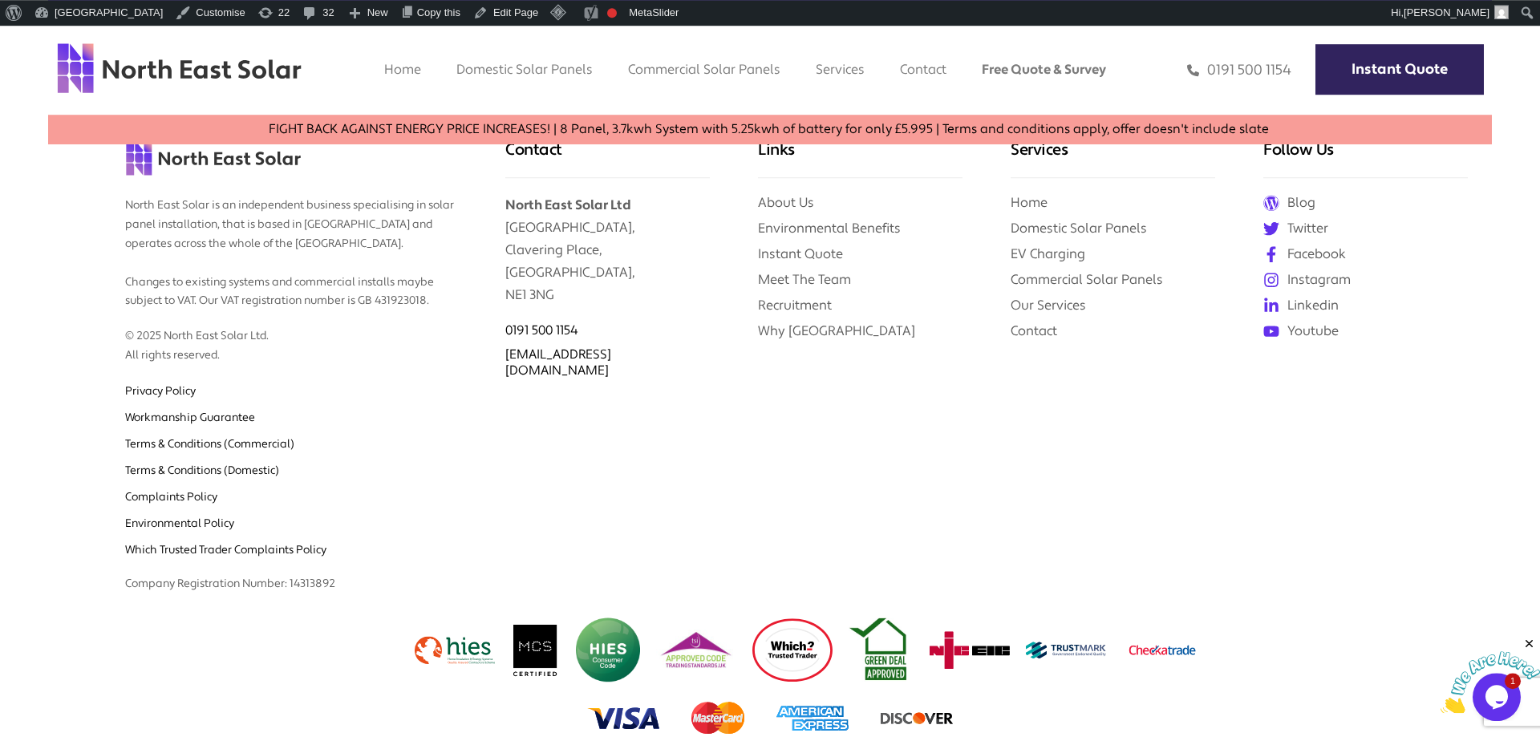
scroll to position [1627, 0]
click at [813, 330] on link "Why [GEOGRAPHIC_DATA]" at bounding box center [836, 330] width 157 height 17
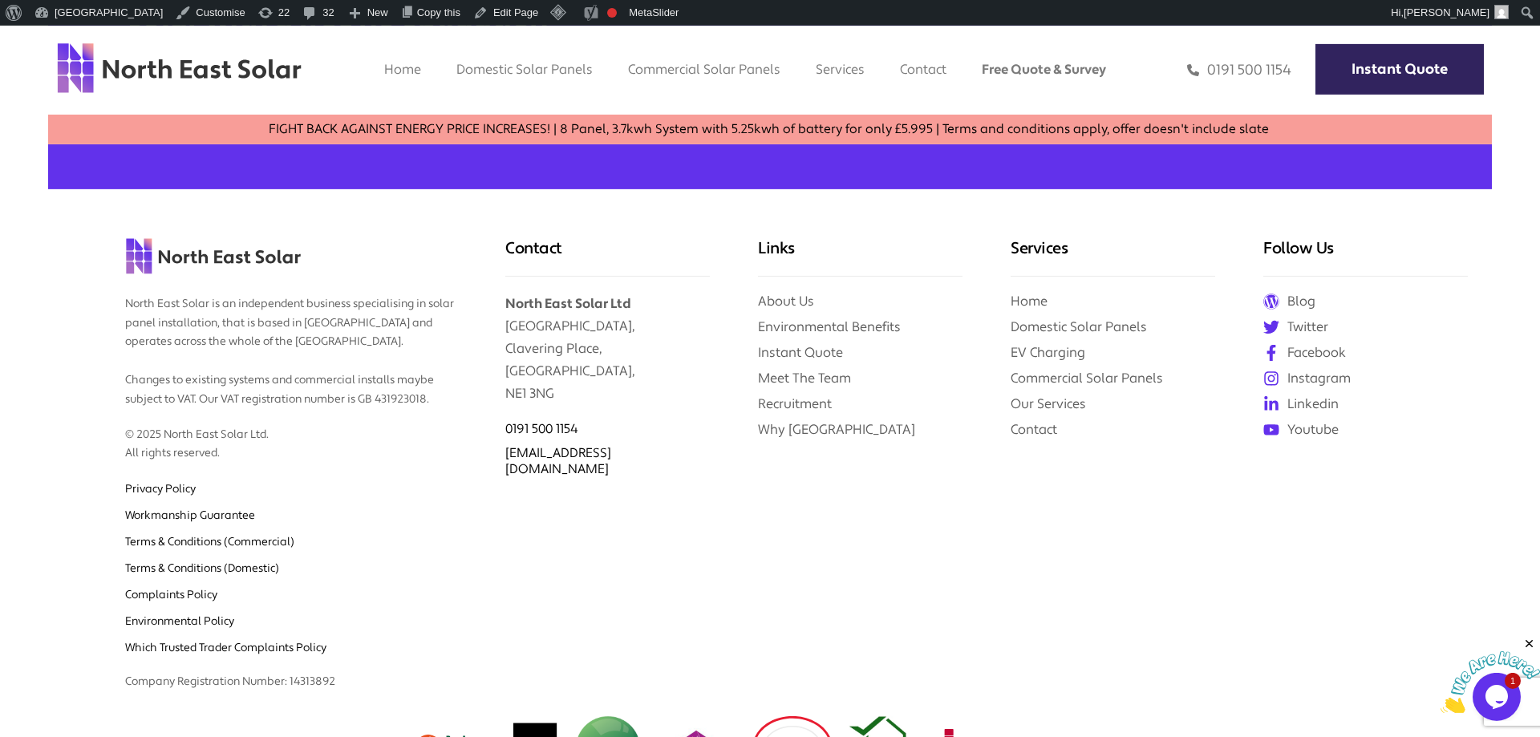
scroll to position [4324, 0]
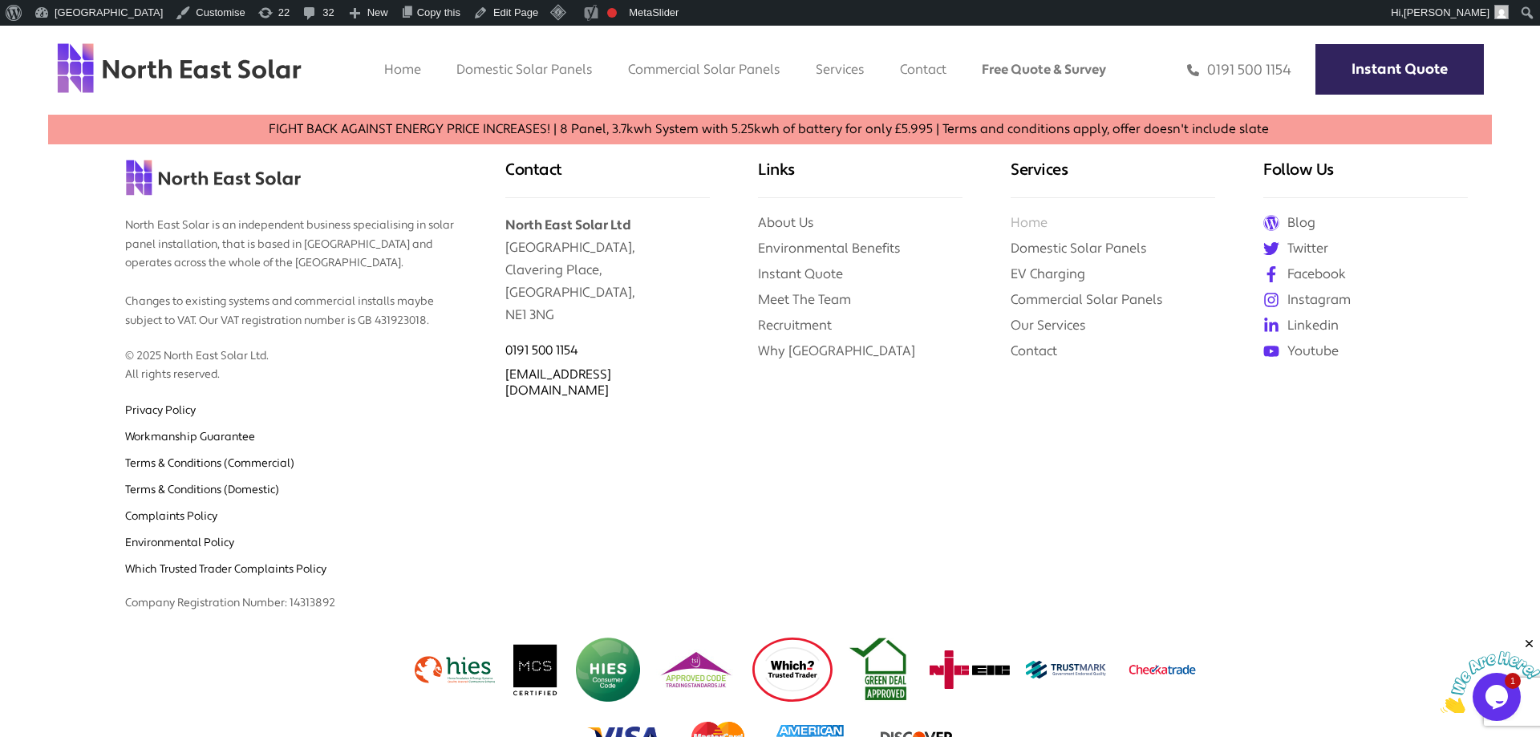
click at [1023, 214] on link "Home" at bounding box center [1029, 222] width 37 height 17
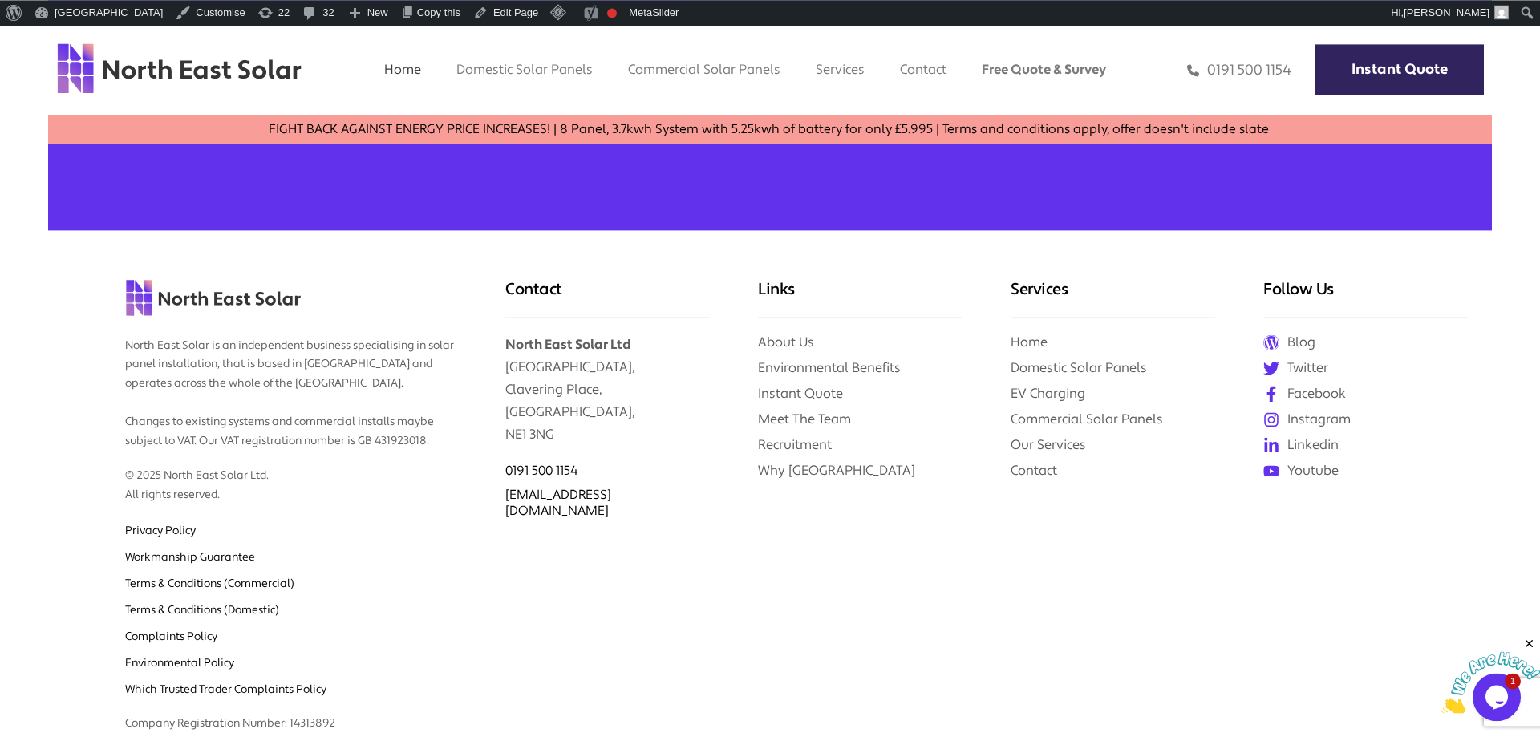
scroll to position [6967, 0]
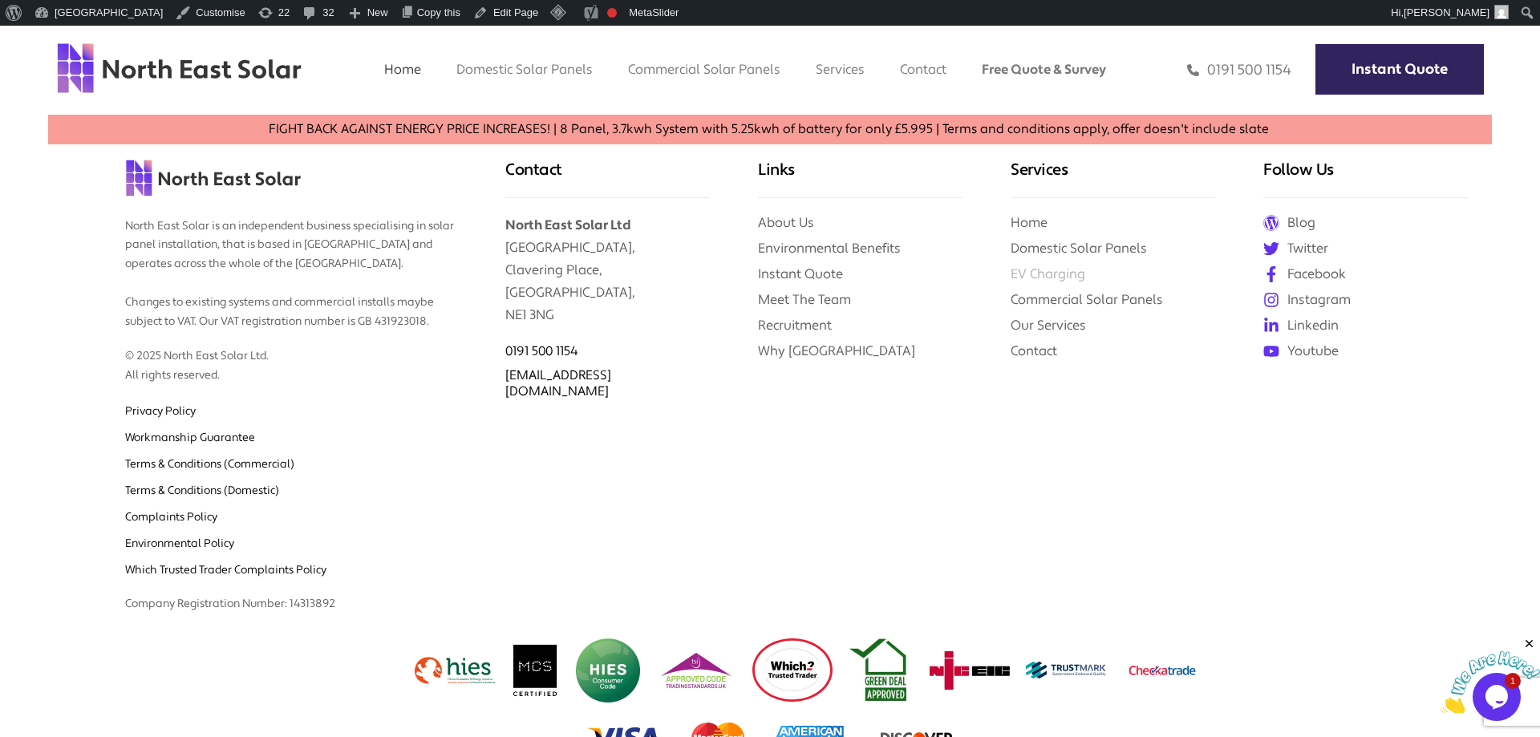
click at [1055, 265] on link "EV Charging" at bounding box center [1048, 273] width 75 height 17
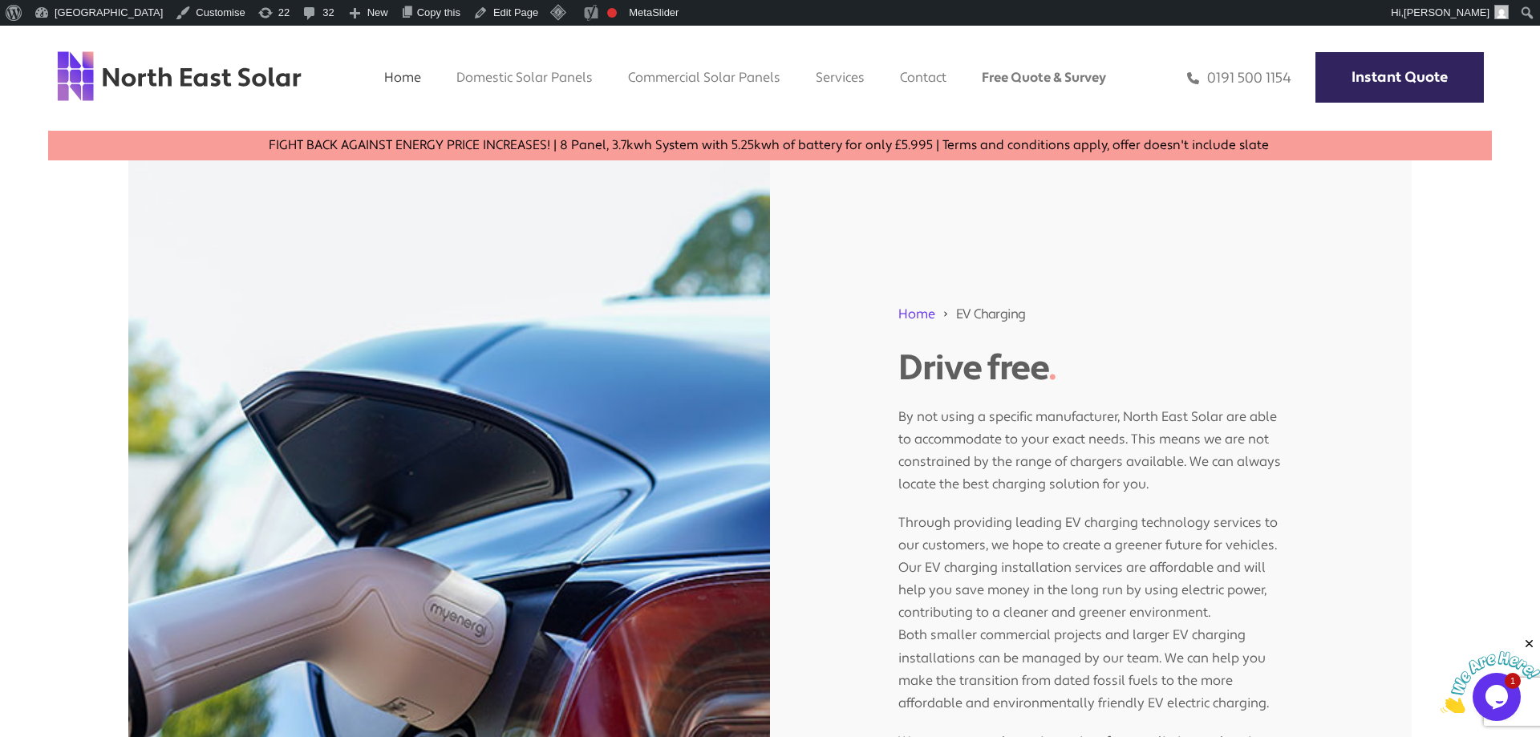
click at [387, 75] on link "Home" at bounding box center [402, 77] width 37 height 17
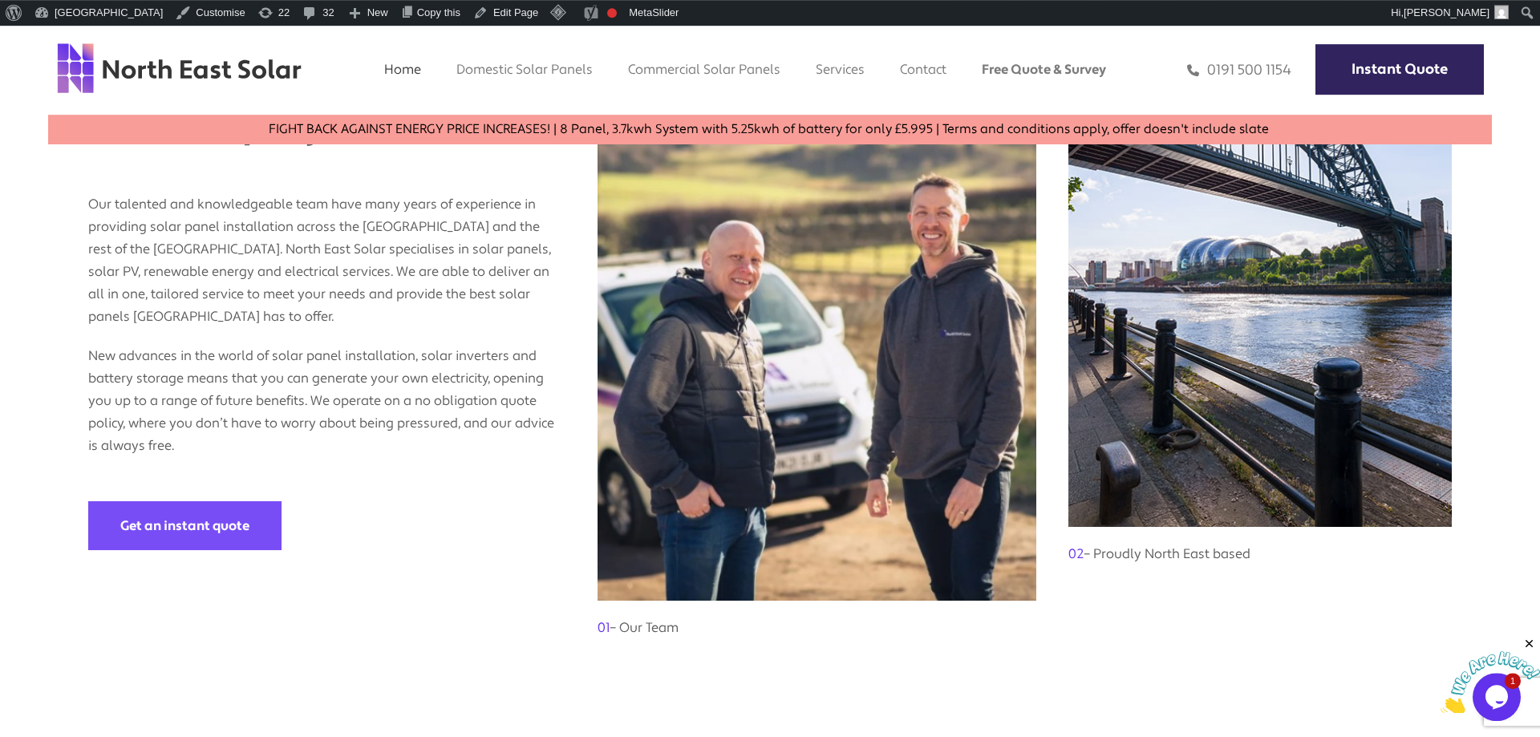
scroll to position [1344, 0]
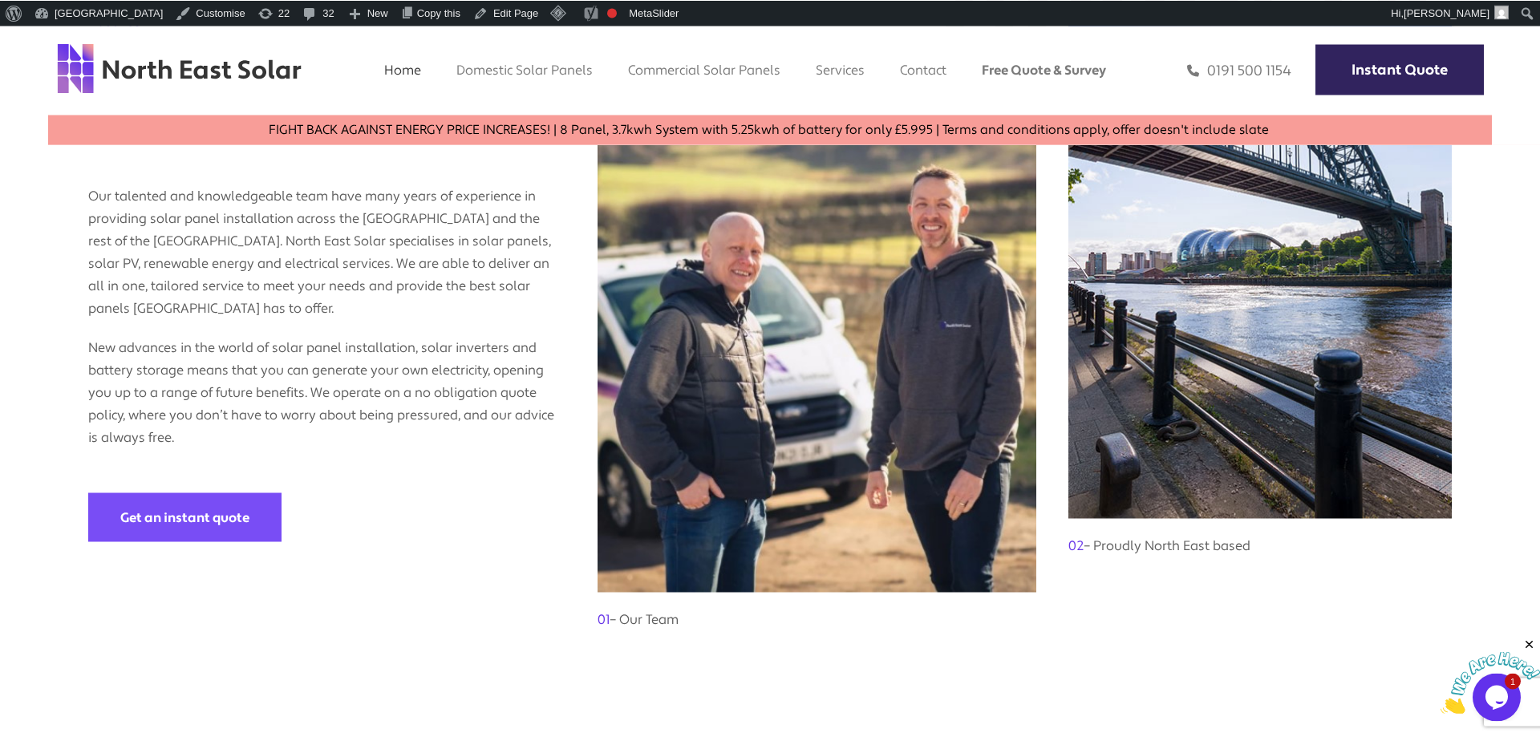
click at [639, 597] on h3 "01 – Our Team" at bounding box center [817, 611] width 439 height 38
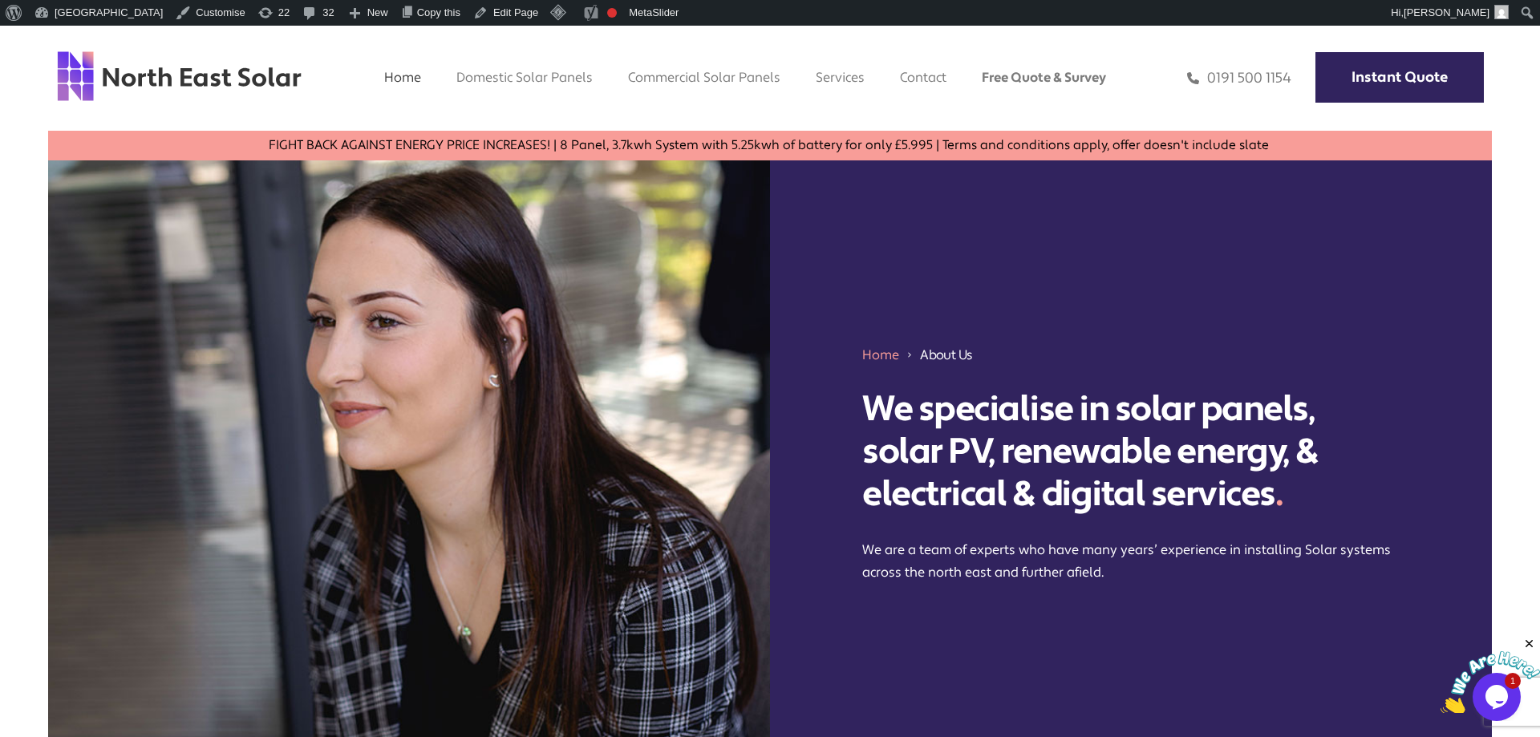
click at [400, 75] on link "Home" at bounding box center [402, 77] width 37 height 17
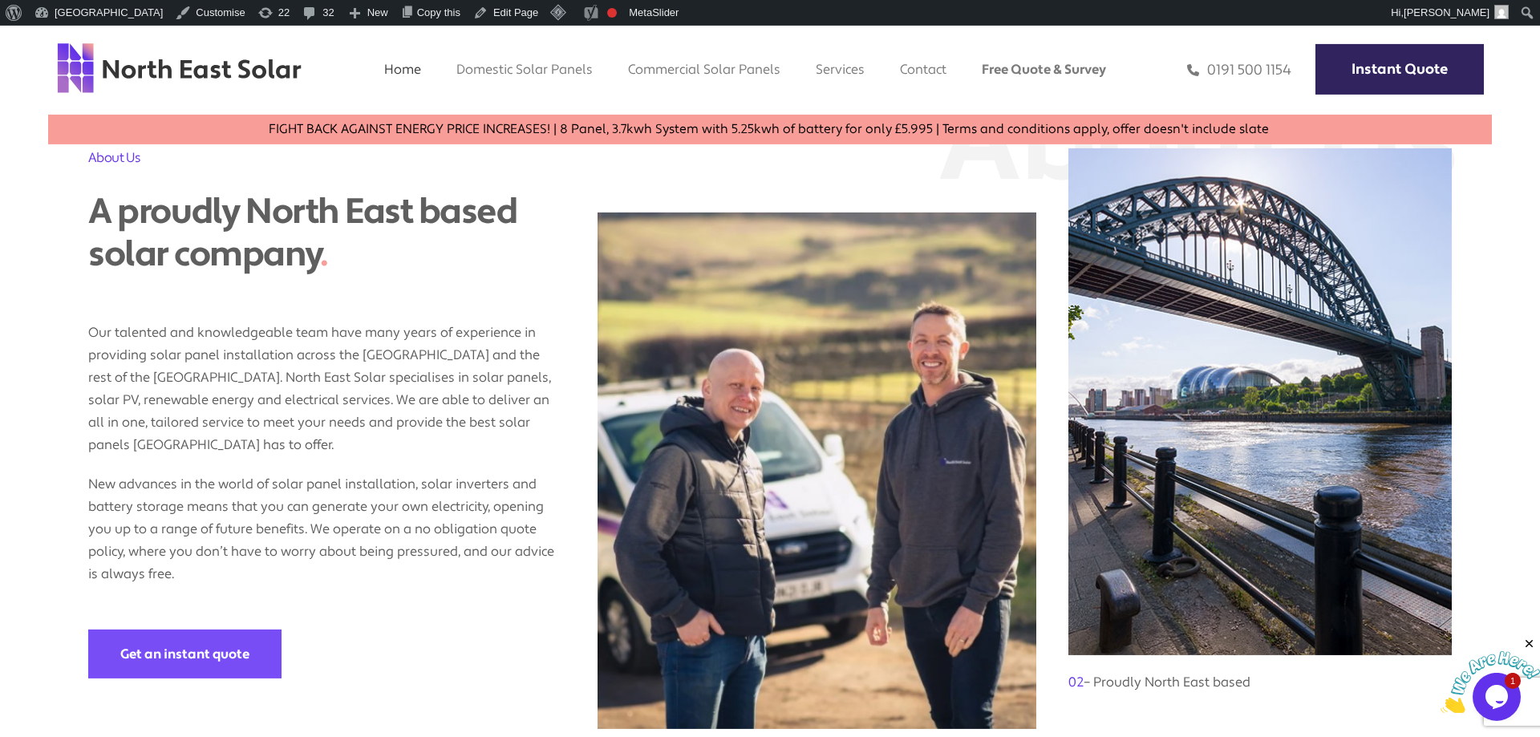
scroll to position [1353, 0]
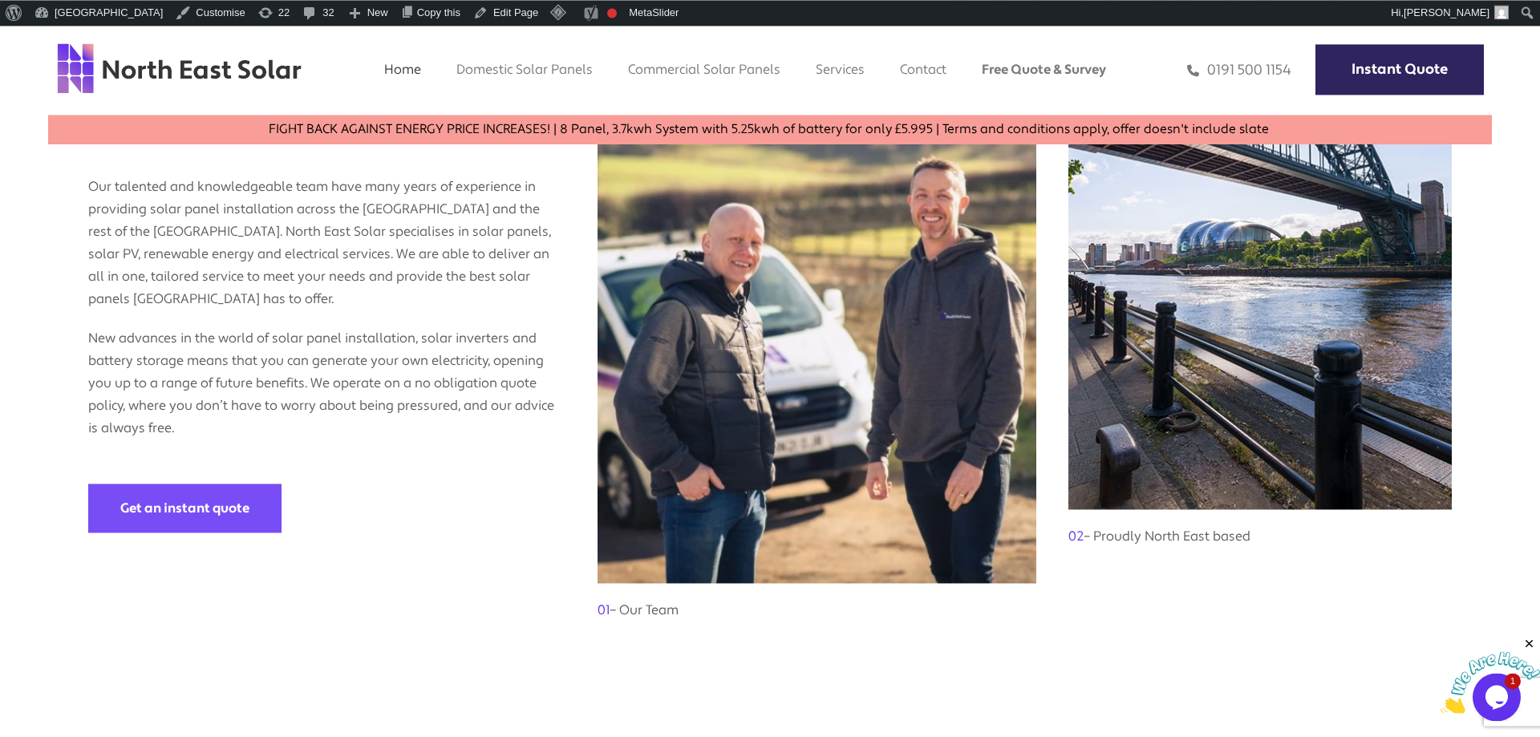
click at [642, 586] on h3 "01 – Our Team" at bounding box center [817, 602] width 439 height 38
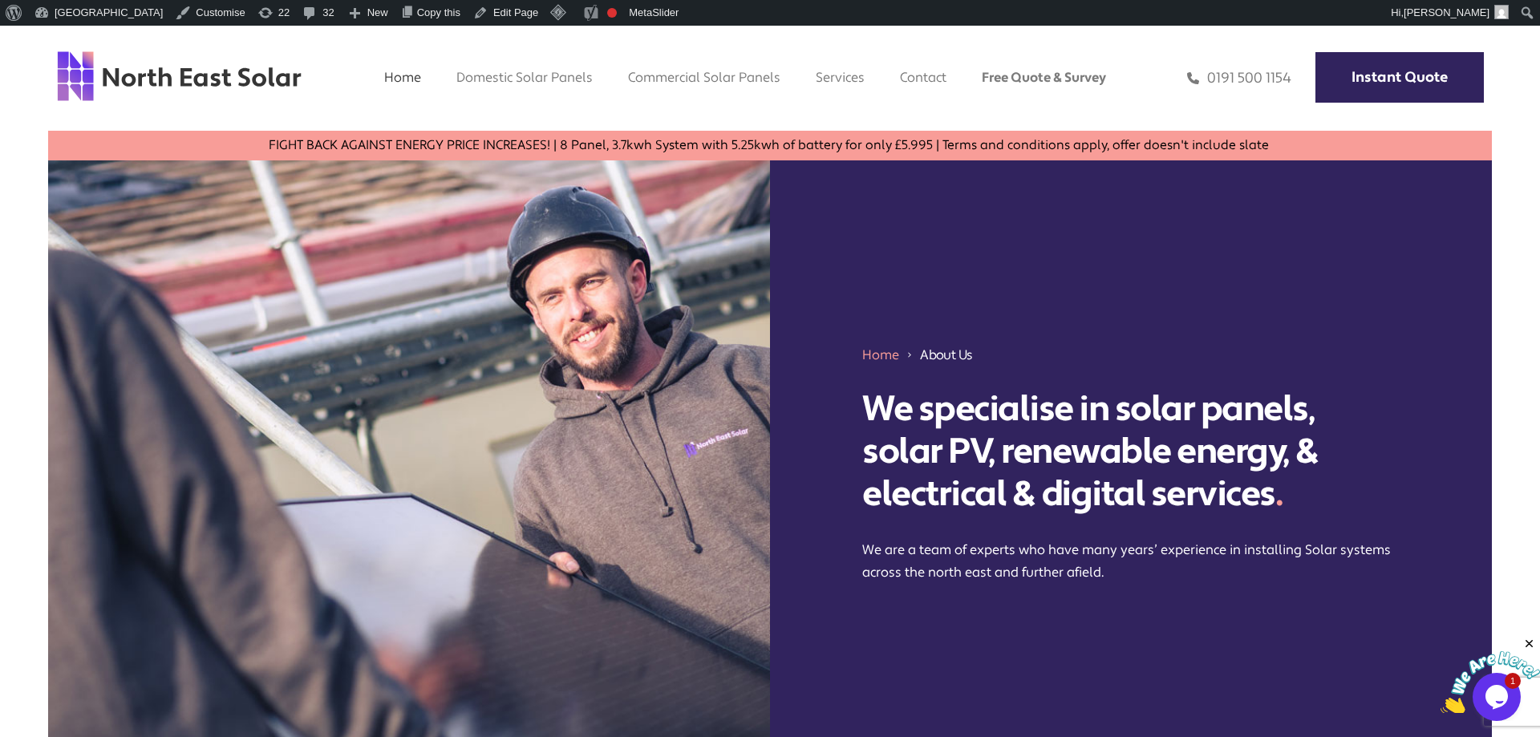
click at [399, 79] on link "Home" at bounding box center [402, 77] width 37 height 17
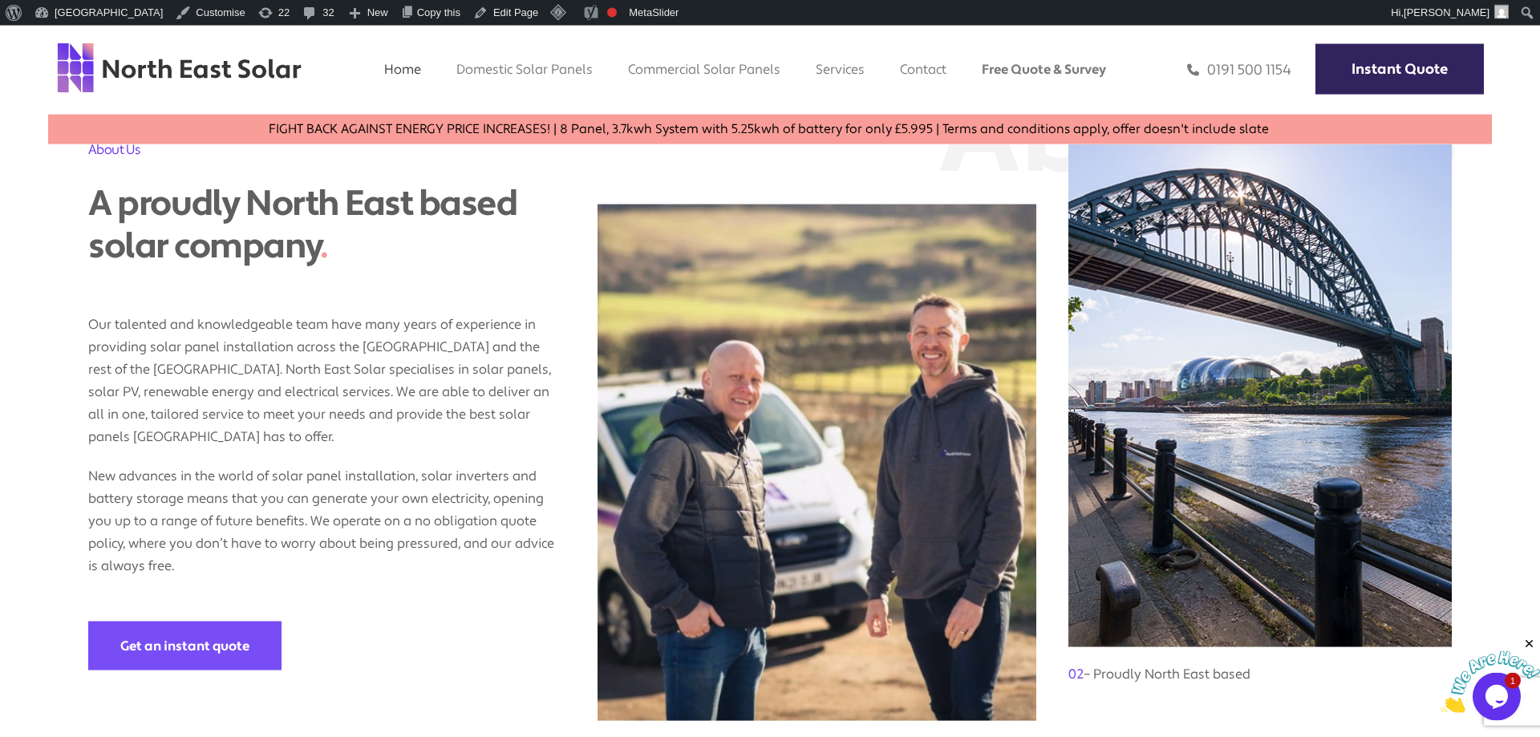
scroll to position [1224, 0]
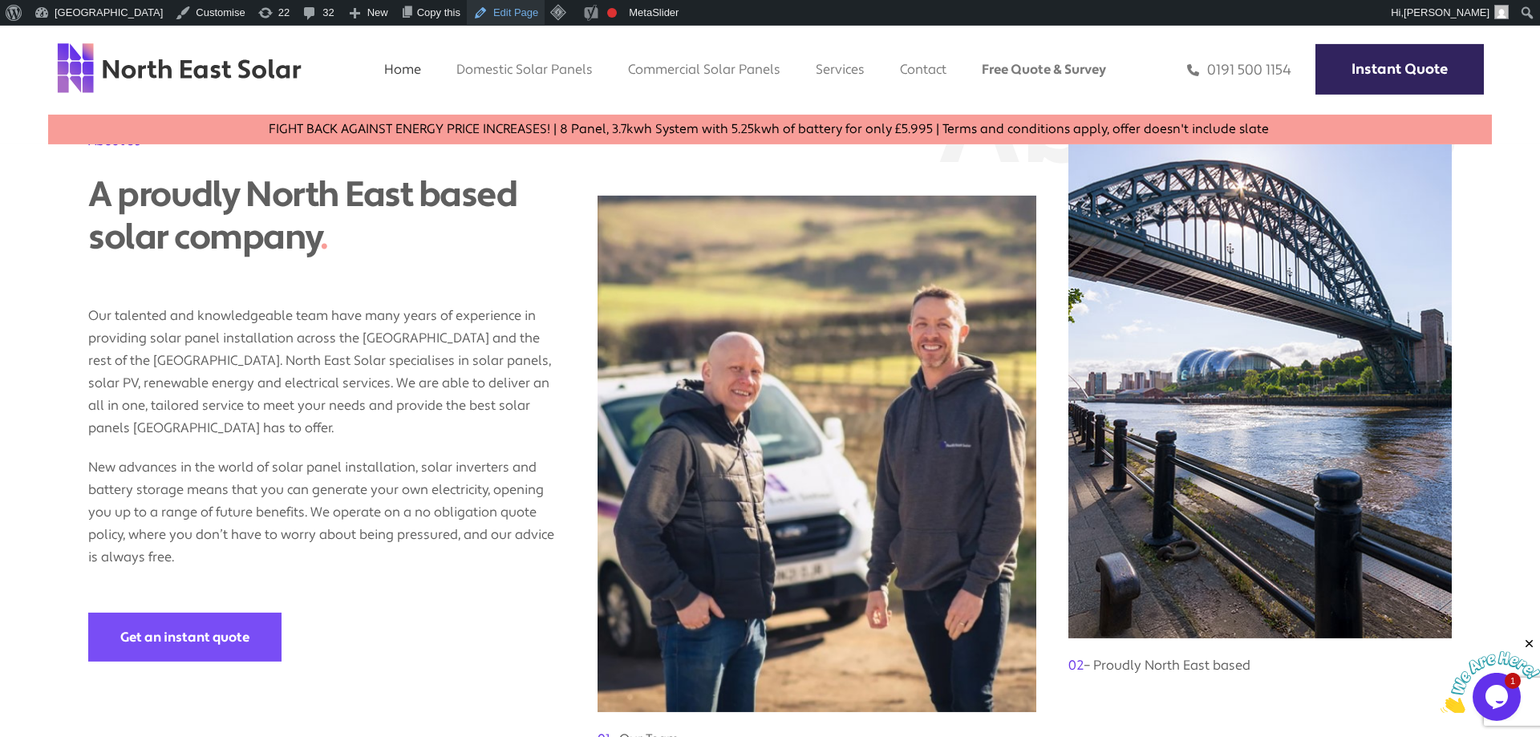
click at [469, 20] on link "Edit Page" at bounding box center [506, 13] width 78 height 26
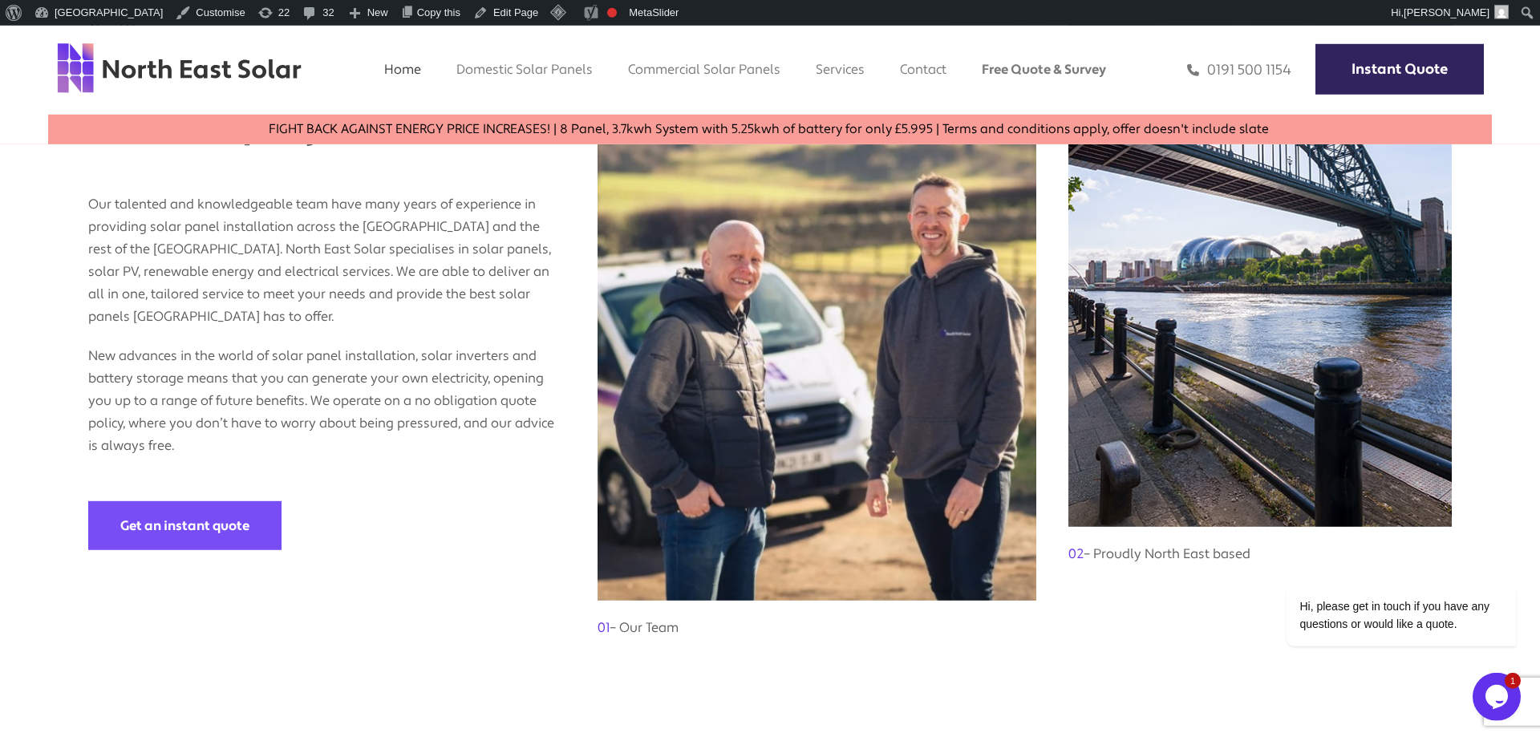
scroll to position [1302, 0]
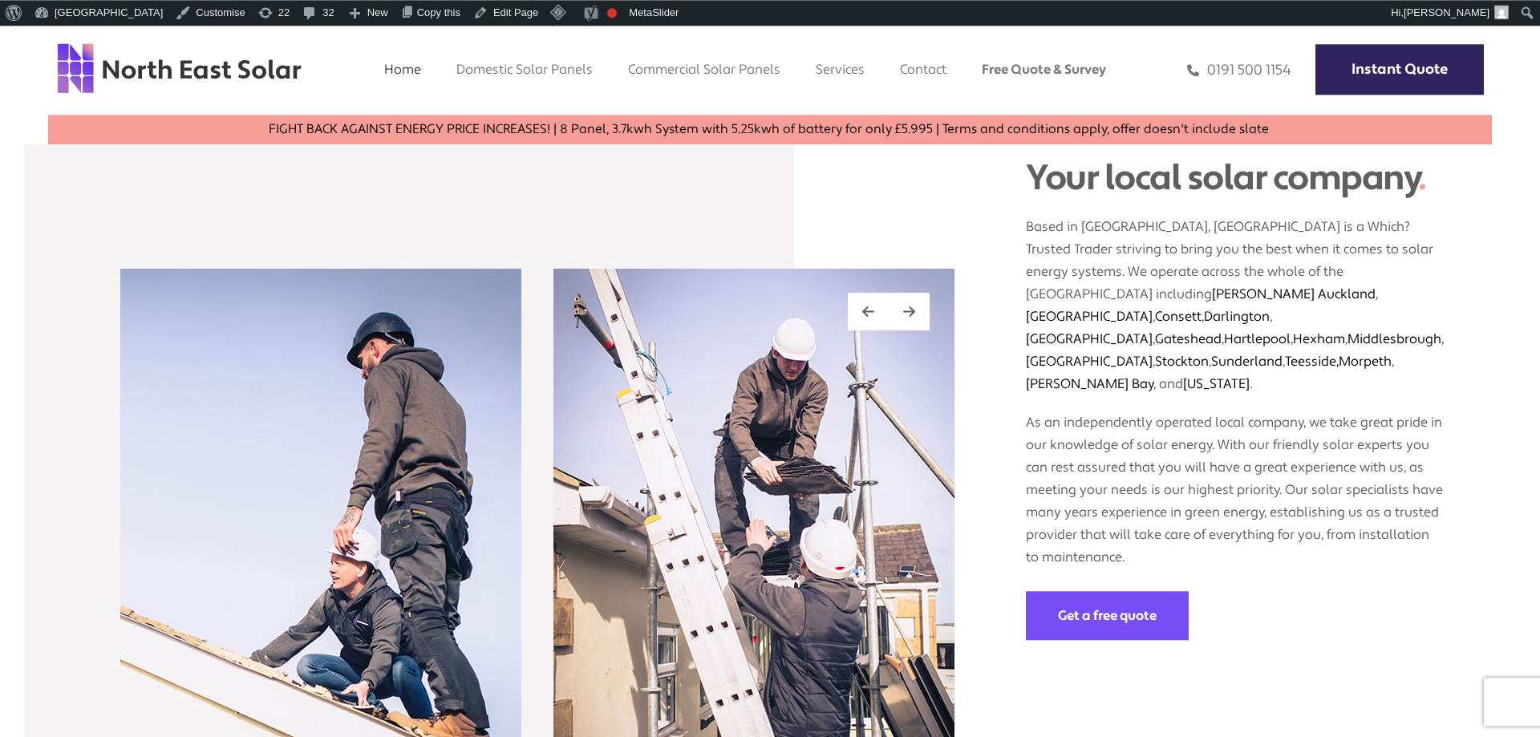
scroll to position [2303, 0]
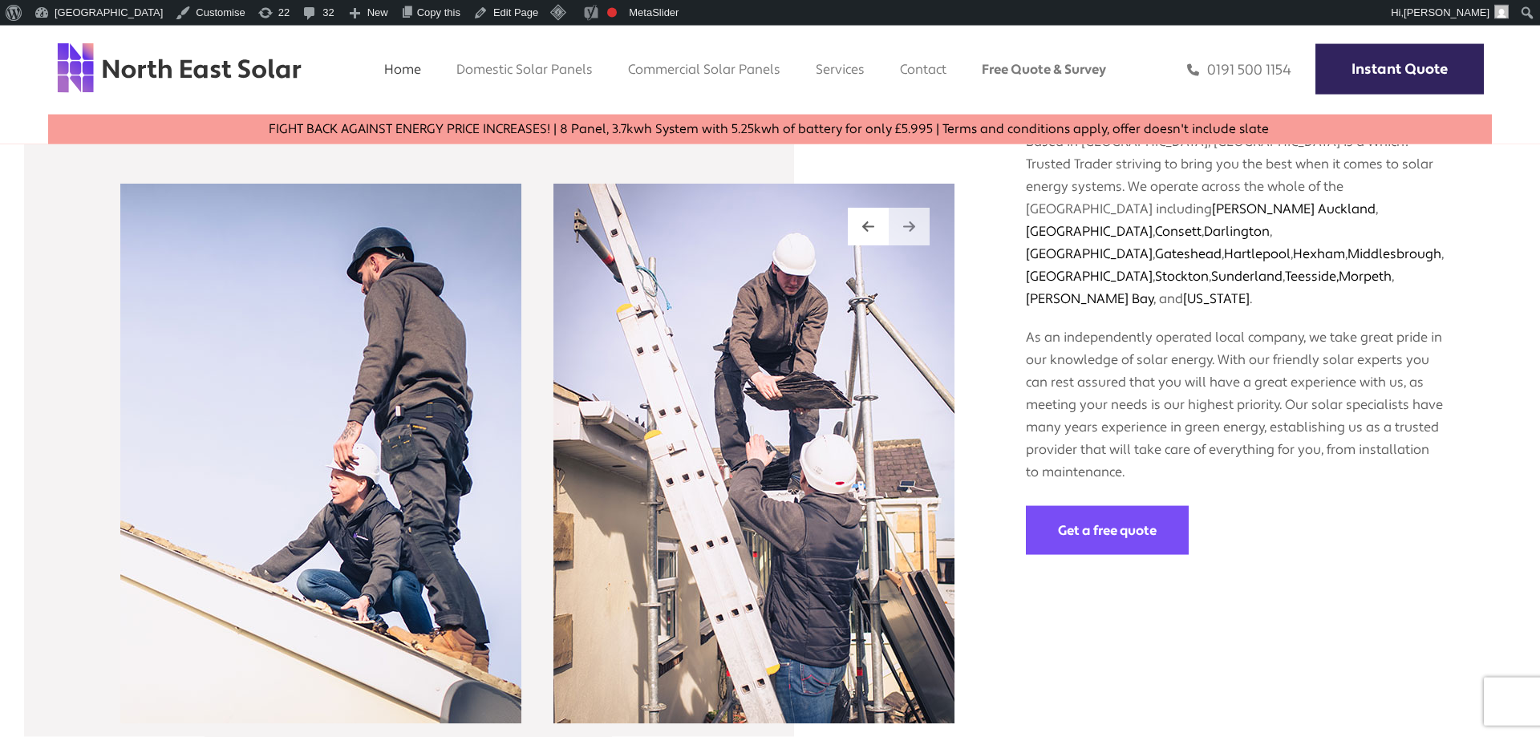
click at [908, 220] on img at bounding box center [909, 227] width 12 height 14
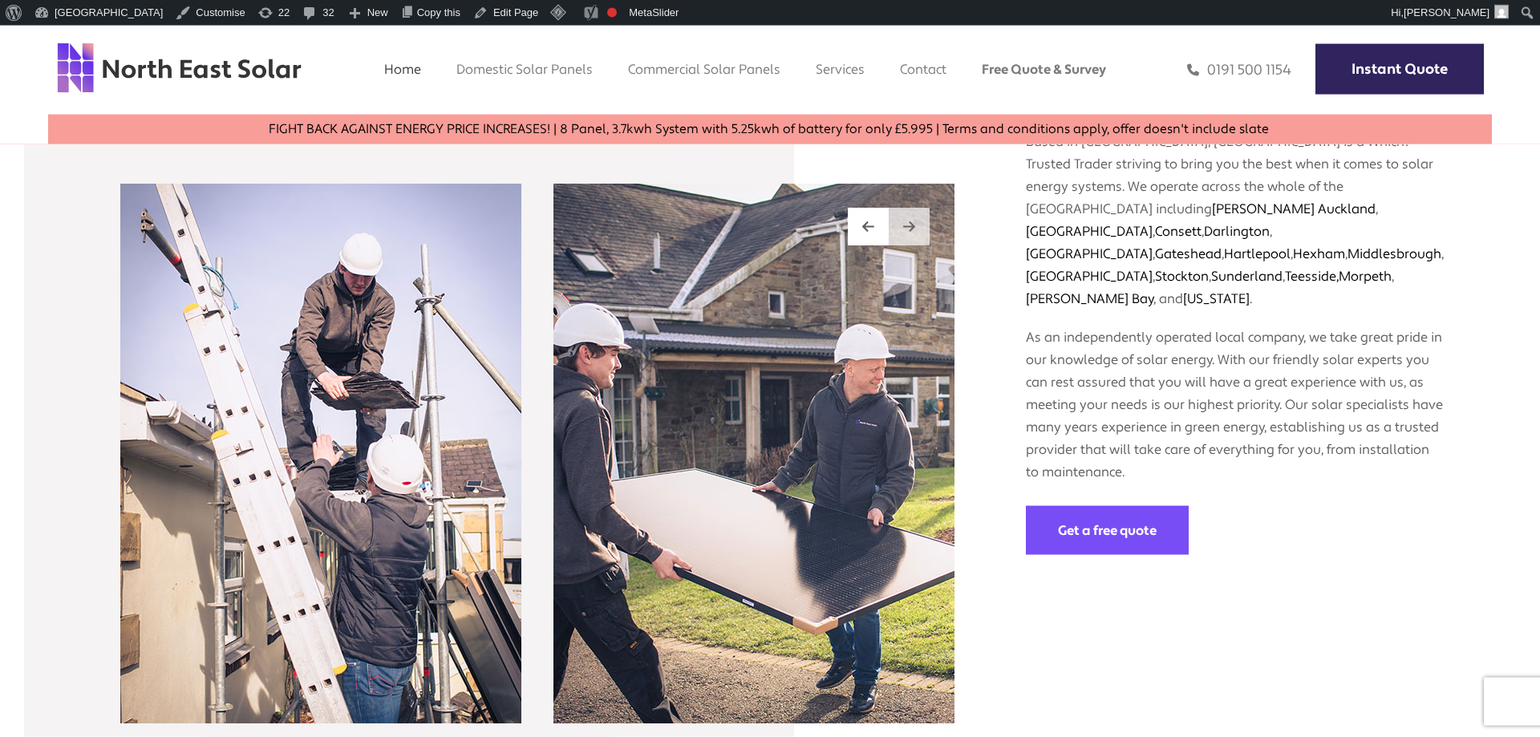
click at [908, 220] on img at bounding box center [909, 227] width 12 height 14
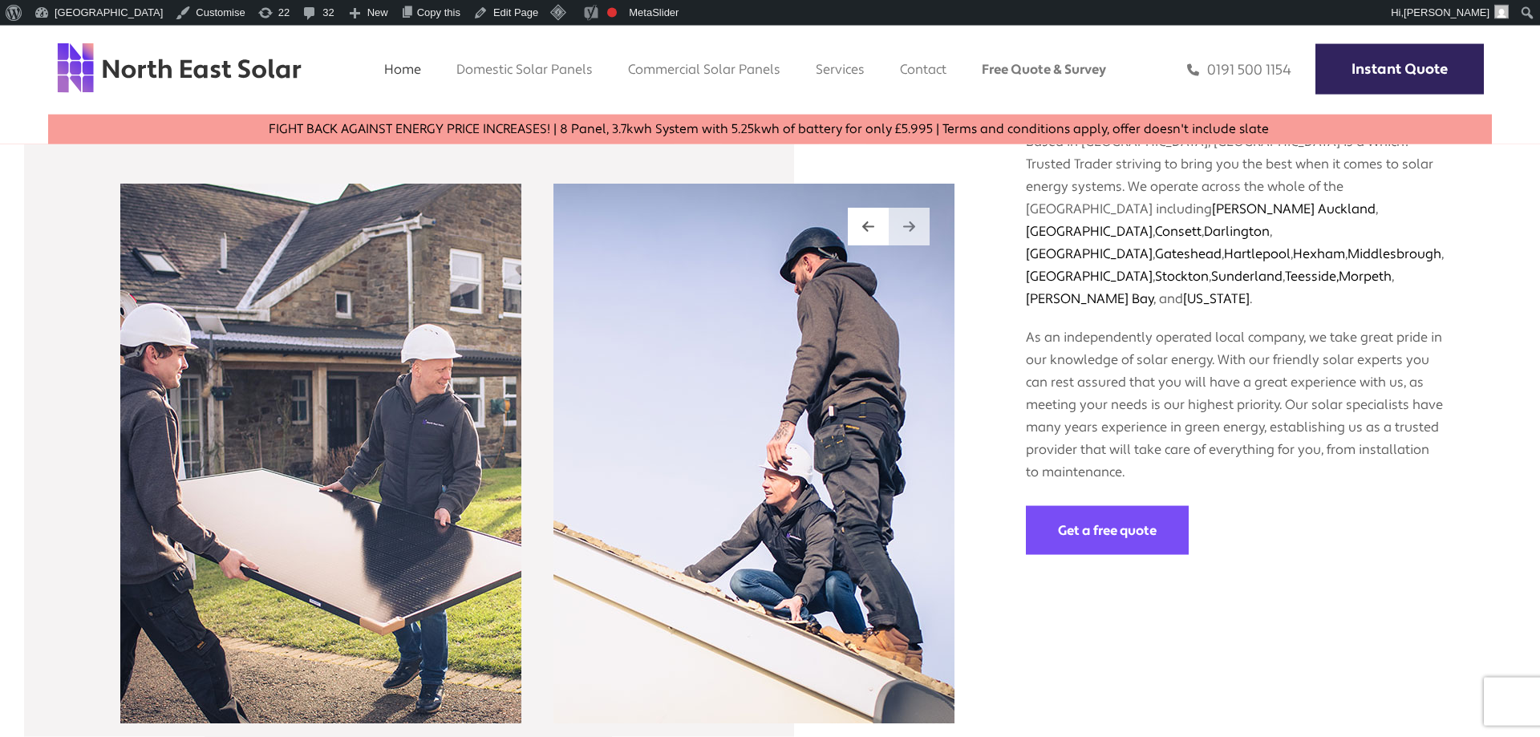
click at [908, 220] on img at bounding box center [909, 227] width 12 height 14
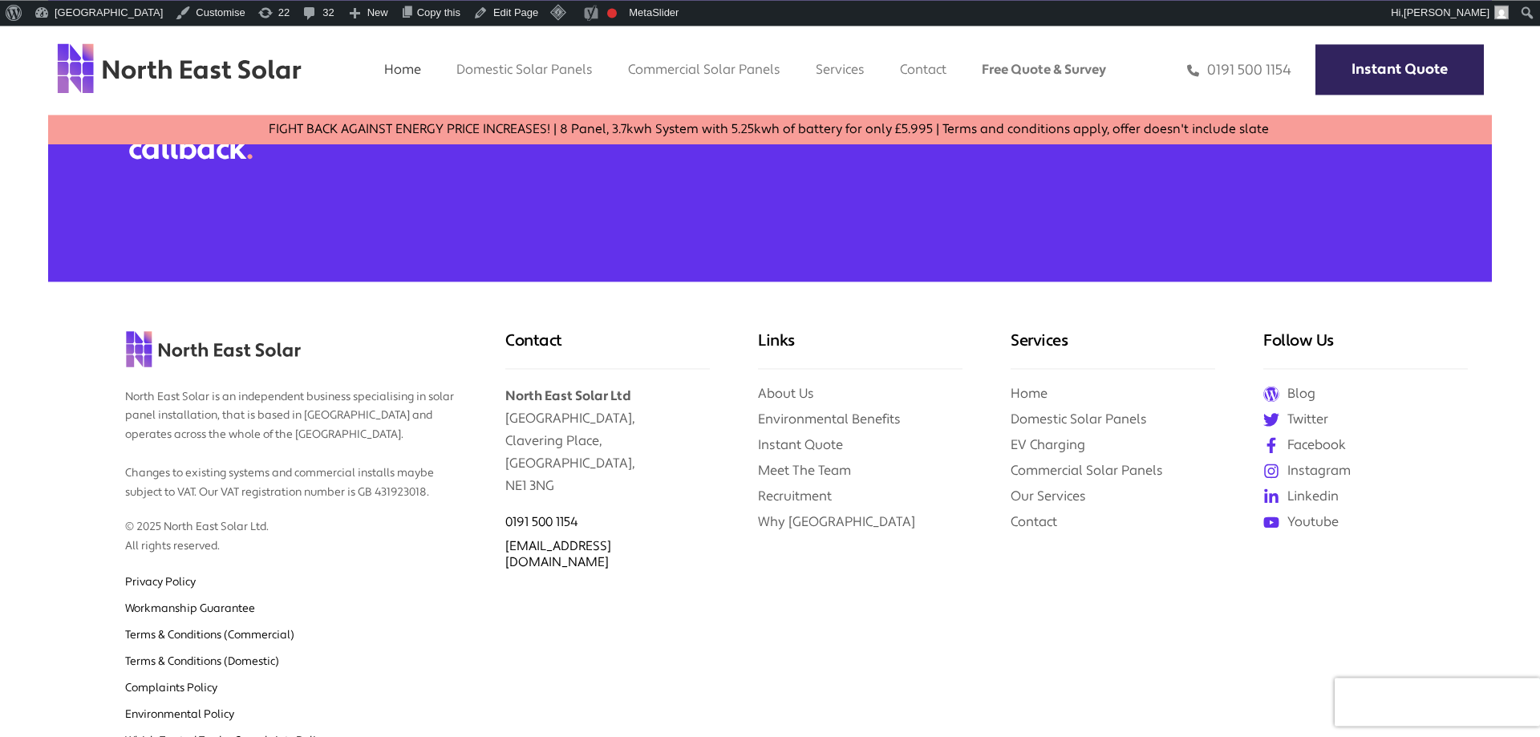
scroll to position [6805, 0]
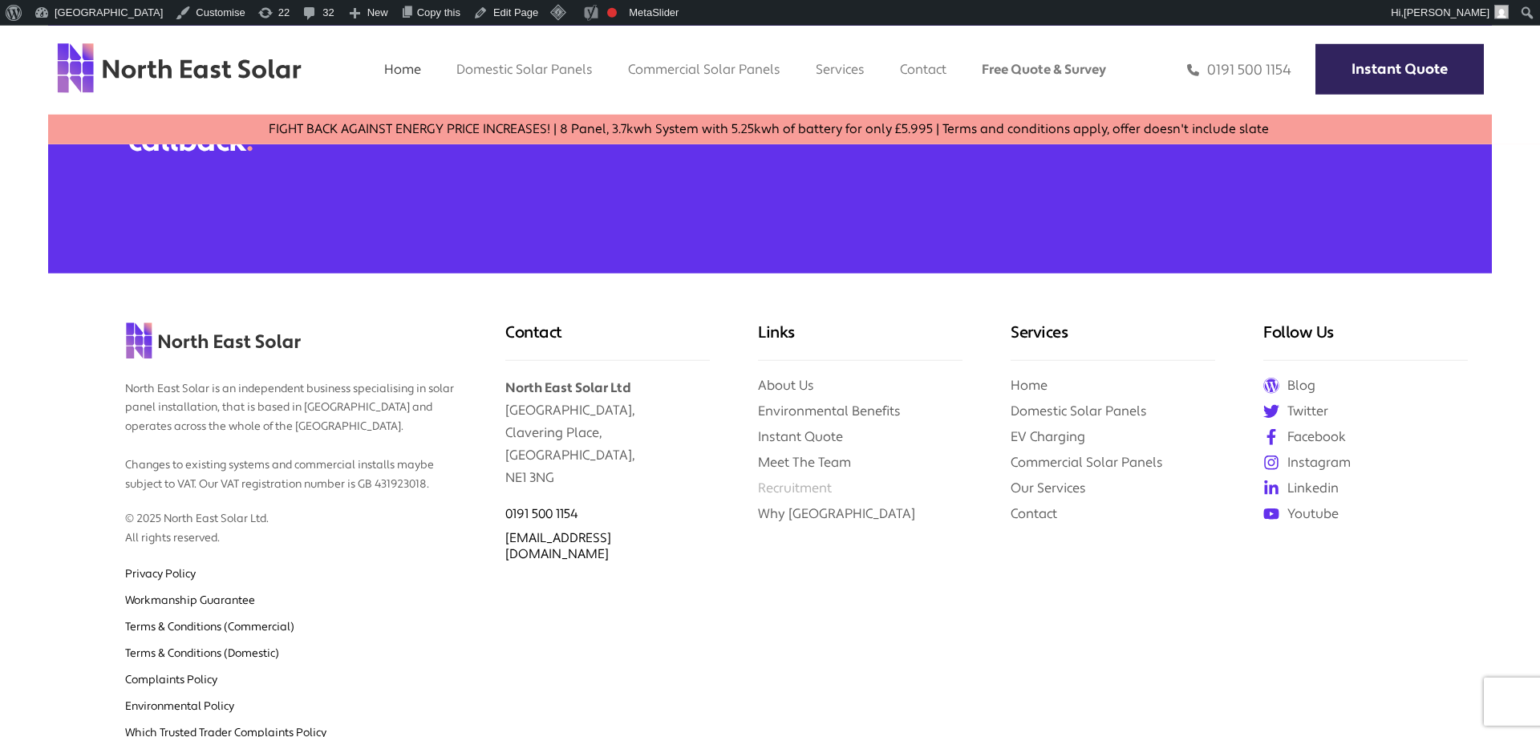
click at [780, 480] on link "Recruitment" at bounding box center [795, 488] width 74 height 17
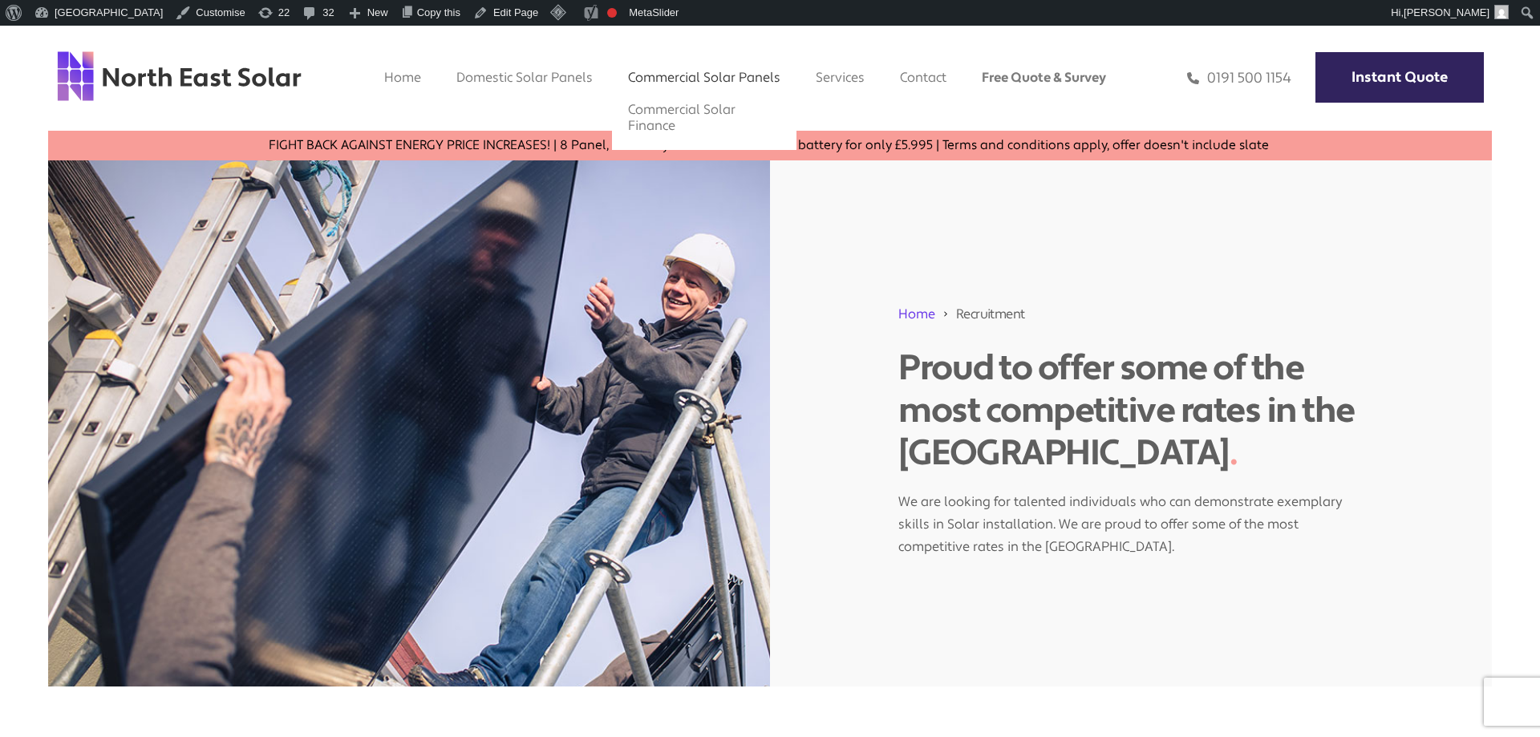
click at [727, 75] on link "Commercial Solar Panels" at bounding box center [704, 77] width 152 height 17
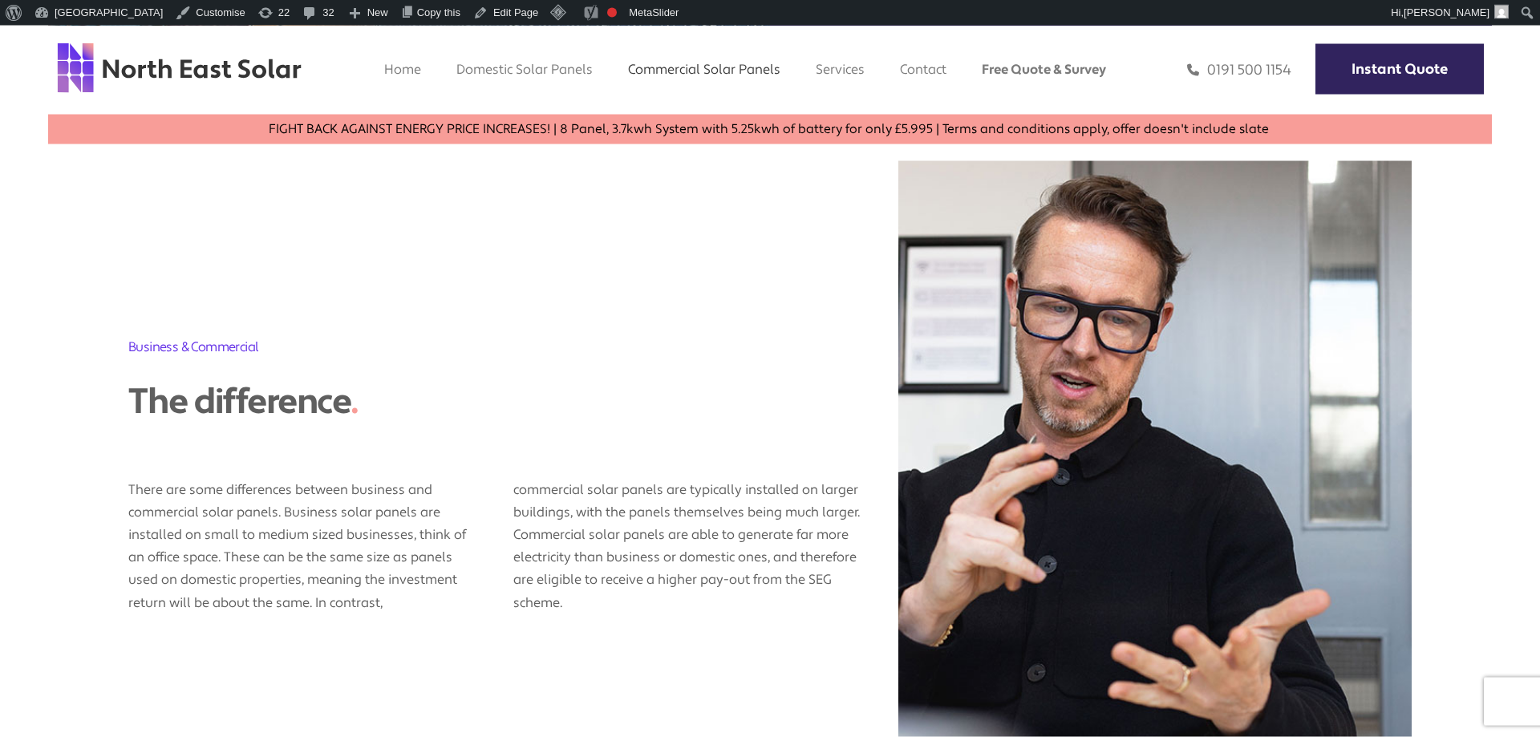
scroll to position [731, 0]
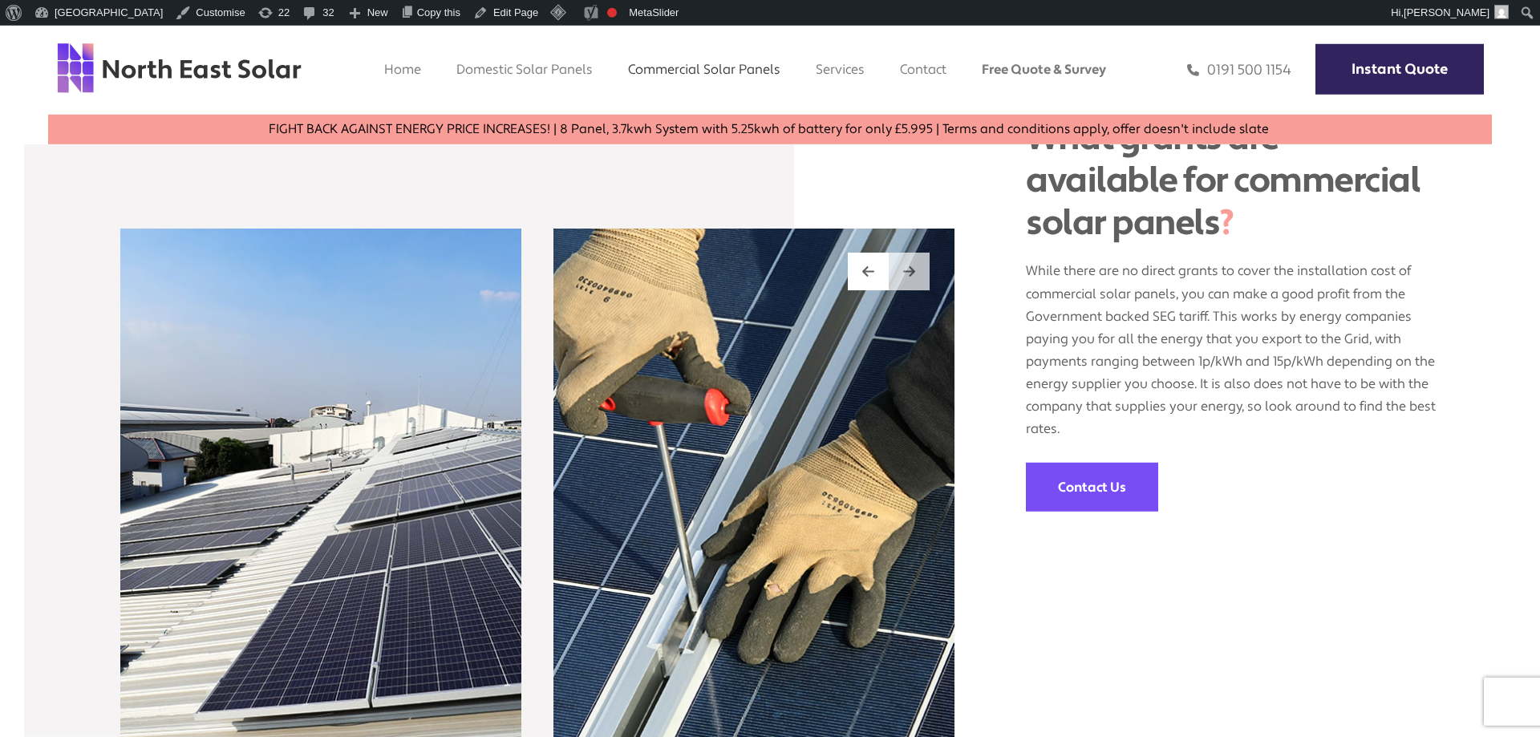
click at [910, 273] on img at bounding box center [909, 272] width 12 height 14
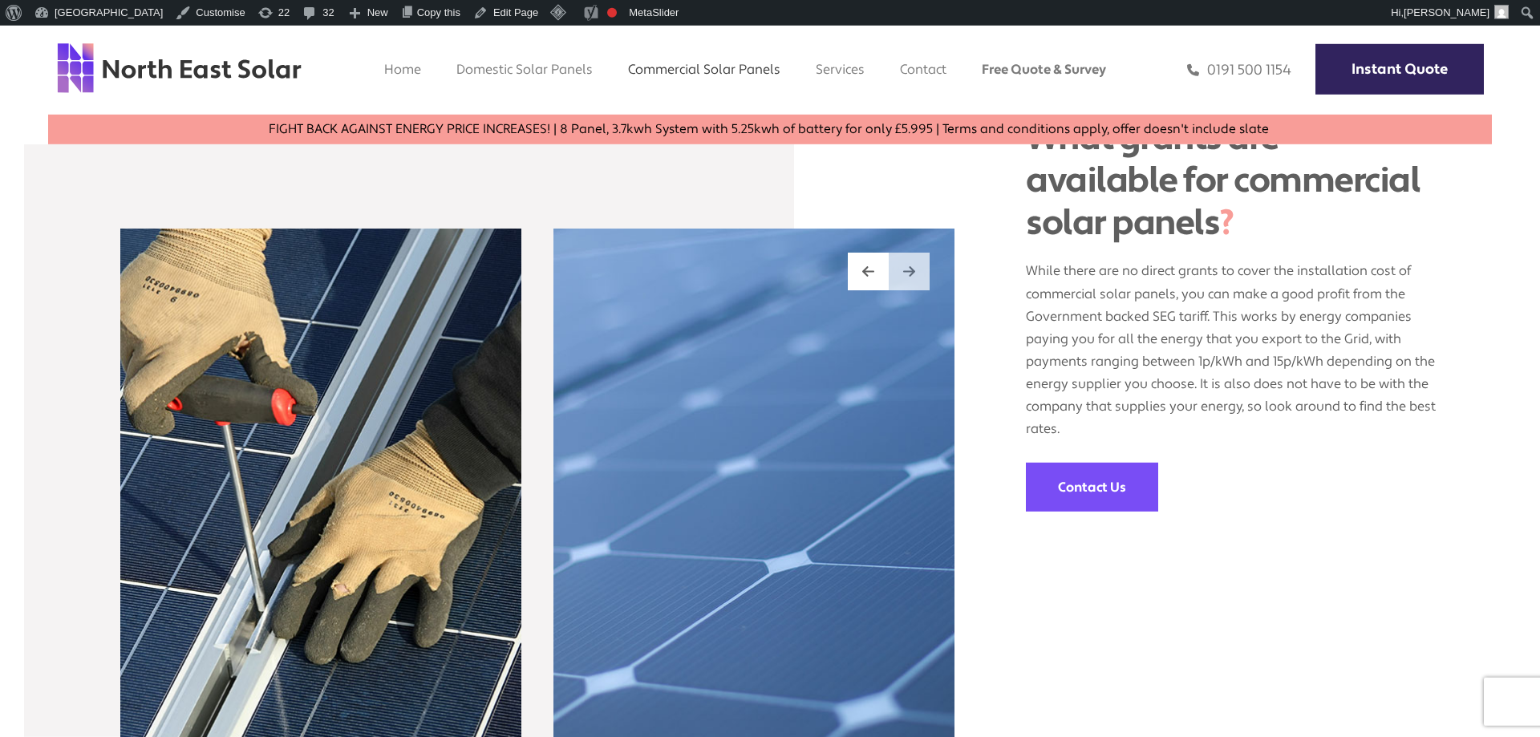
click at [910, 280] on div at bounding box center [909, 272] width 41 height 38
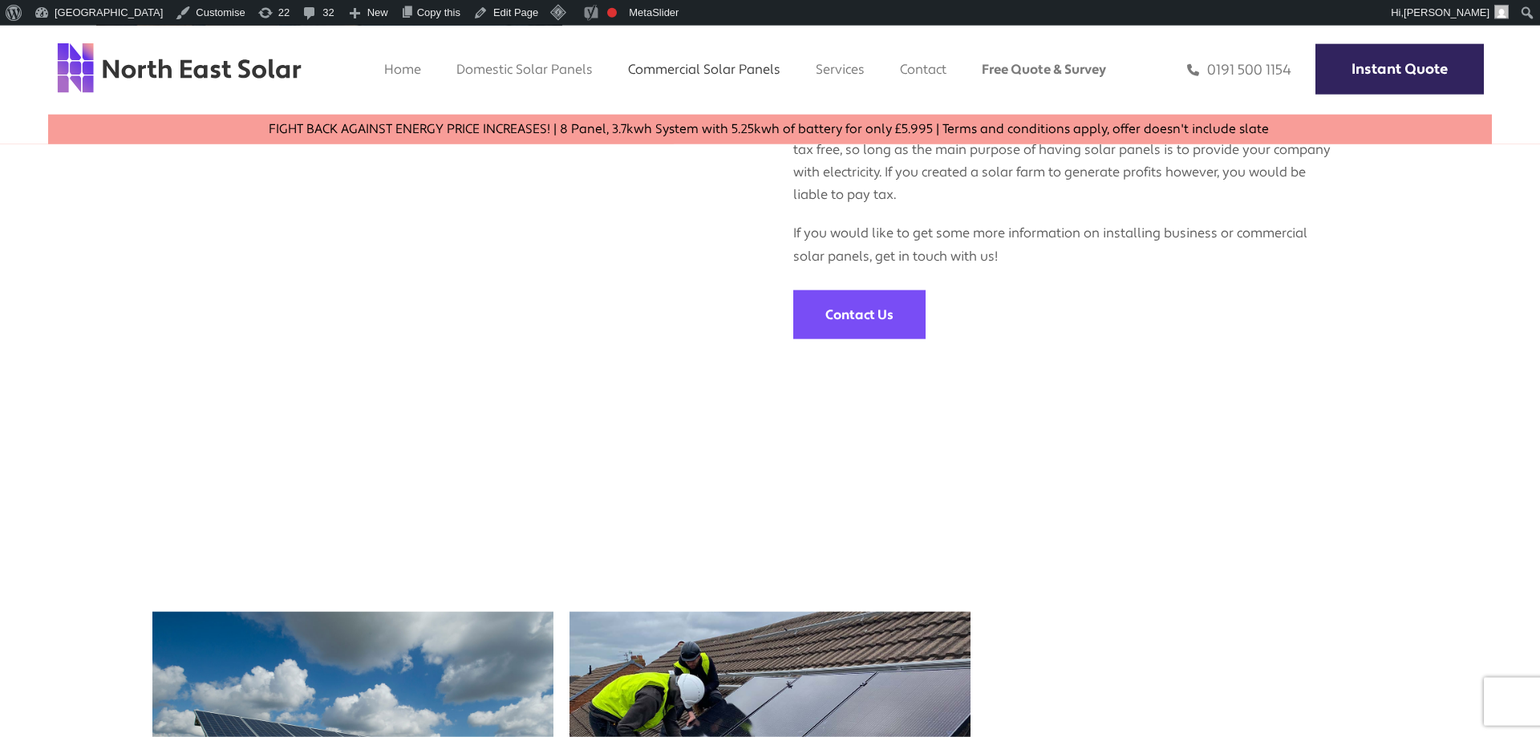
scroll to position [4337, 0]
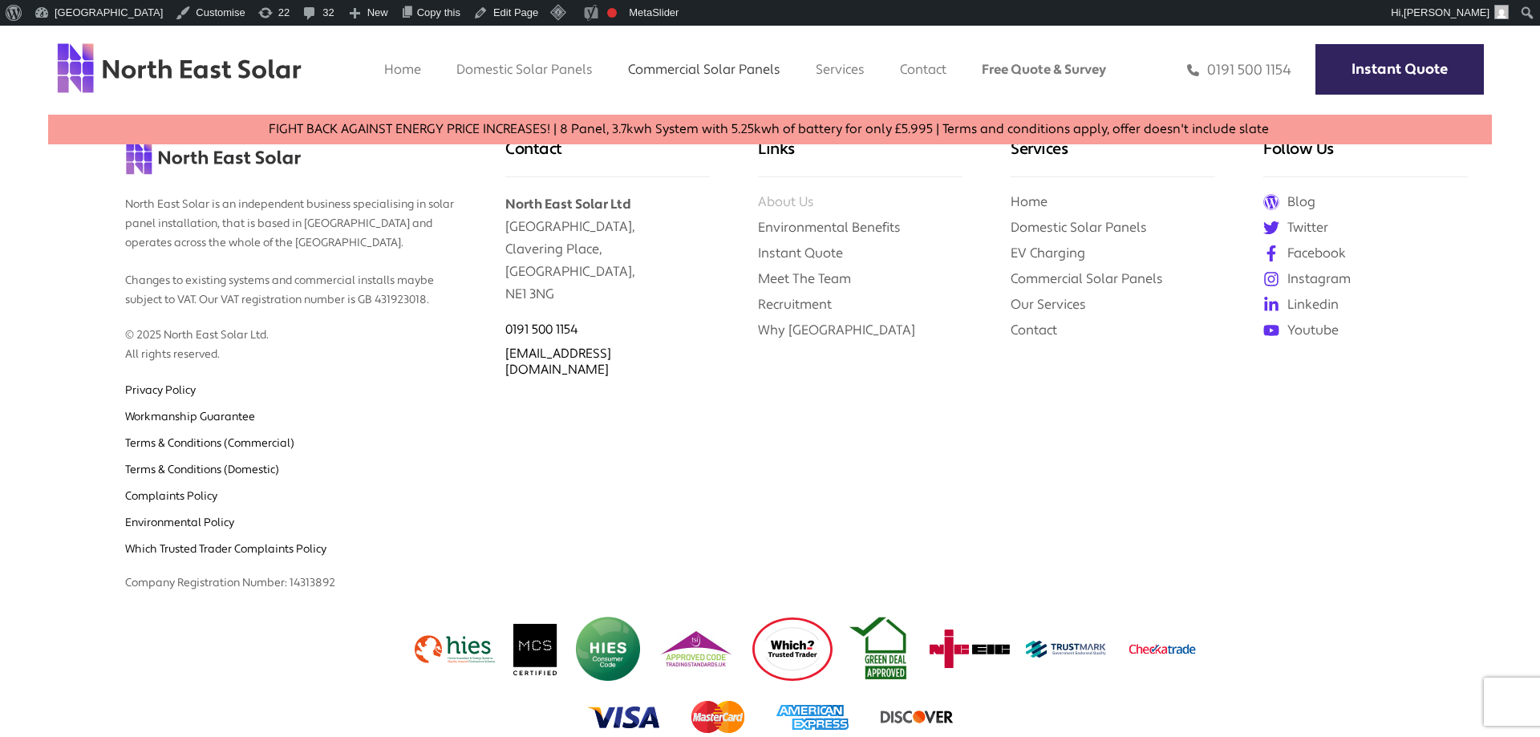
click at [779, 199] on link "About Us" at bounding box center [786, 201] width 56 height 17
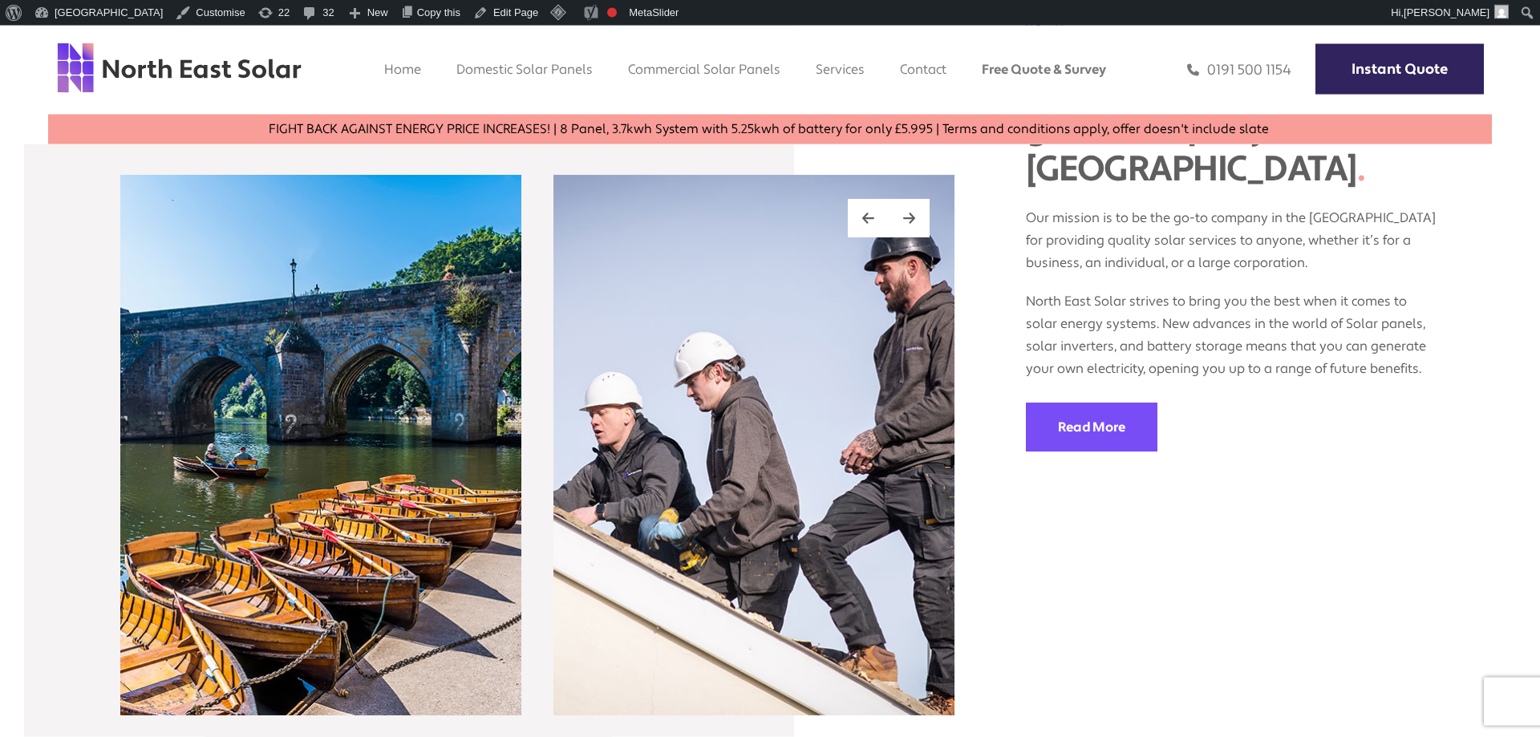
scroll to position [1964, 0]
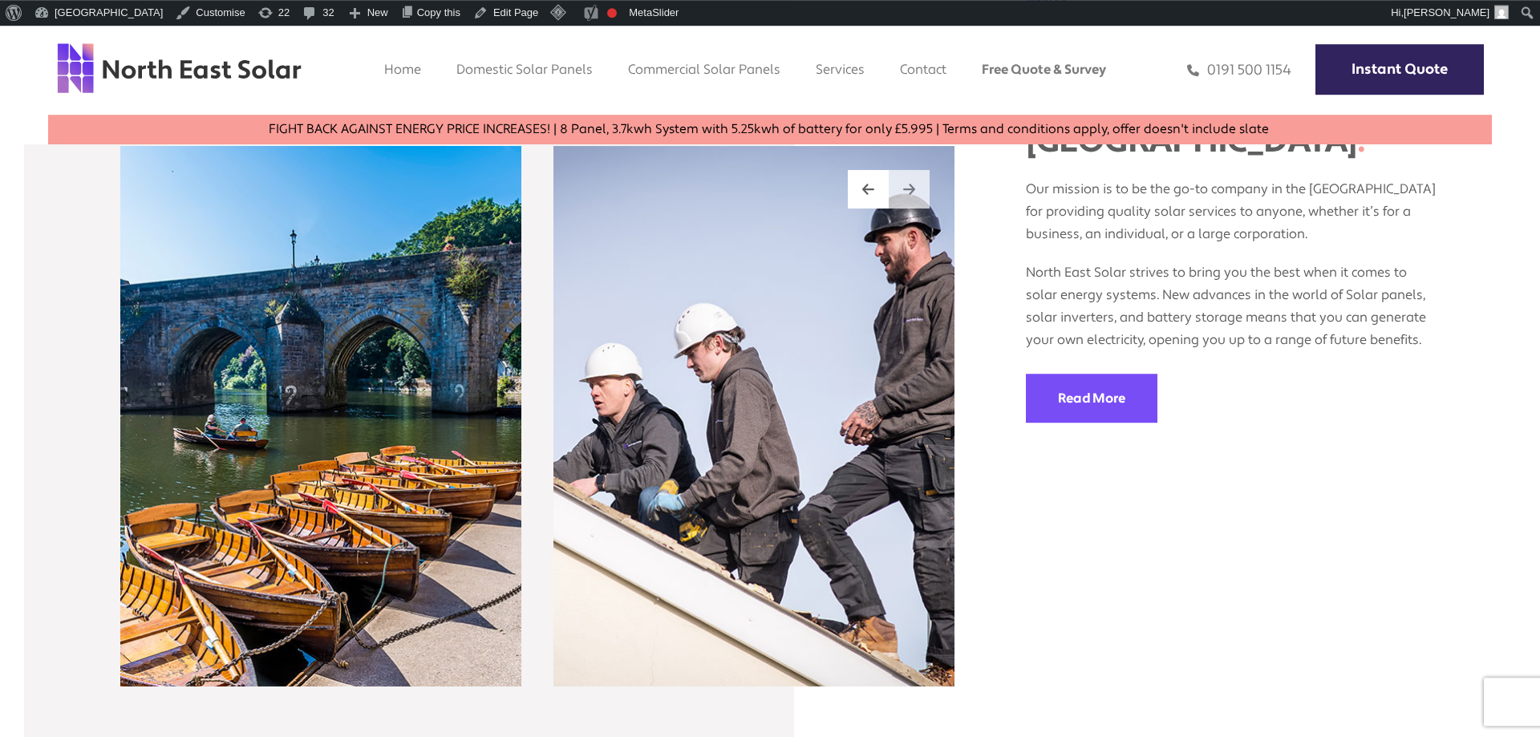
click at [910, 191] on img at bounding box center [909, 189] width 12 height 14
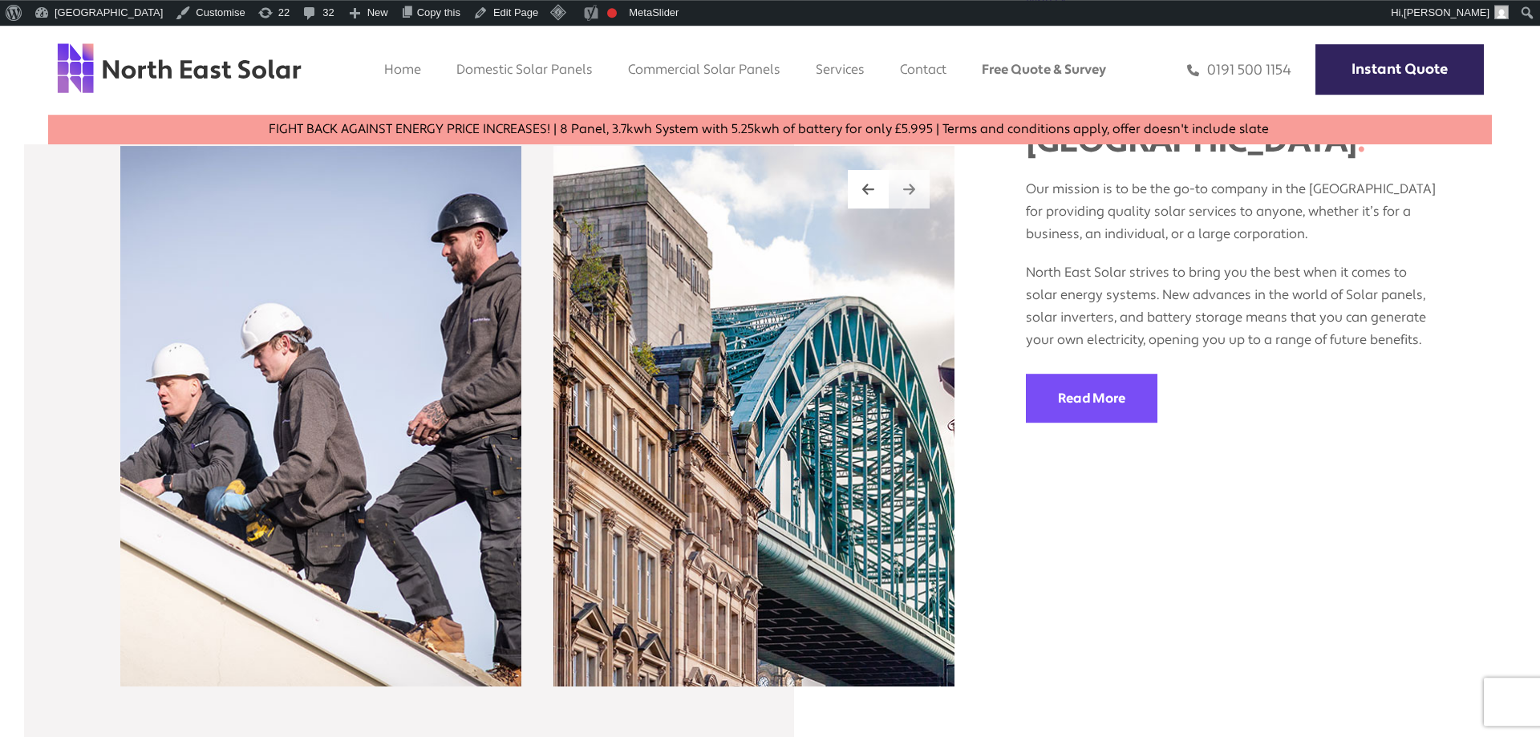
click at [910, 191] on img at bounding box center [909, 189] width 12 height 14
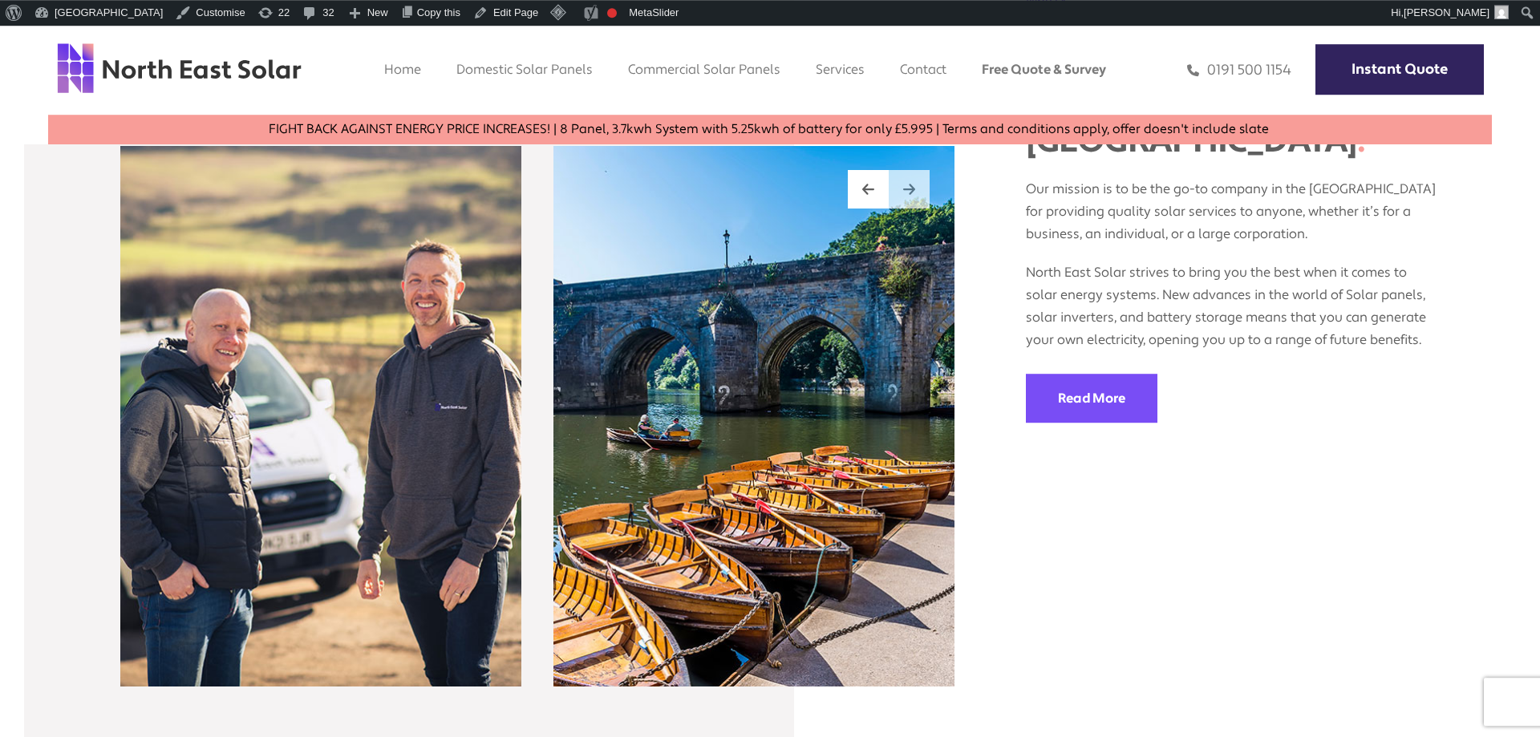
click at [911, 191] on img at bounding box center [909, 189] width 12 height 14
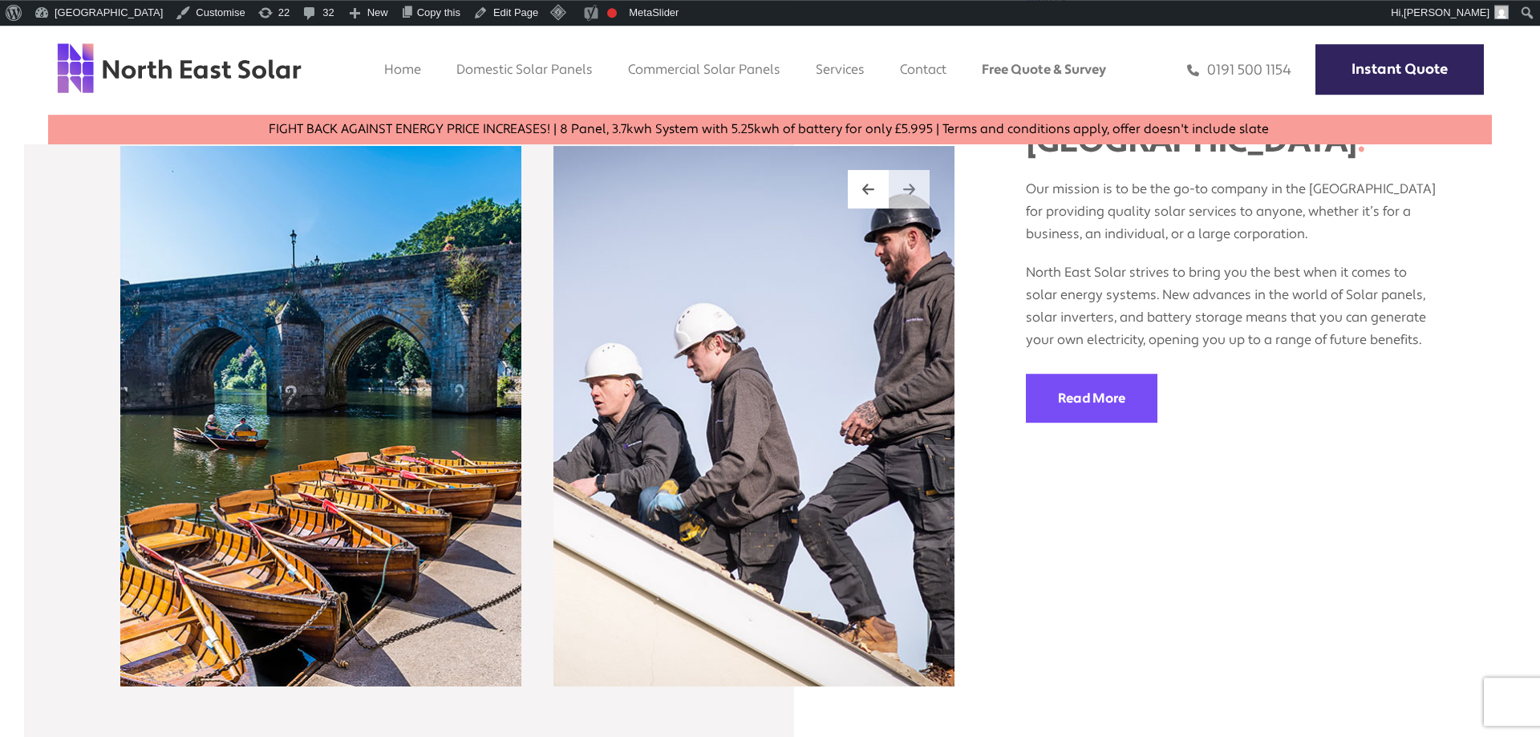
click at [911, 191] on img at bounding box center [909, 189] width 12 height 14
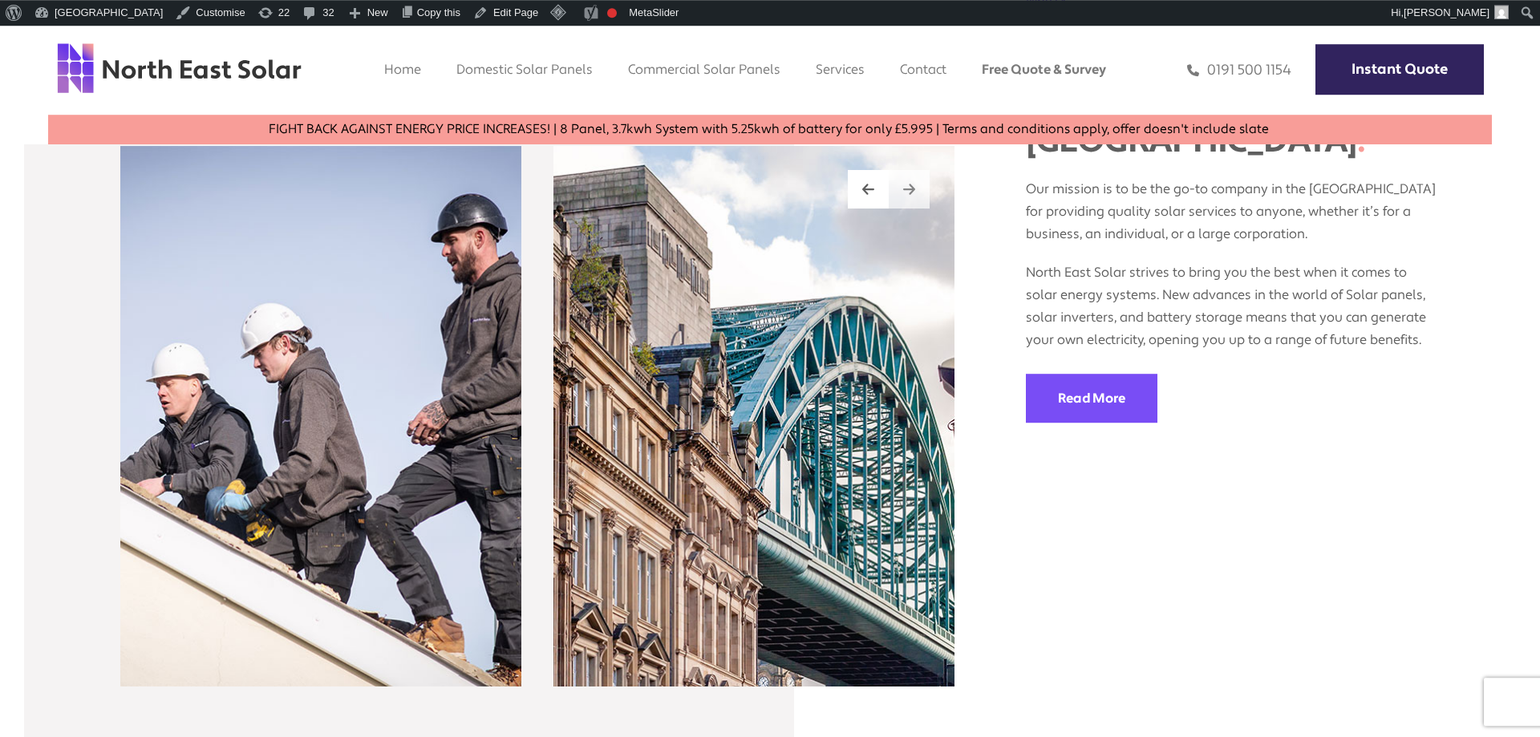
click at [911, 191] on img at bounding box center [909, 189] width 12 height 14
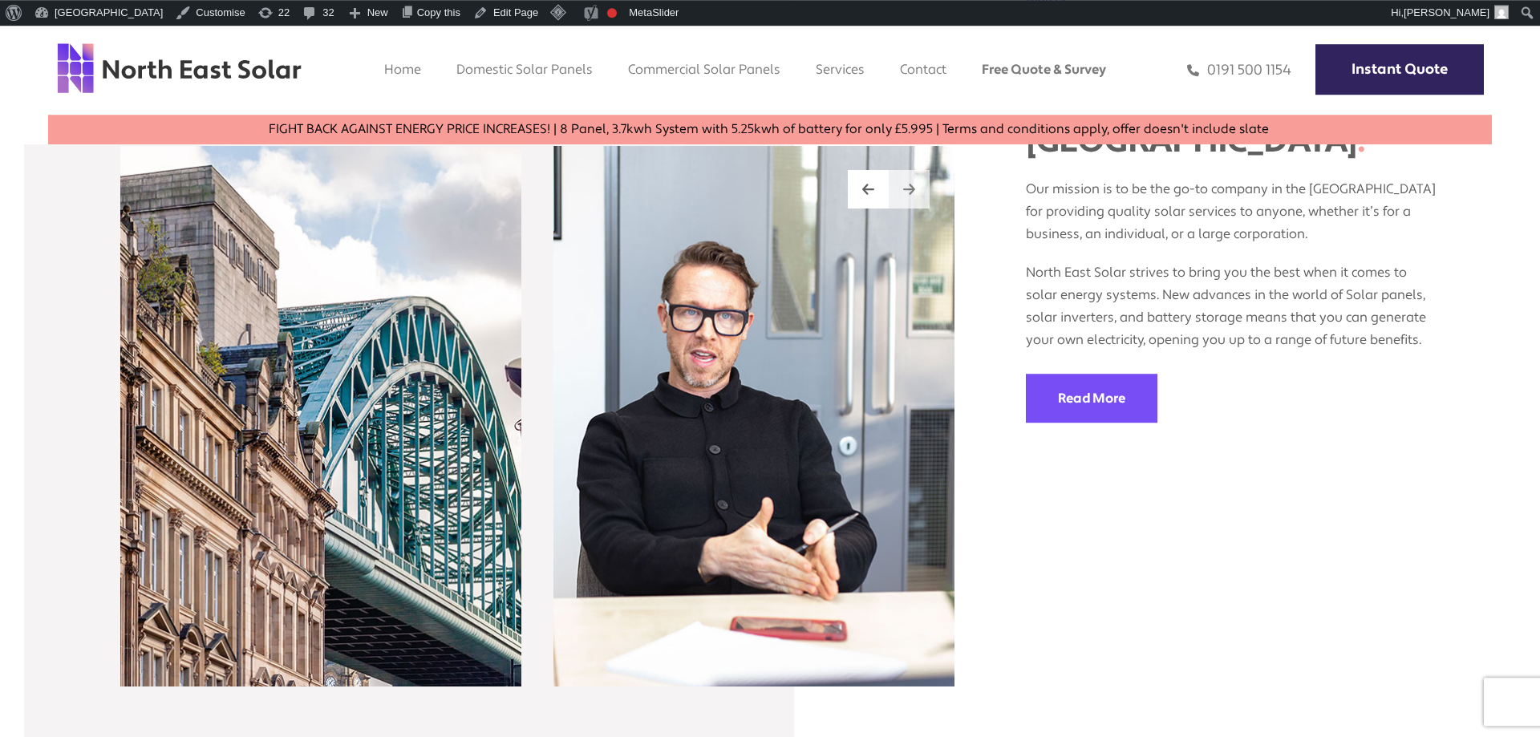
click at [911, 191] on img at bounding box center [909, 189] width 12 height 14
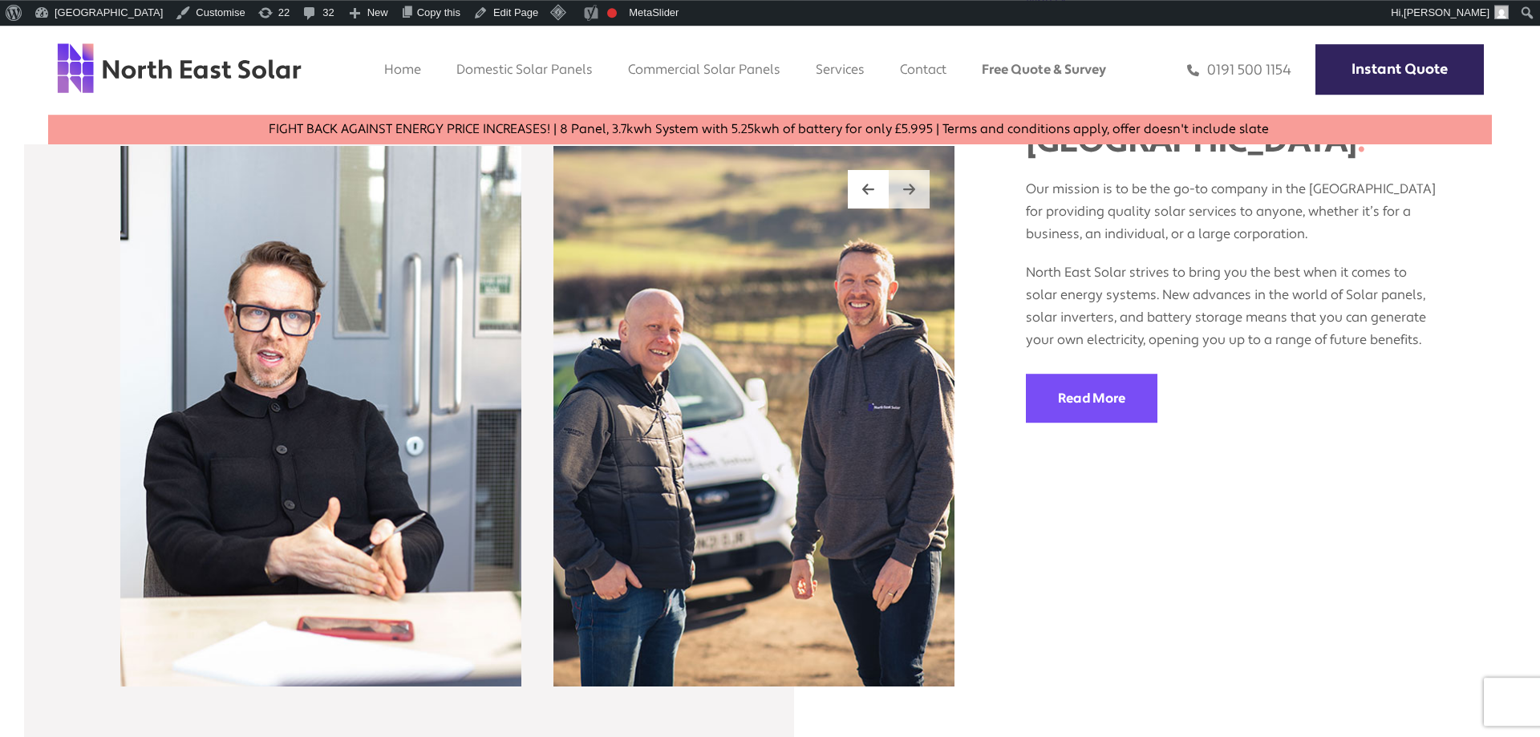
click at [911, 191] on img at bounding box center [909, 189] width 12 height 14
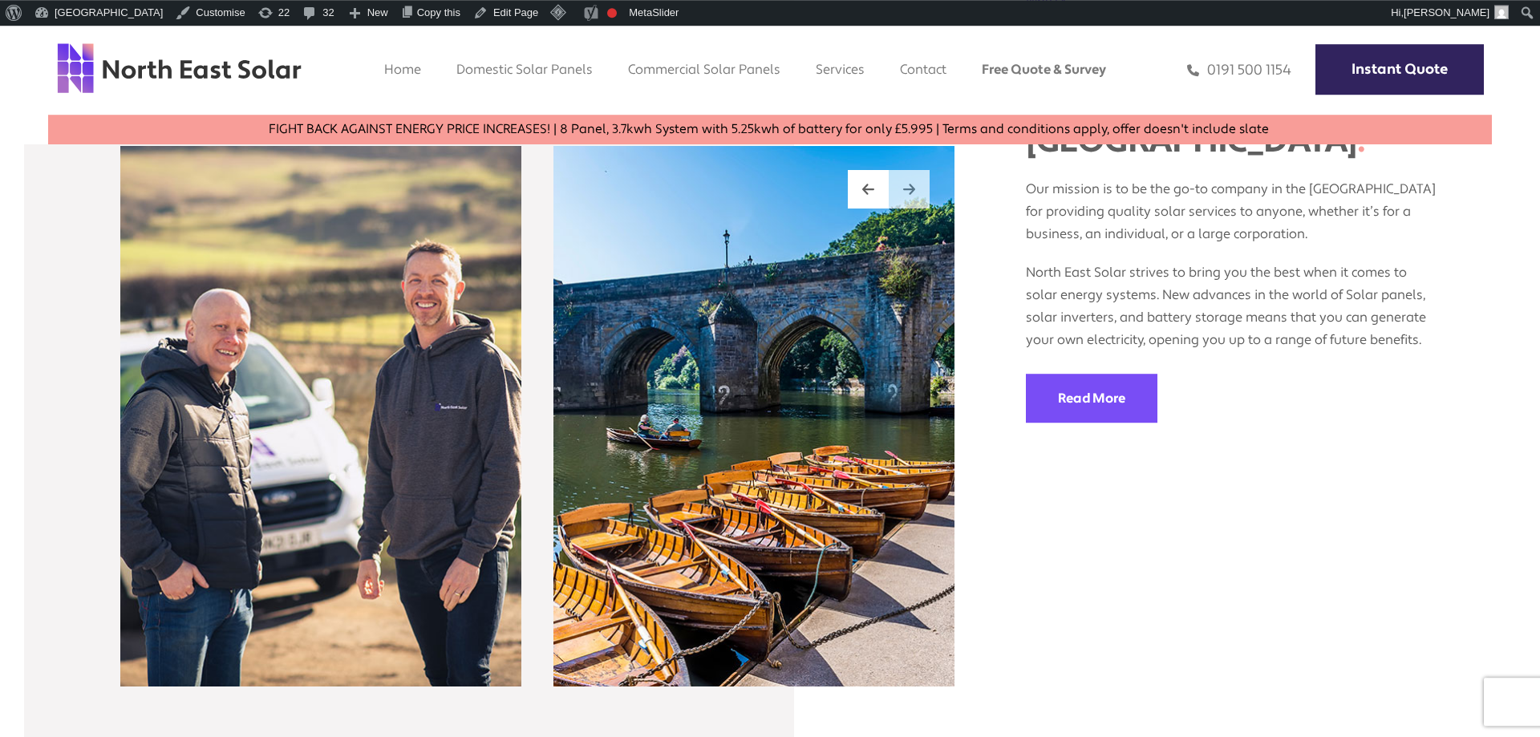
click at [911, 191] on img at bounding box center [909, 189] width 12 height 14
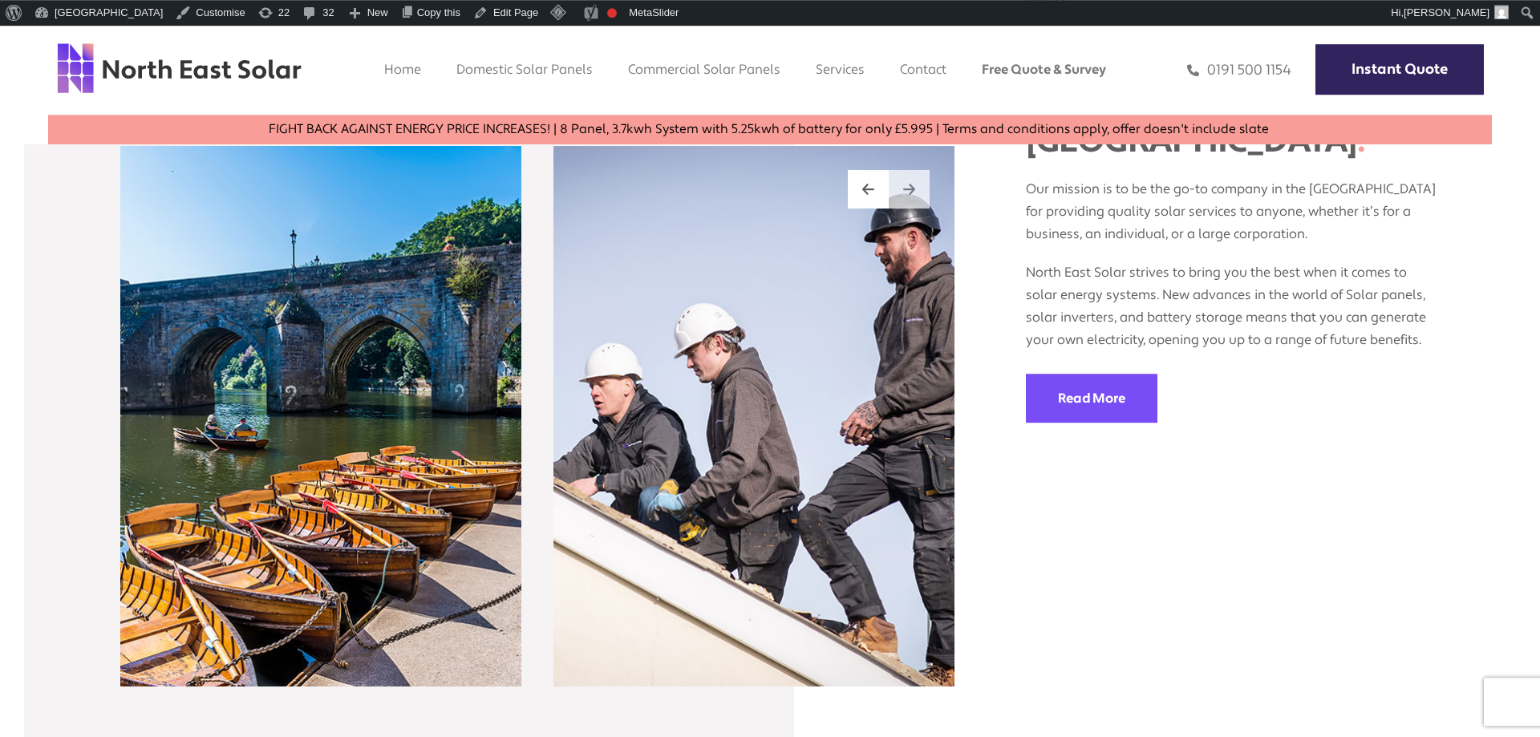
click at [911, 191] on img at bounding box center [909, 189] width 12 height 14
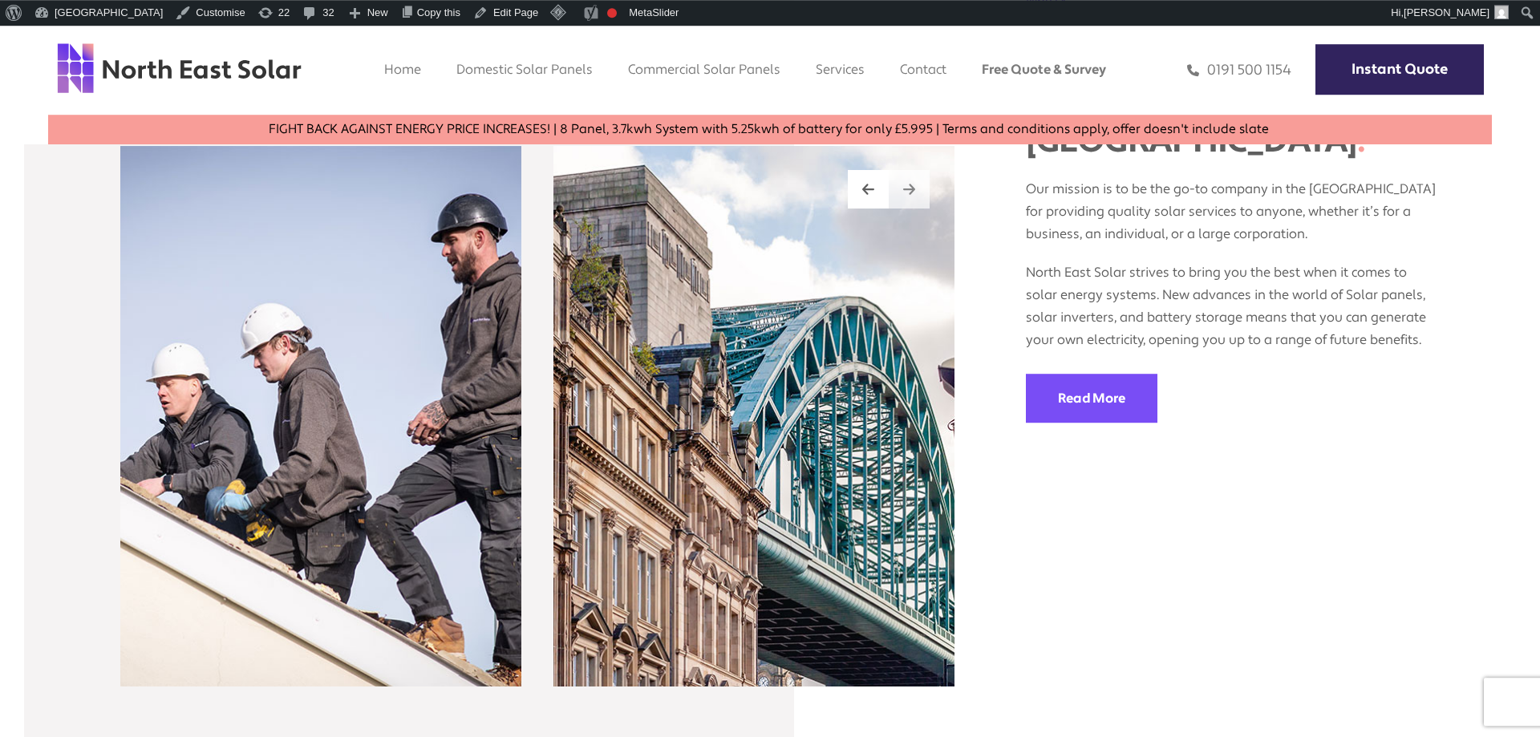
click at [911, 191] on img at bounding box center [909, 189] width 12 height 14
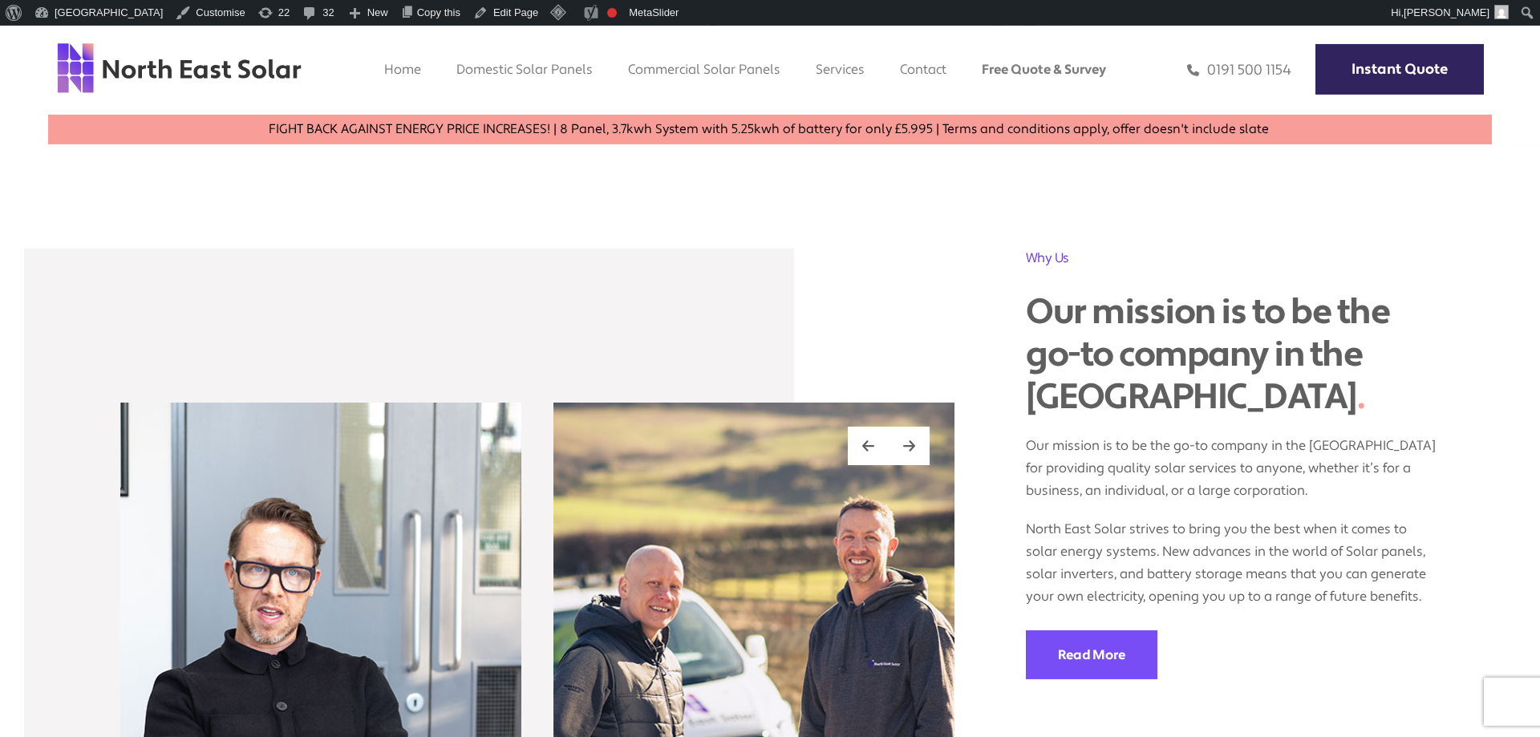
scroll to position [1693, 0]
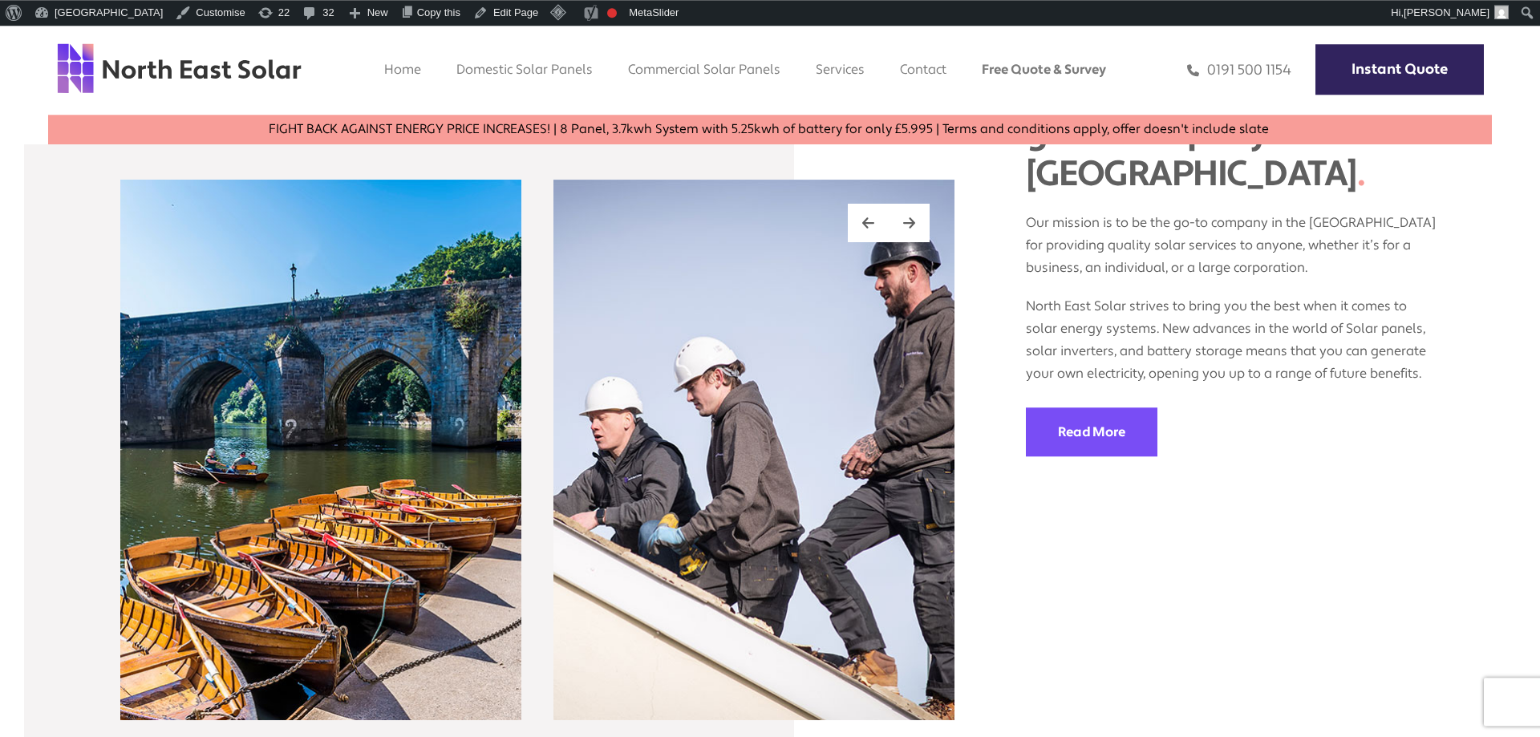
scroll to position [1926, 0]
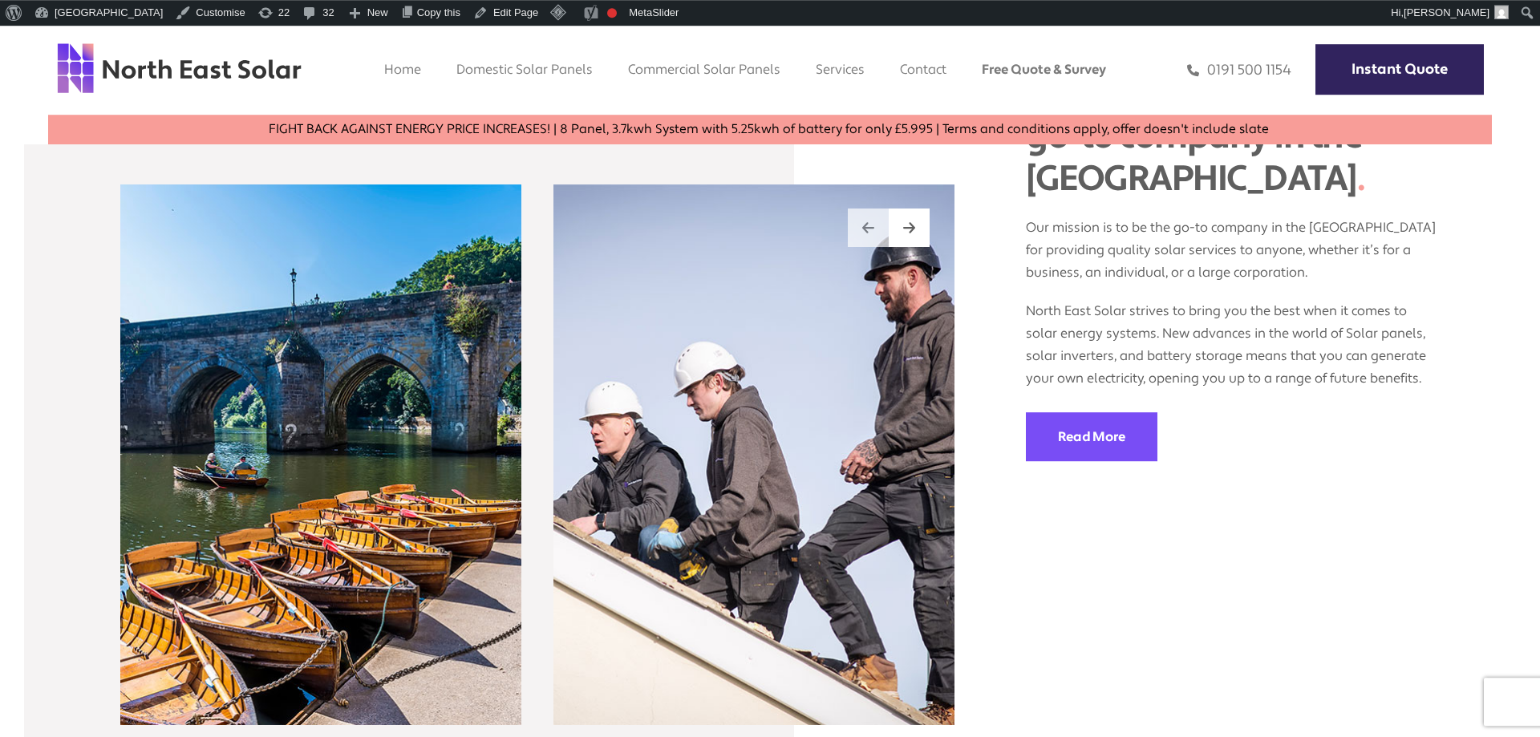
click at [867, 225] on img at bounding box center [868, 228] width 12 height 14
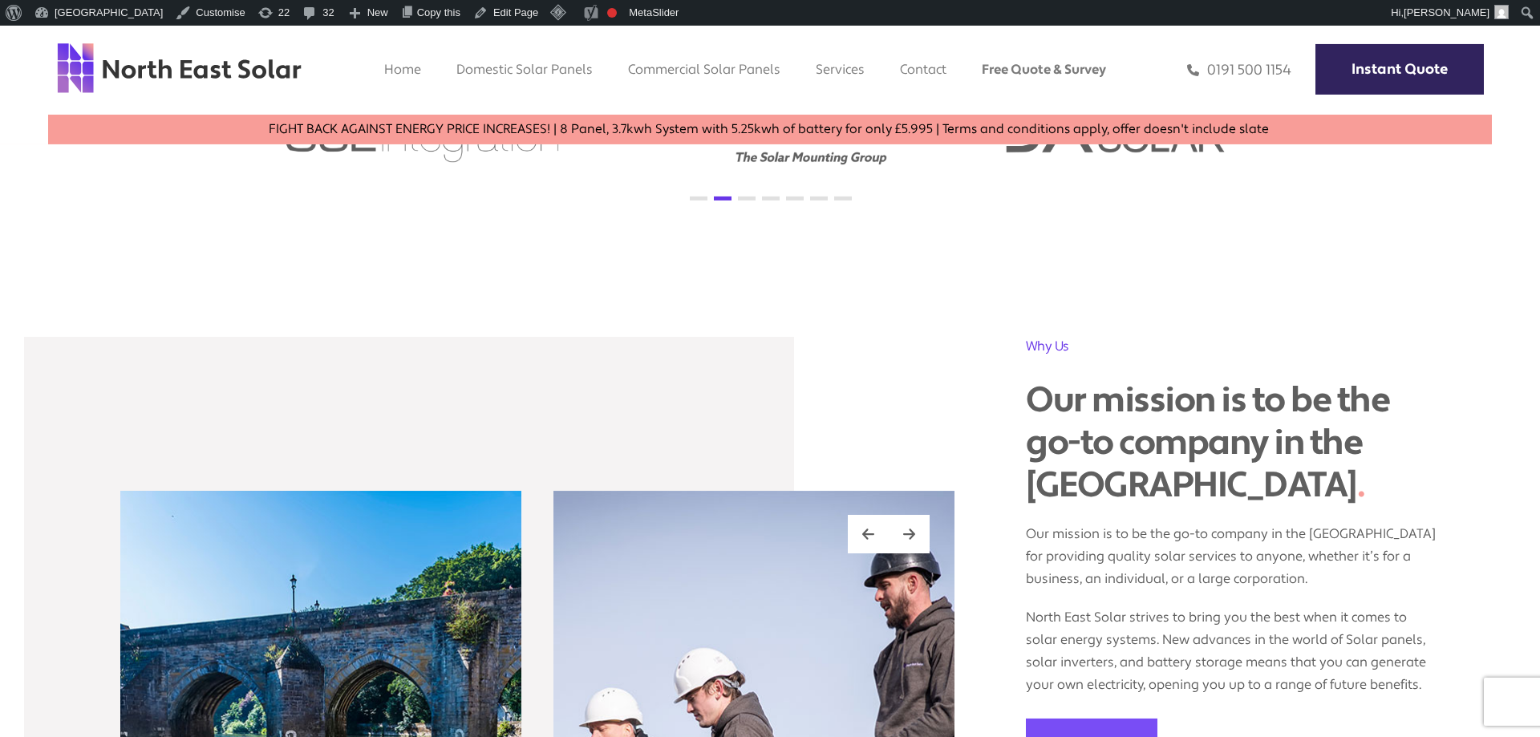
scroll to position [1978, 0]
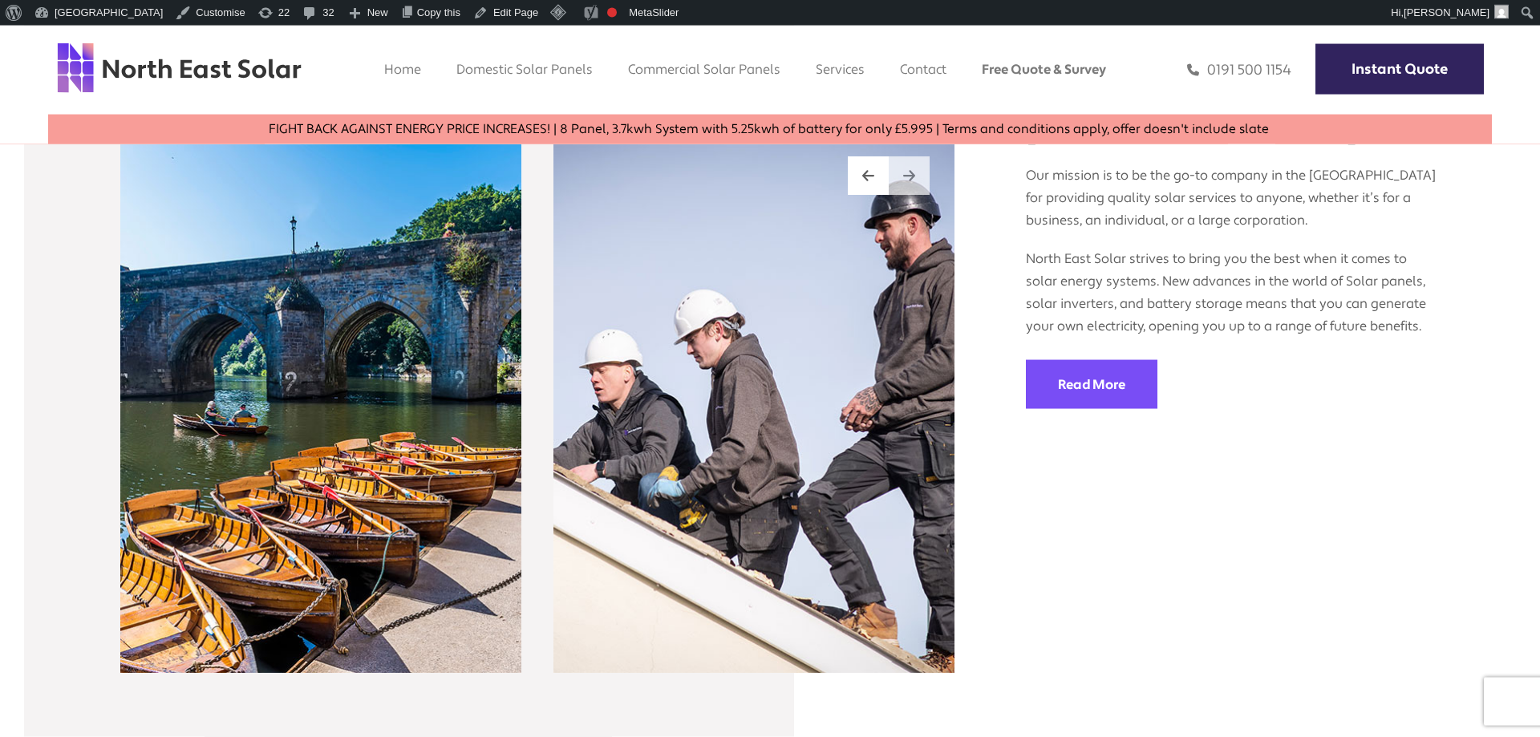
click at [909, 169] on img at bounding box center [909, 175] width 12 height 14
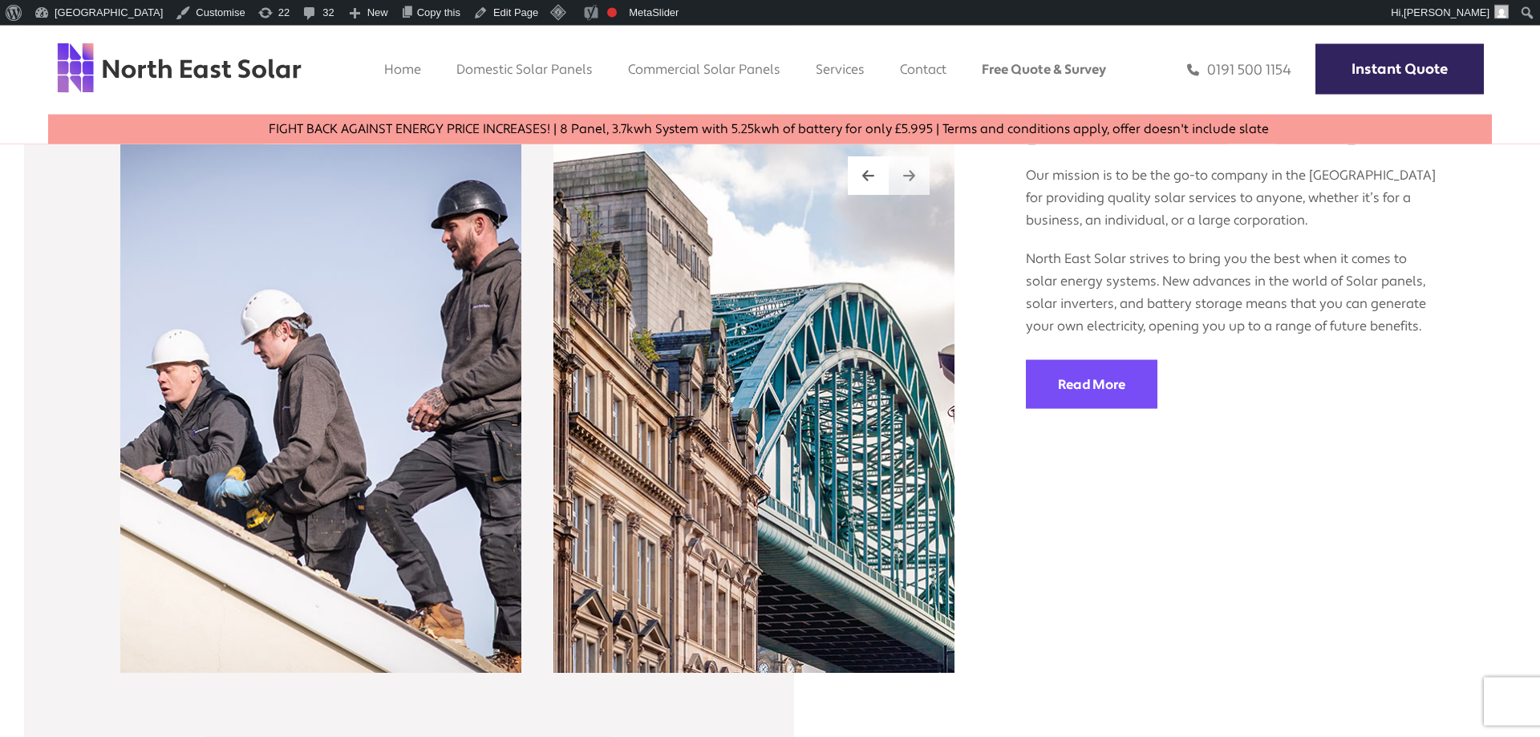
click at [909, 169] on img at bounding box center [909, 175] width 12 height 14
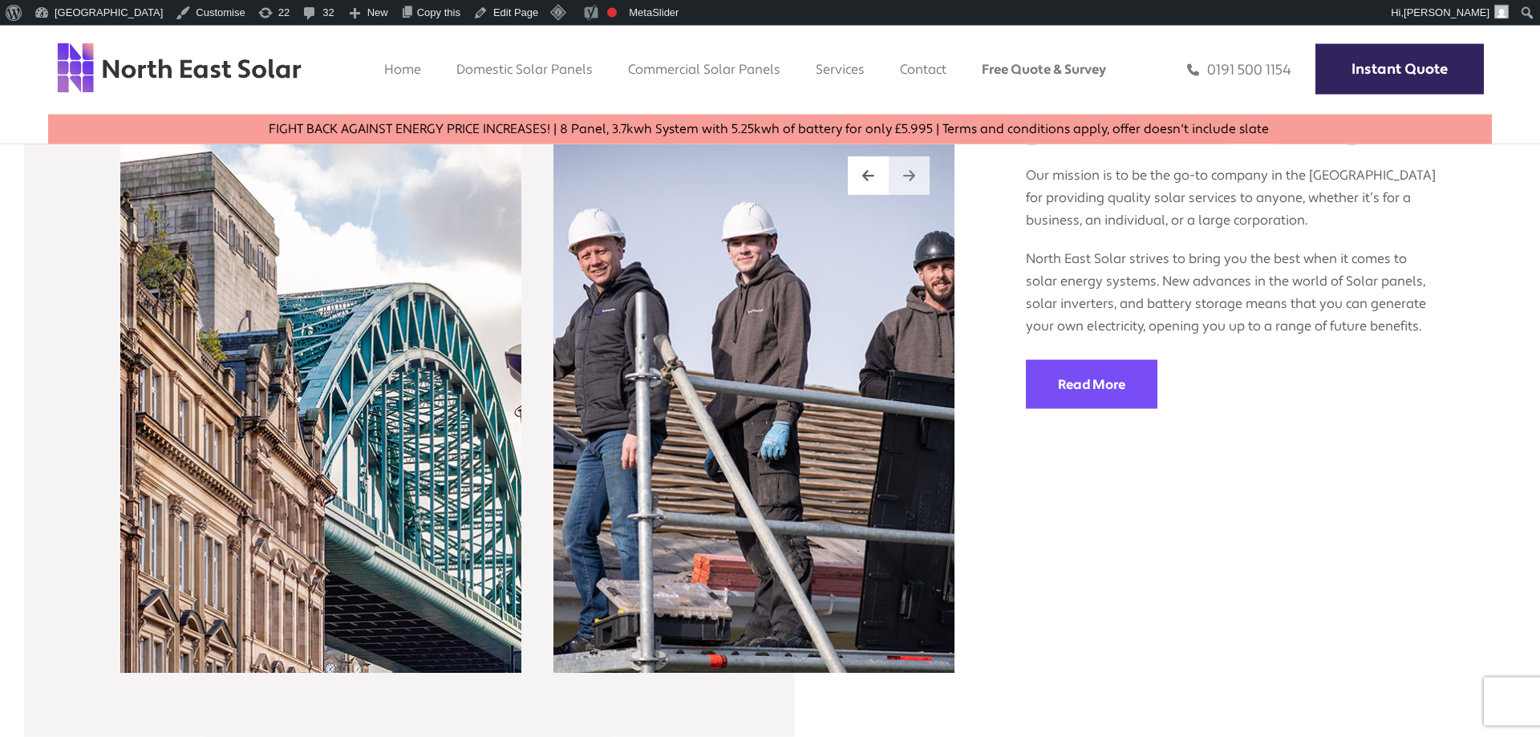
click at [909, 169] on img at bounding box center [909, 175] width 12 height 14
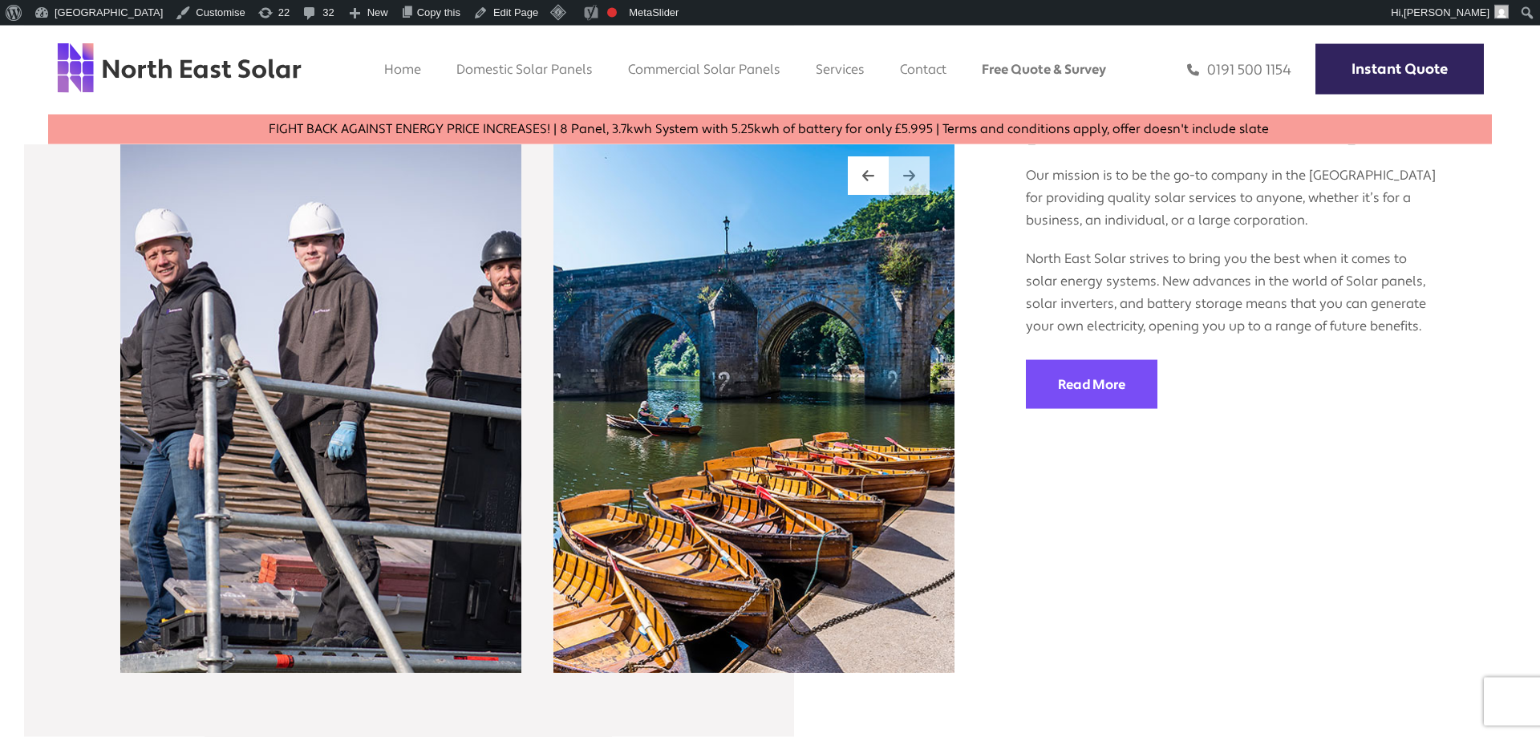
click at [909, 169] on img at bounding box center [909, 175] width 12 height 14
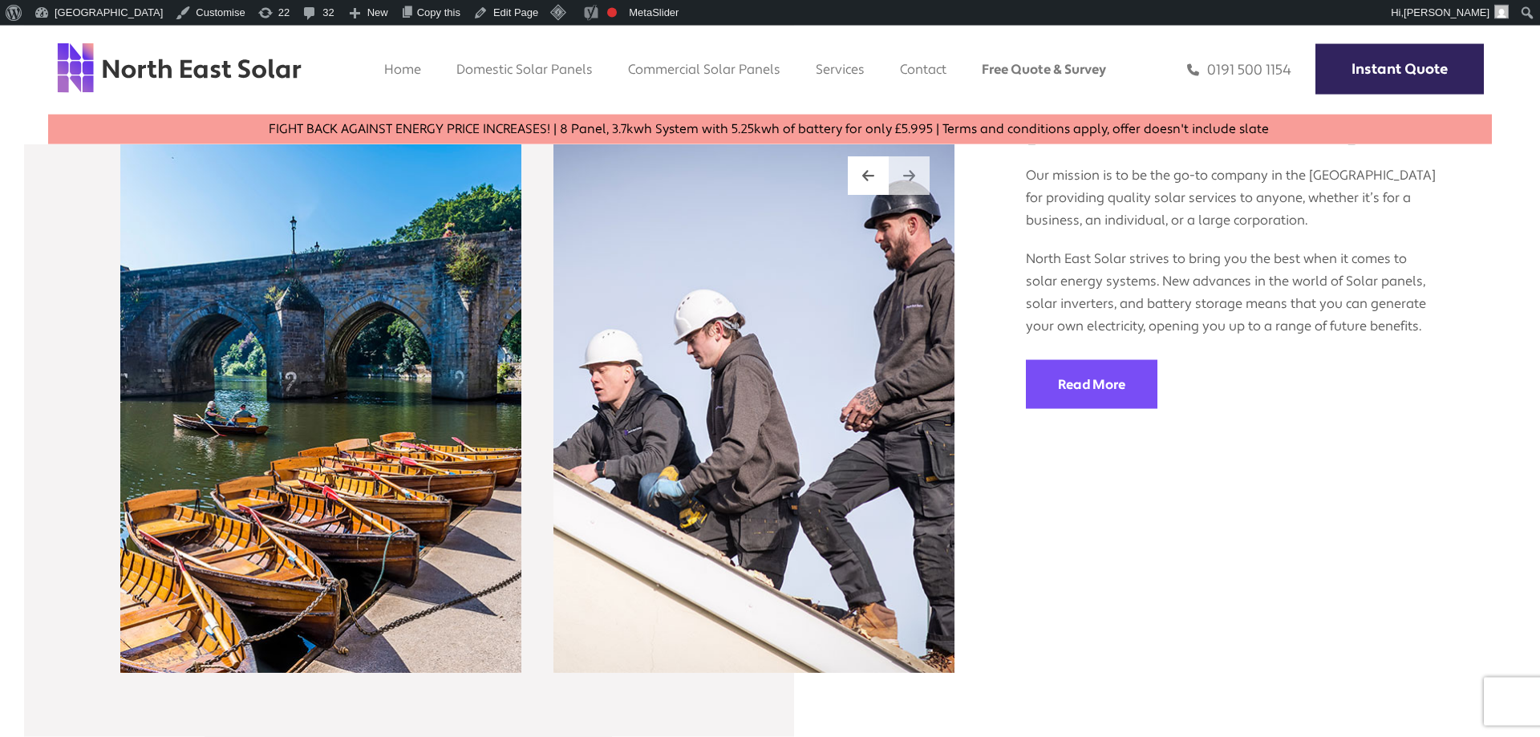
click at [909, 169] on img at bounding box center [909, 175] width 12 height 14
